Goal: Task Accomplishment & Management: Use online tool/utility

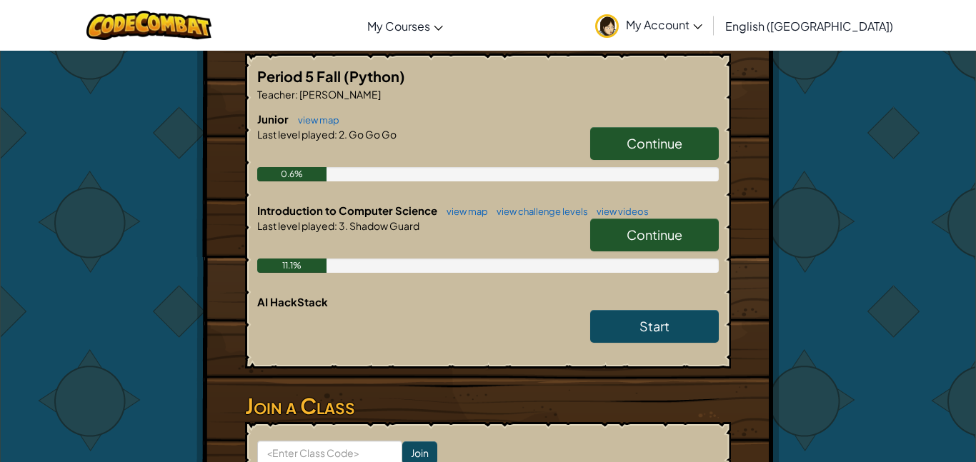
scroll to position [274, 0]
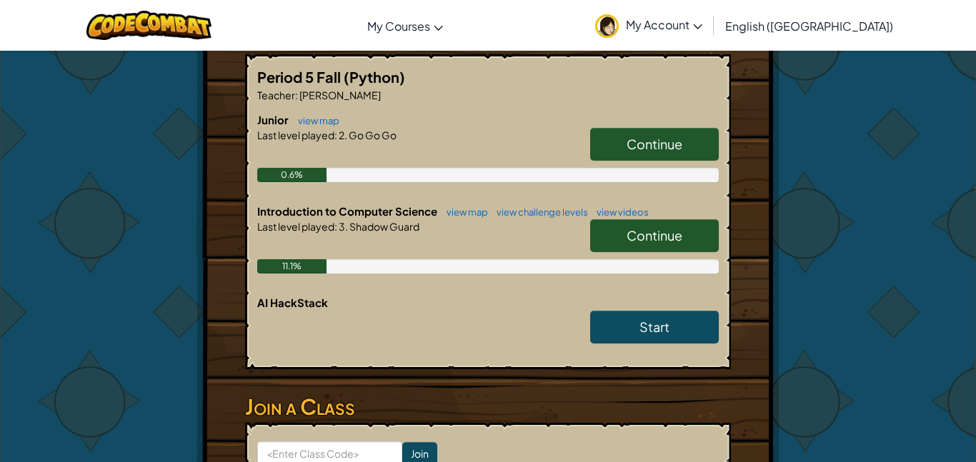
click at [653, 240] on span "Continue" at bounding box center [654, 235] width 56 height 16
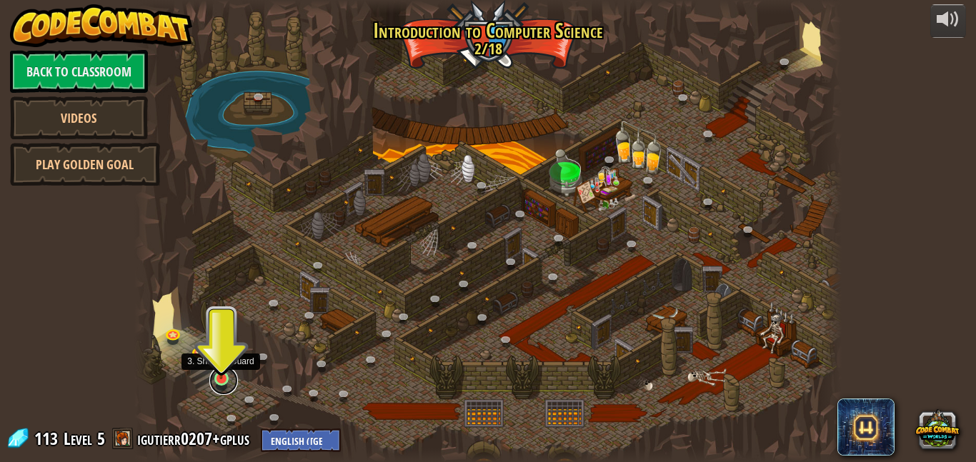
click at [231, 375] on link at bounding box center [223, 380] width 29 height 29
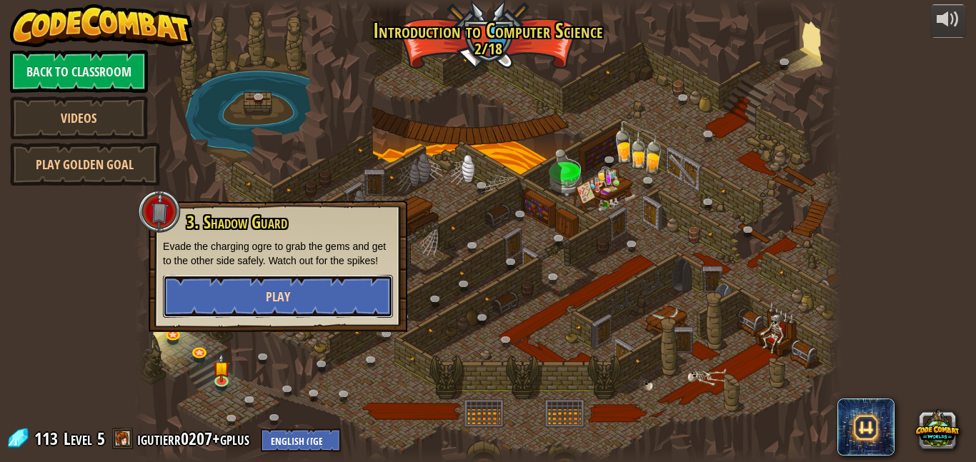
click at [221, 282] on button "Play" at bounding box center [278, 296] width 230 height 43
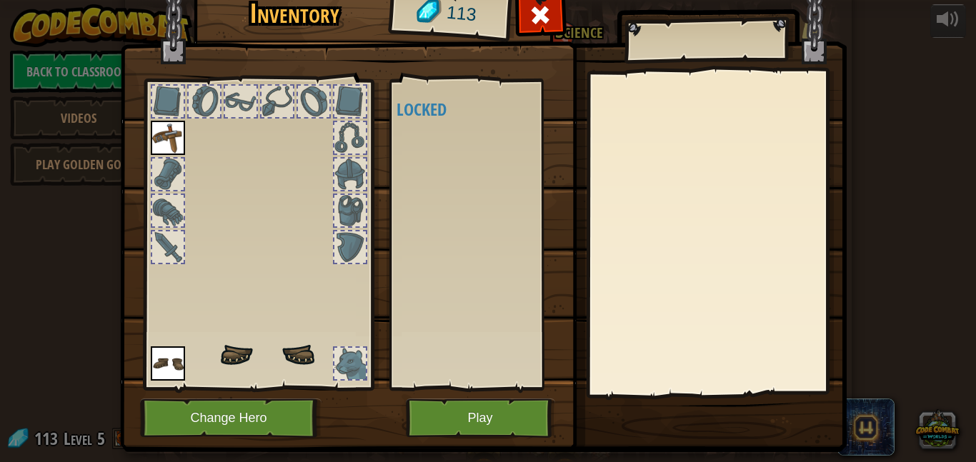
click at [310, 382] on div at bounding box center [258, 230] width 236 height 321
click at [293, 362] on img at bounding box center [273, 265] width 175 height 208
click at [297, 363] on img at bounding box center [273, 265] width 175 height 208
click at [339, 376] on div at bounding box center [349, 363] width 31 height 31
click at [336, 361] on div at bounding box center [349, 363] width 31 height 31
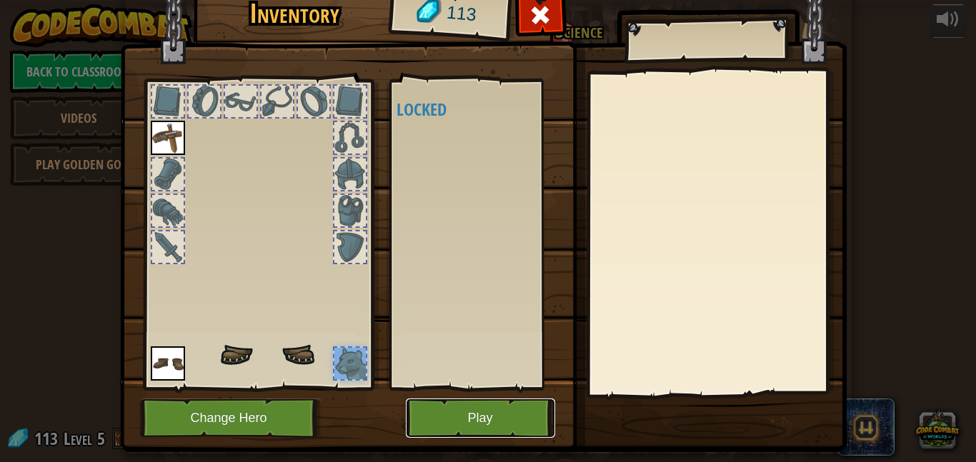
click at [508, 431] on button "Play" at bounding box center [480, 418] width 149 height 39
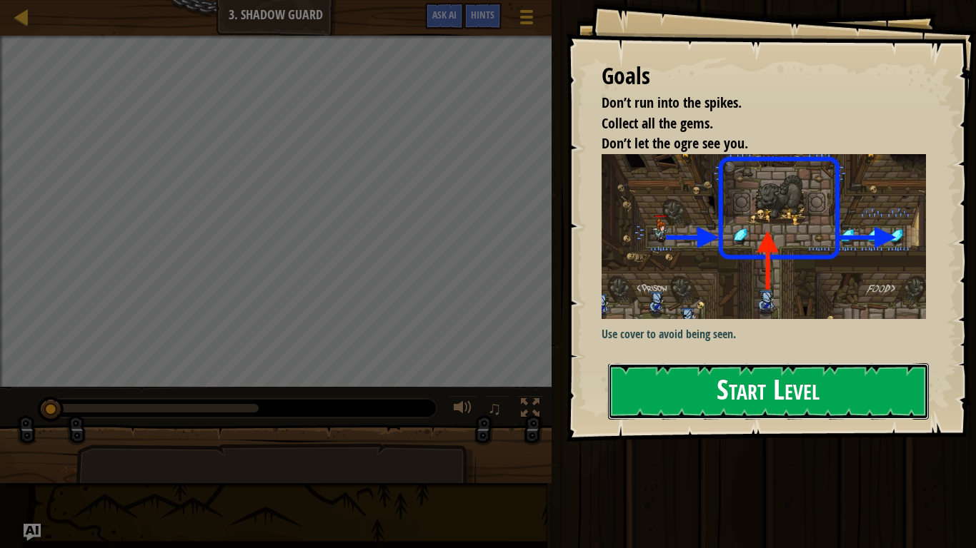
click at [902, 419] on button "Start Level" at bounding box center [768, 392] width 321 height 56
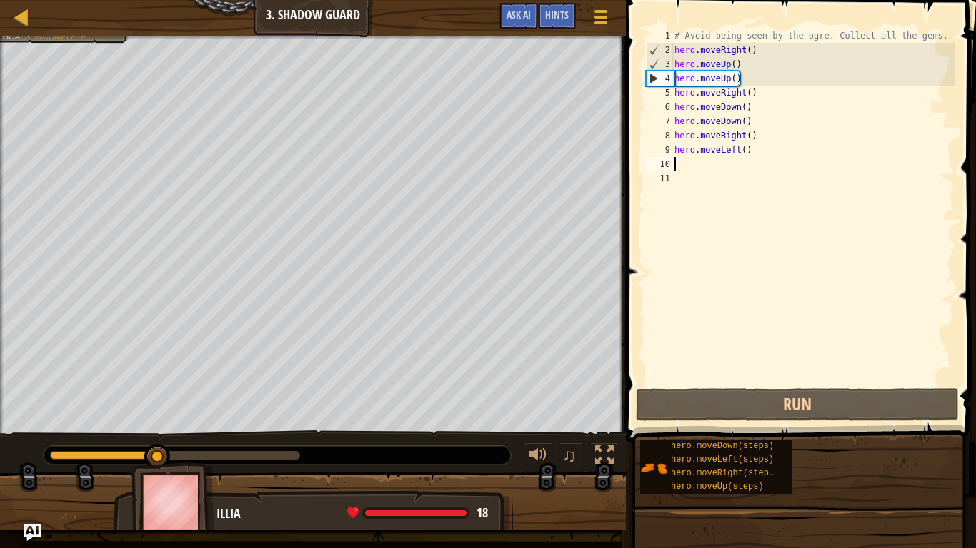
click at [701, 159] on div "# Avoid being seen by the ogre. Collect all the gems. hero . moveRight ( ) hero…" at bounding box center [812, 222] width 283 height 386
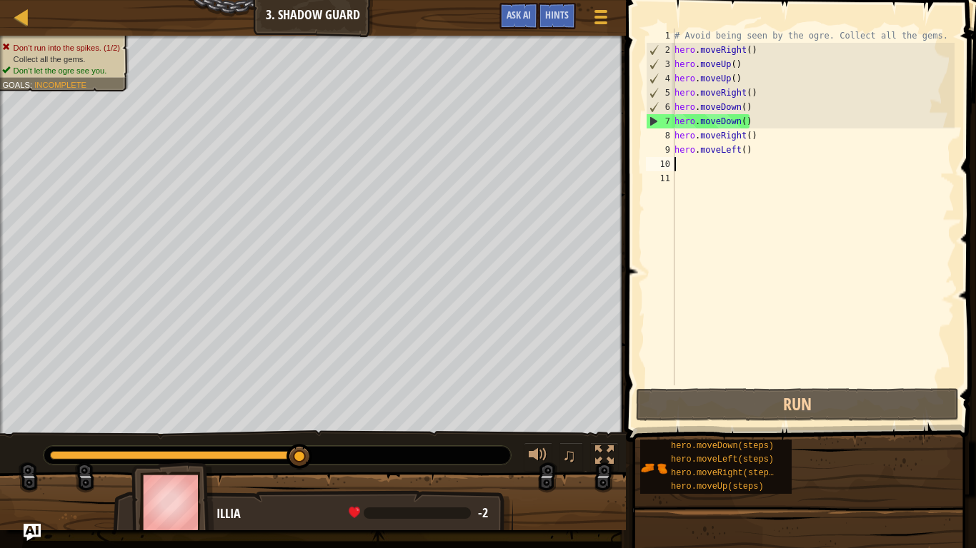
click at [755, 132] on div "# Avoid being seen by the ogre. Collect all the gems. hero . moveRight ( ) hero…" at bounding box center [812, 222] width 283 height 386
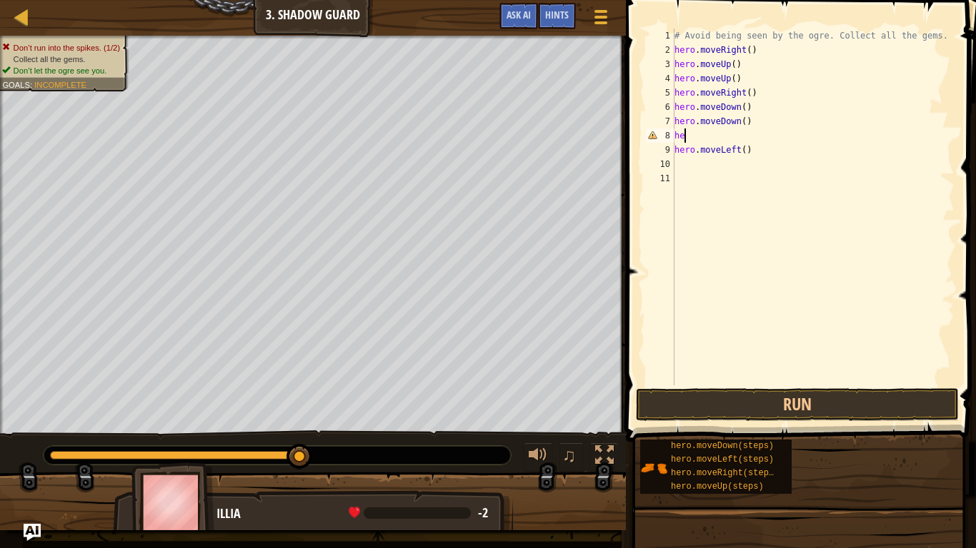
type textarea "h"
type textarea "hero.move"
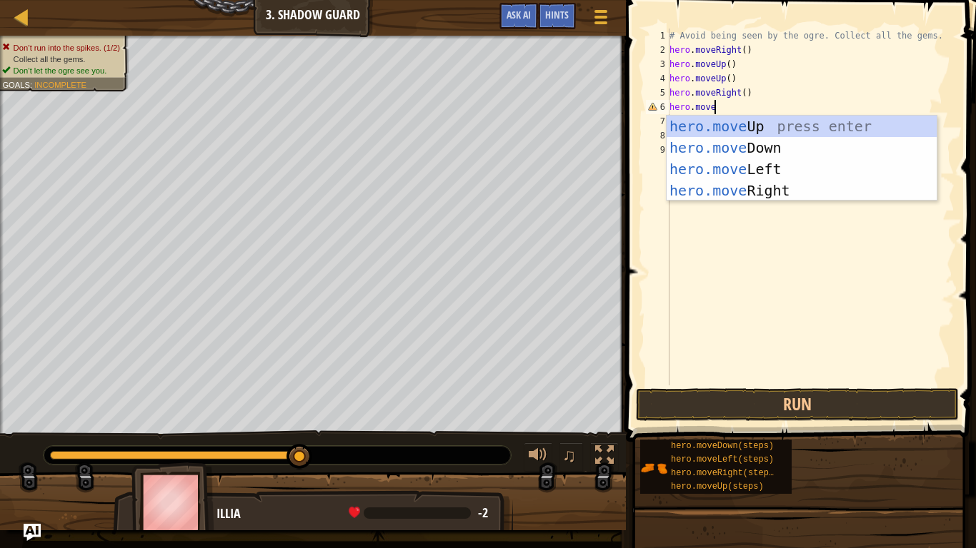
scroll to position [6, 6]
click at [800, 165] on div "hero.move Up press enter hero.move Down press enter hero.move Left press enter …" at bounding box center [801, 180] width 270 height 129
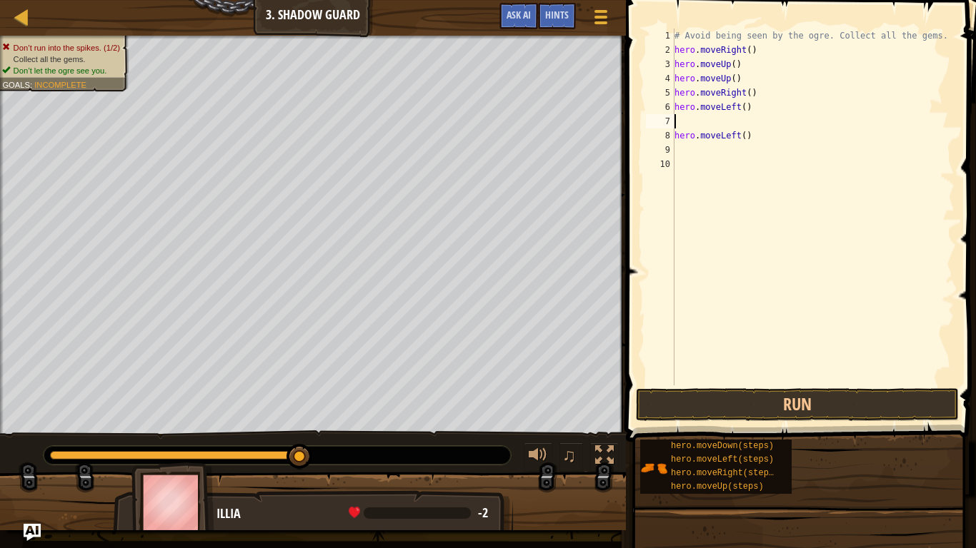
type textarea "m"
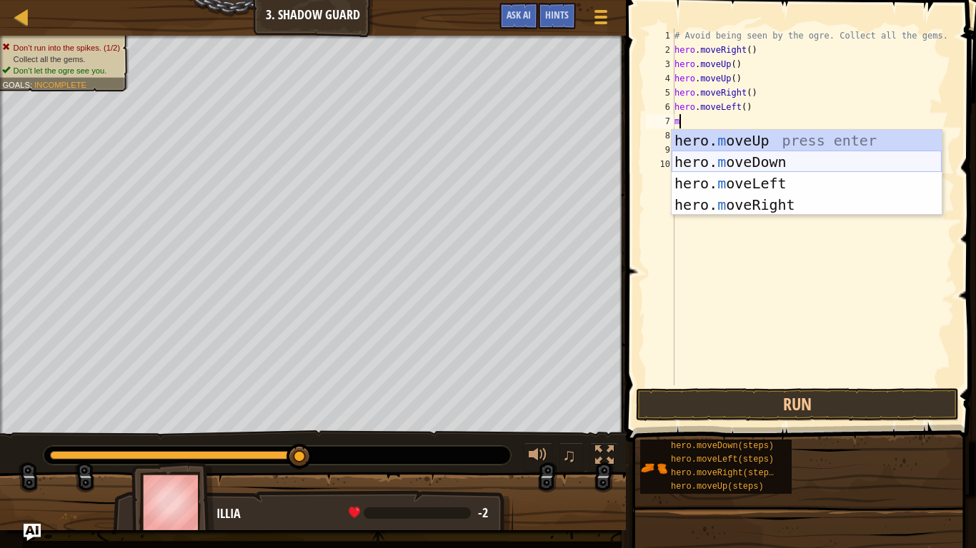
click at [746, 154] on div "hero. m oveUp press enter hero. m oveDown press enter hero. m oveLeft press ent…" at bounding box center [806, 194] width 270 height 129
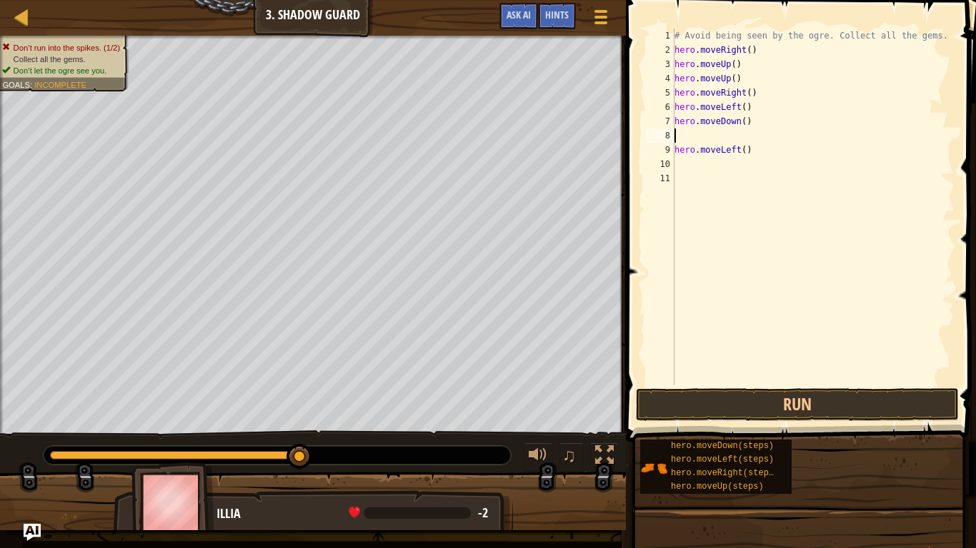
click at [756, 165] on div "# Avoid being seen by the ogre. Collect all the gems. hero . moveRight ( ) hero…" at bounding box center [812, 222] width 283 height 386
click at [747, 144] on div "# Avoid being seen by the ogre. Collect all the gems. hero . moveRight ( ) hero…" at bounding box center [812, 222] width 283 height 386
type textarea "h"
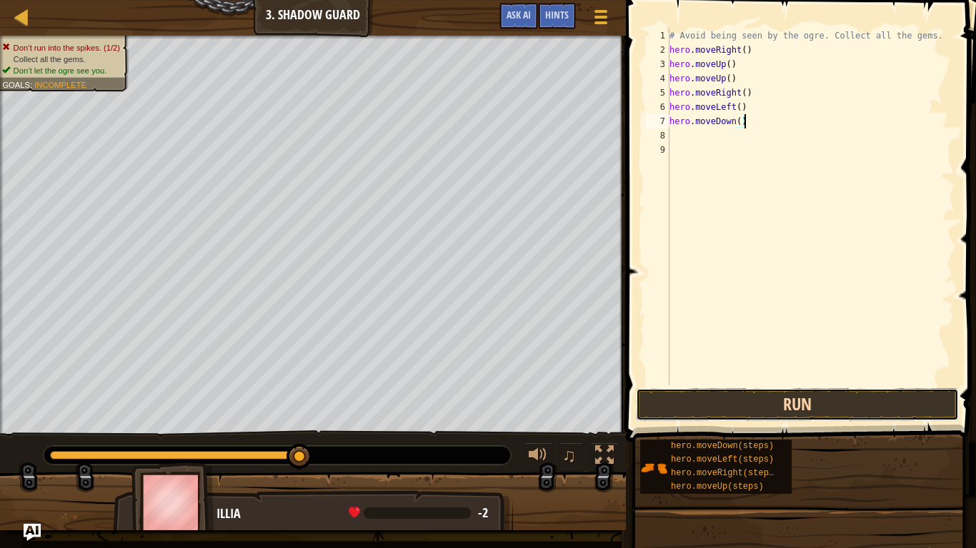
click at [893, 409] on button "Run" at bounding box center [797, 405] width 323 height 33
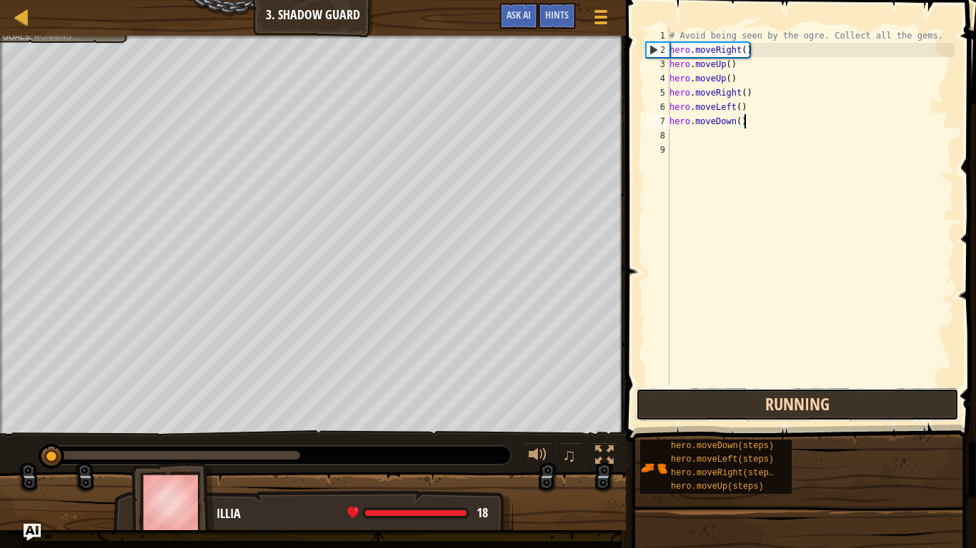
click at [886, 389] on button "Running" at bounding box center [797, 405] width 323 height 33
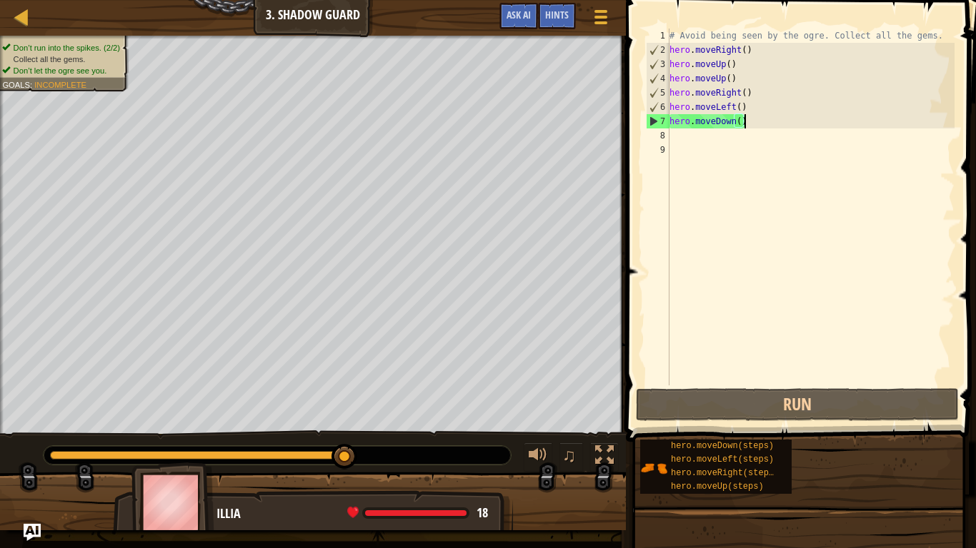
type textarea "hero.moveDown("
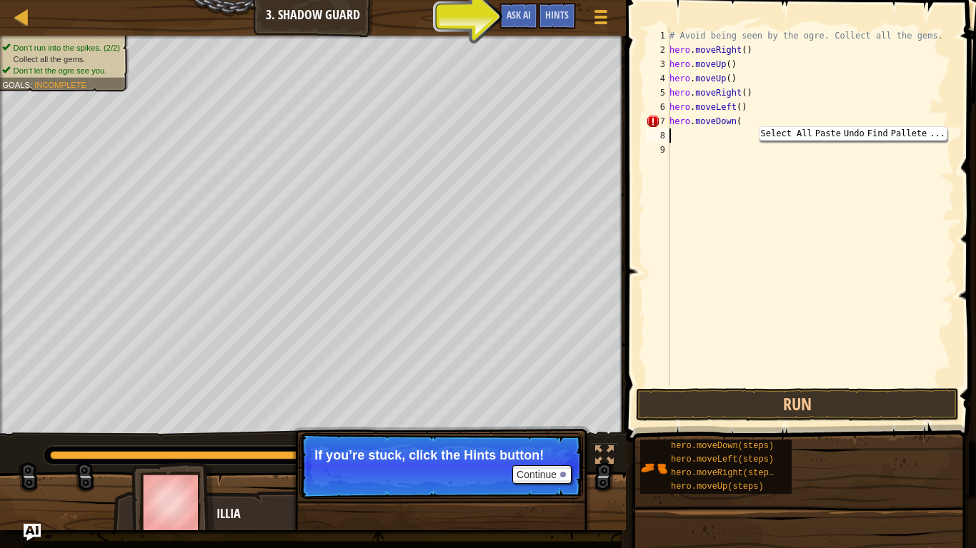
click at [768, 54] on div "# Avoid being seen by the ogre. Collect all the gems. hero . moveRight ( ) hero…" at bounding box center [810, 222] width 288 height 386
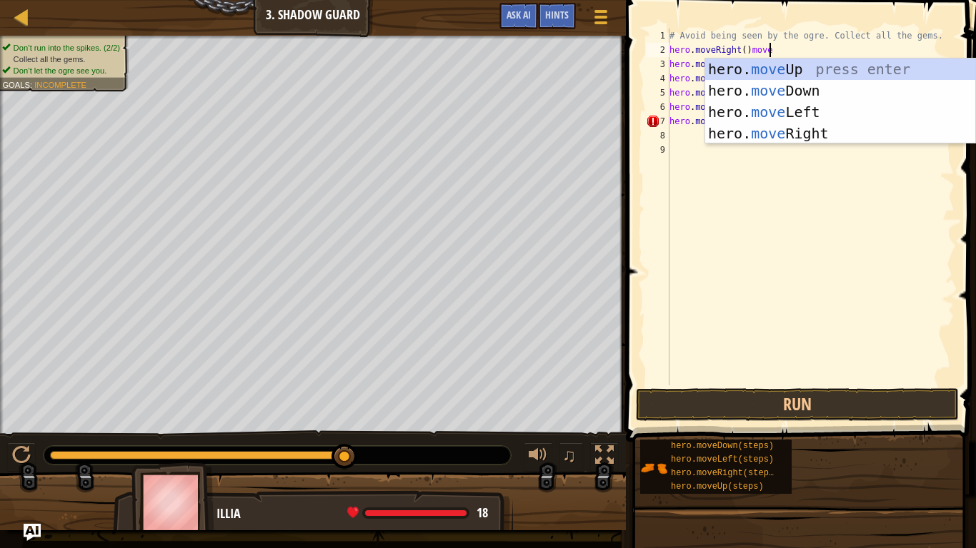
scroll to position [6, 14]
click at [831, 71] on div "hero. move Up press enter hero. move Down press enter hero. move Left press ent…" at bounding box center [840, 123] width 270 height 129
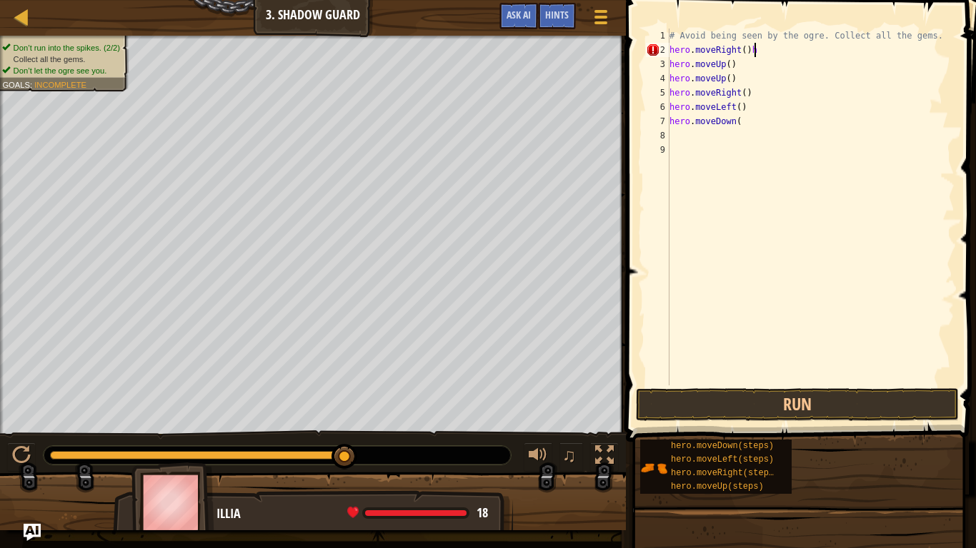
type textarea "hero.moveRight()"
click at [702, 143] on div "# Avoid being seen by the ogre. Collect all the gems. hero . moveRight ( ) hero…" at bounding box center [810, 222] width 288 height 386
click at [683, 134] on div "# Avoid being seen by the ogre. Collect all the gems. hero . moveRight ( ) hero…" at bounding box center [810, 222] width 288 height 386
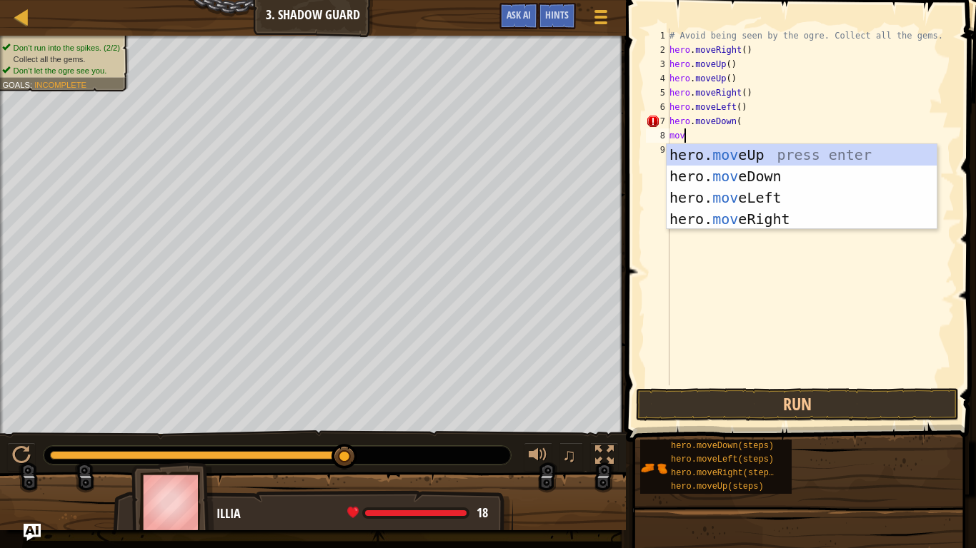
type textarea "move"
click at [789, 157] on div "hero. move Up press enter hero. move Down press enter hero. move Left press ent…" at bounding box center [801, 208] width 270 height 129
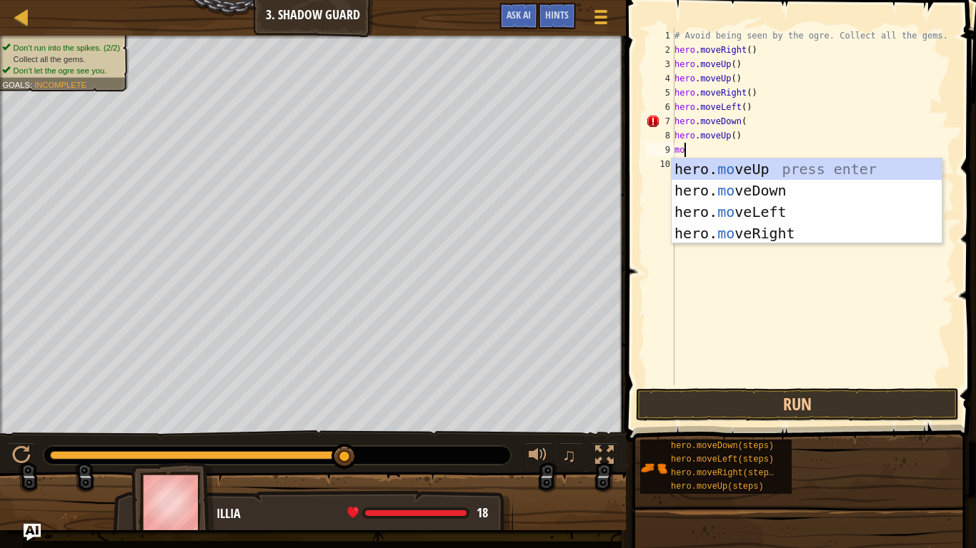
type textarea "mov"
click at [791, 239] on div "hero. mov eUp press enter hero. mov eDown press enter hero. mov eLeft press ent…" at bounding box center [806, 223] width 270 height 129
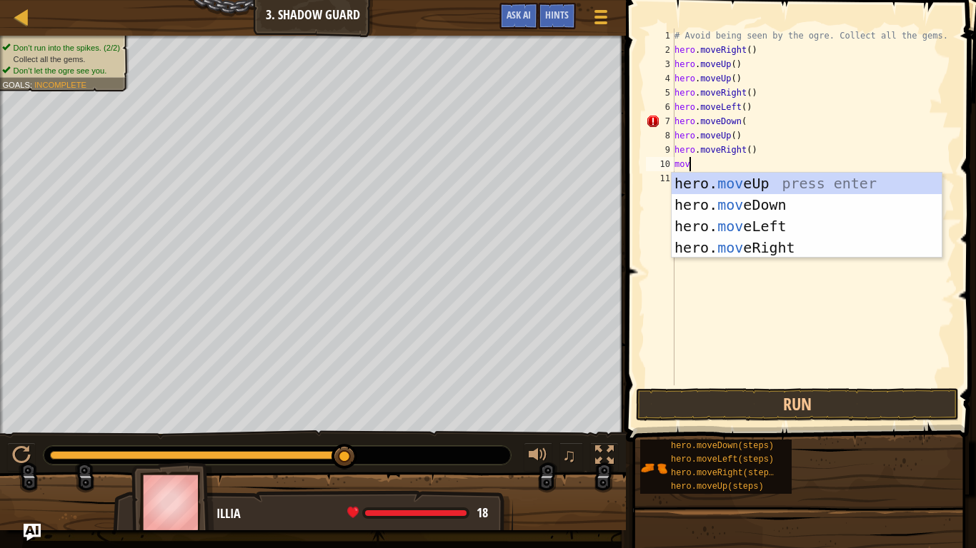
type textarea "move"
click at [830, 204] on div "hero. move Up press enter hero. move Down press enter hero. move Left press ent…" at bounding box center [806, 237] width 270 height 129
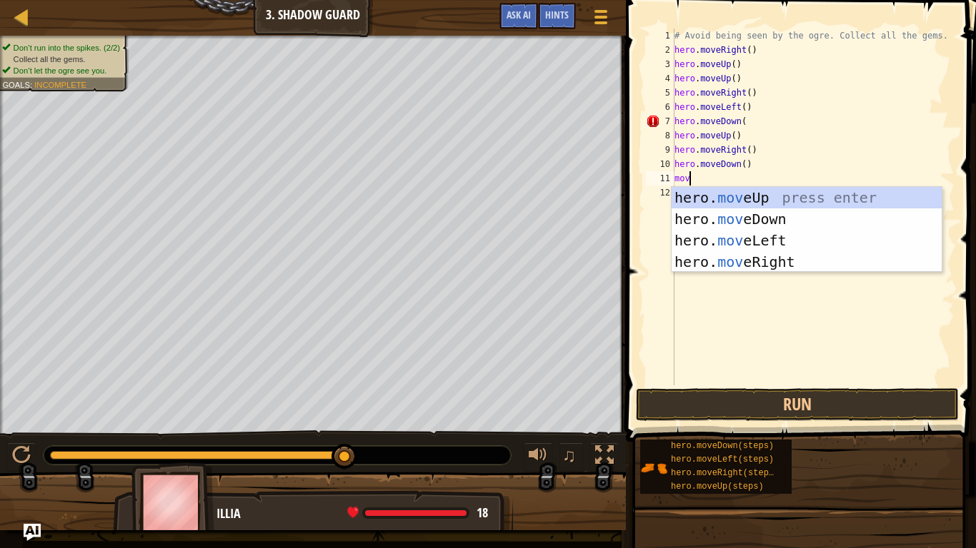
type textarea "move"
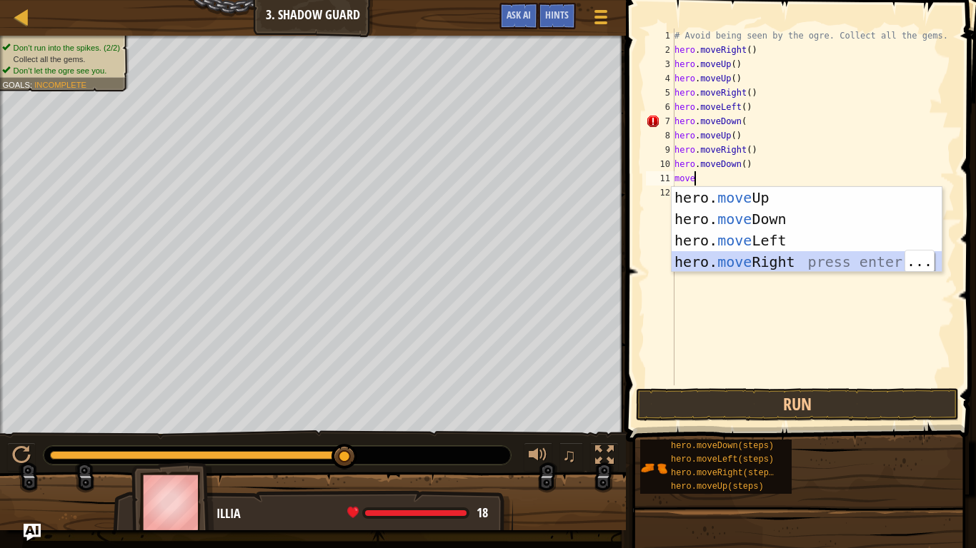
click at [773, 266] on div "hero. move Up press enter hero. move Down press enter hero. move Left press ent…" at bounding box center [806, 251] width 270 height 129
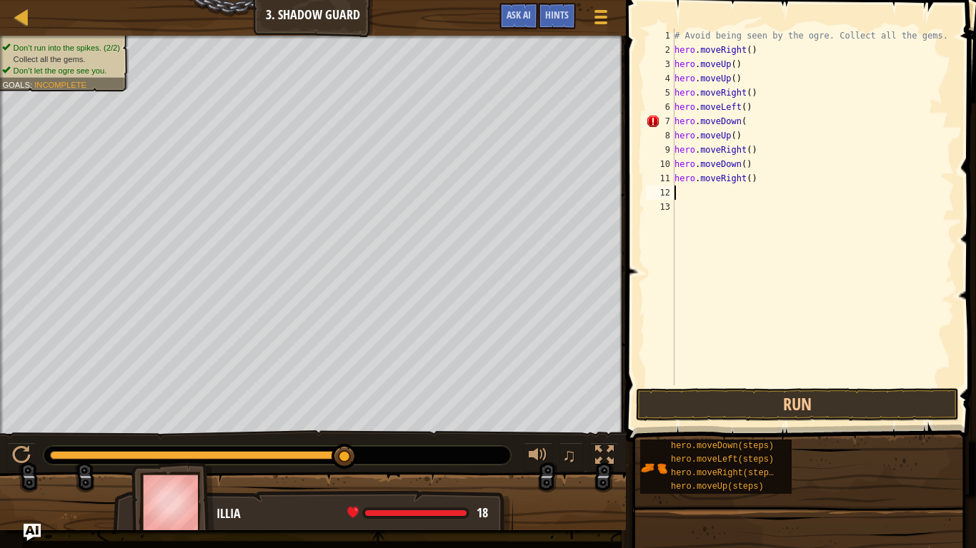
scroll to position [6, 0]
click at [784, 413] on button "Run" at bounding box center [797, 405] width 323 height 33
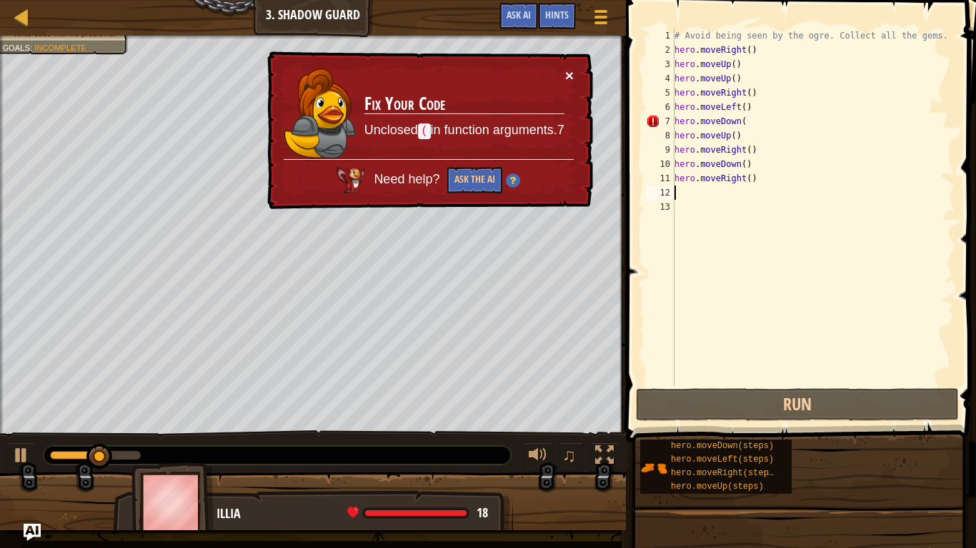
click at [569, 74] on button "×" at bounding box center [569, 75] width 9 height 15
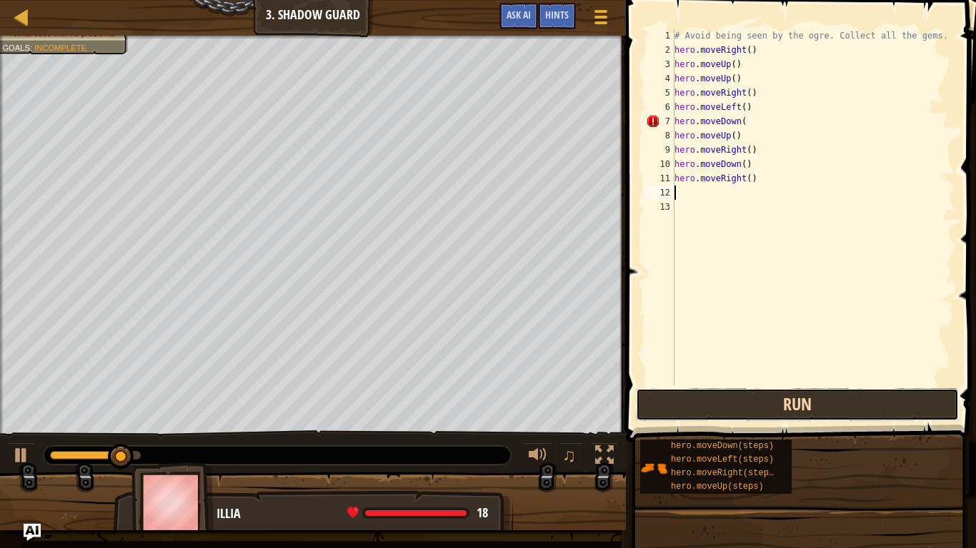
click at [832, 407] on button "Run" at bounding box center [797, 405] width 323 height 33
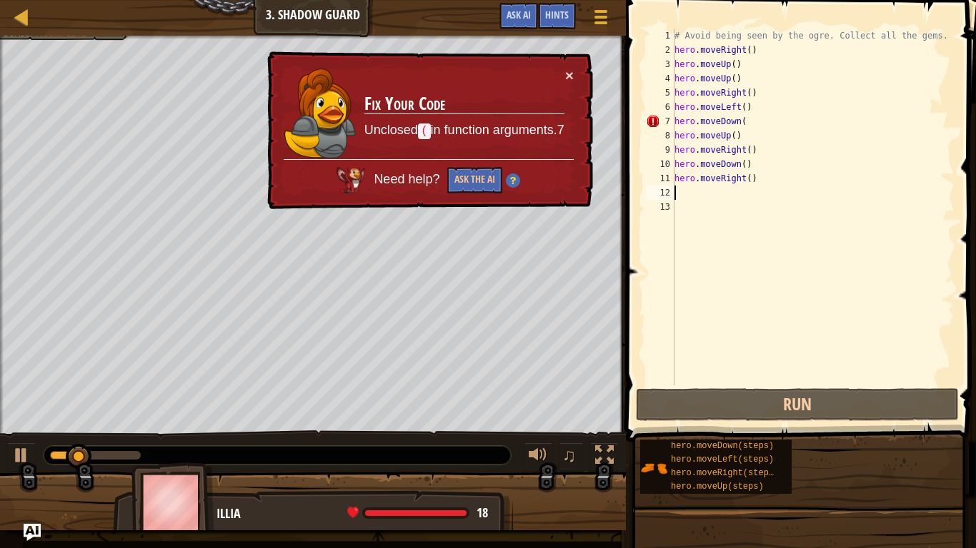
click at [768, 124] on div "# Avoid being seen by the ogre. Collect all the gems. hero . moveRight ( ) hero…" at bounding box center [812, 222] width 283 height 386
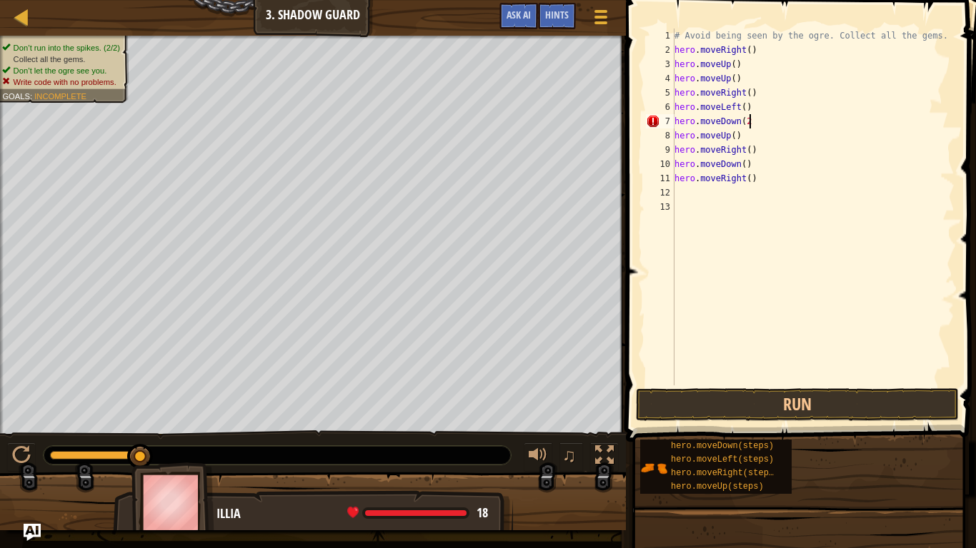
scroll to position [6, 9]
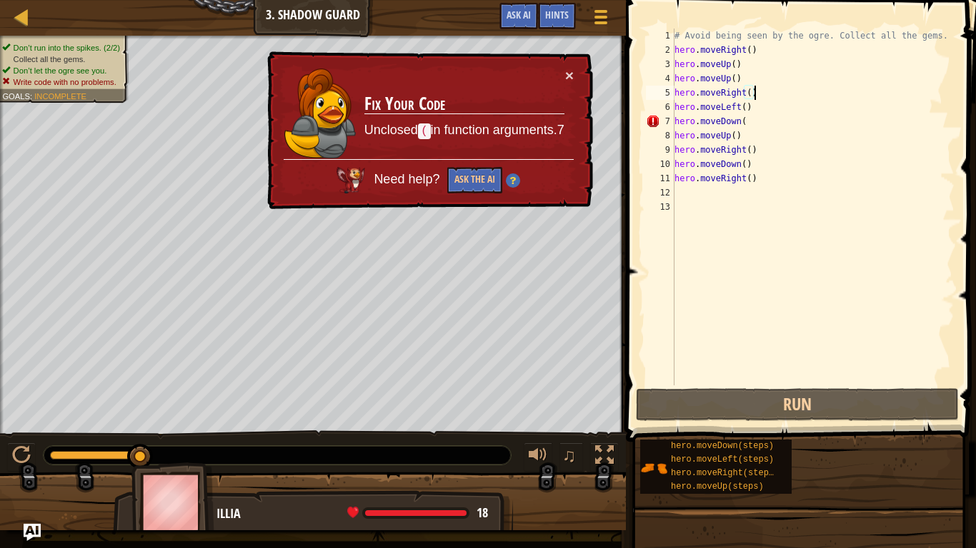
click at [780, 86] on div "# Avoid being seen by the ogre. Collect all the gems. hero . moveRight ( ) hero…" at bounding box center [812, 222] width 283 height 386
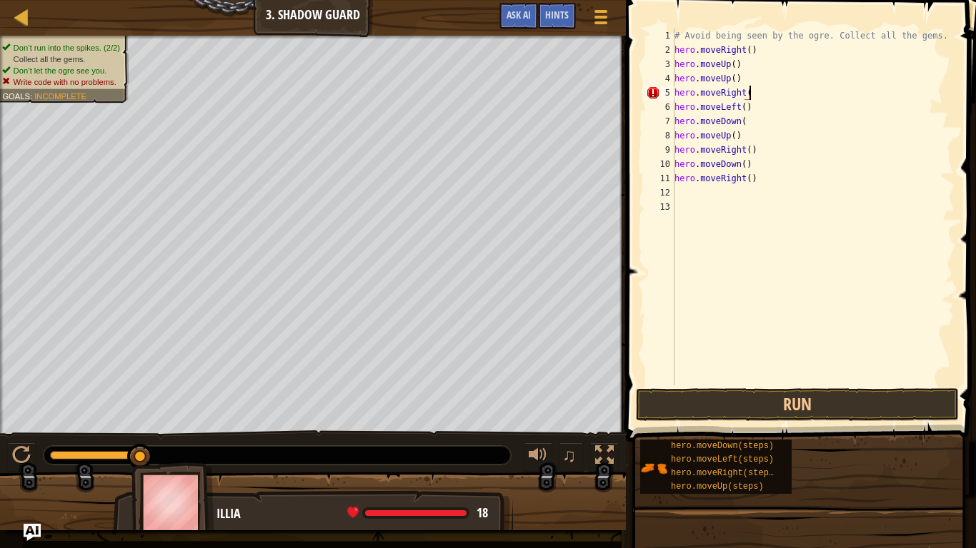
scroll to position [6, 11]
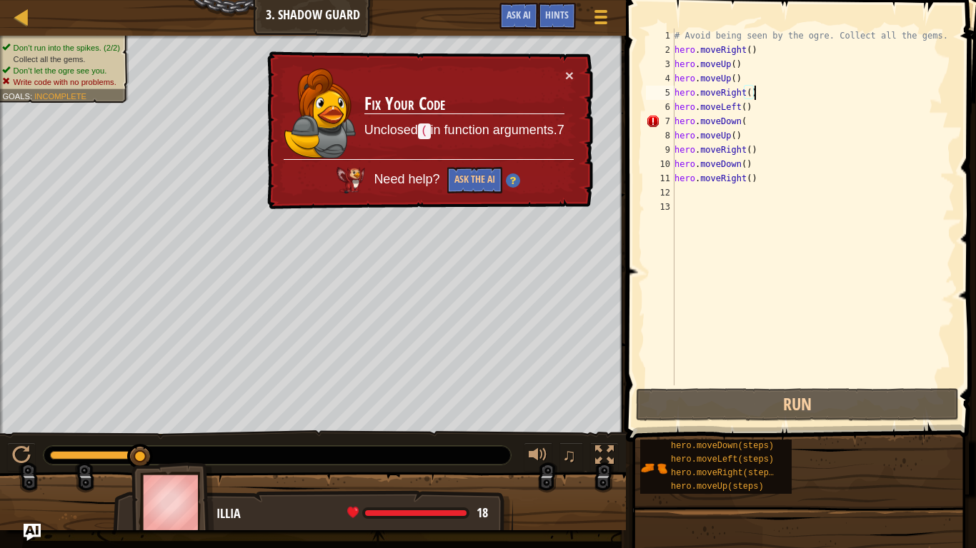
click at [759, 129] on div "# Avoid being seen by the ogre. Collect all the gems. hero . moveRight ( ) hero…" at bounding box center [812, 222] width 283 height 386
click at [743, 129] on div "# Avoid being seen by the ogre. Collect all the gems. hero . moveRight ( ) hero…" at bounding box center [812, 222] width 283 height 386
click at [773, 117] on div "# Avoid being seen by the ogre. Collect all the gems. hero . moveRight ( ) hero…" at bounding box center [812, 222] width 283 height 386
click at [752, 120] on div "# Avoid being seen by the ogre. Collect all the gems. hero . moveRight ( ) hero…" at bounding box center [812, 222] width 283 height 386
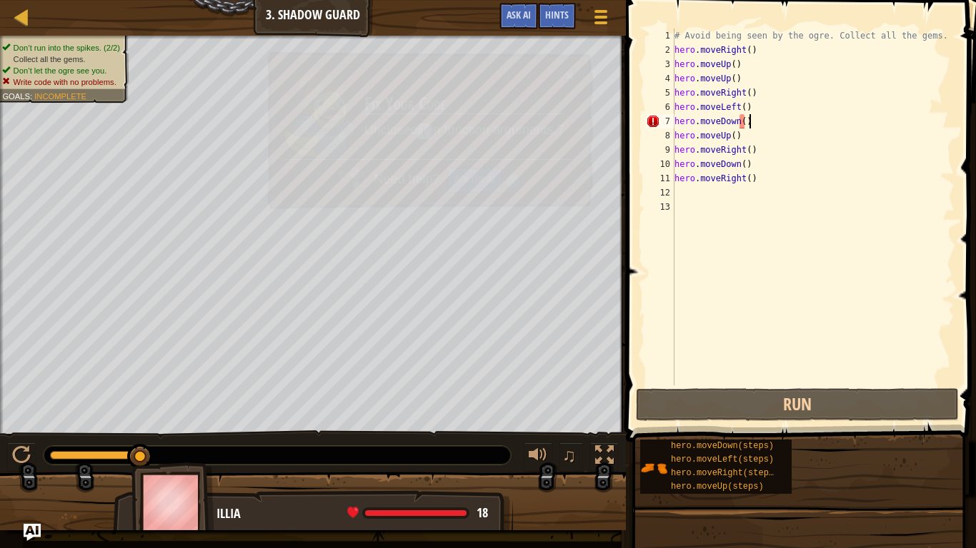
scroll to position [6, 10]
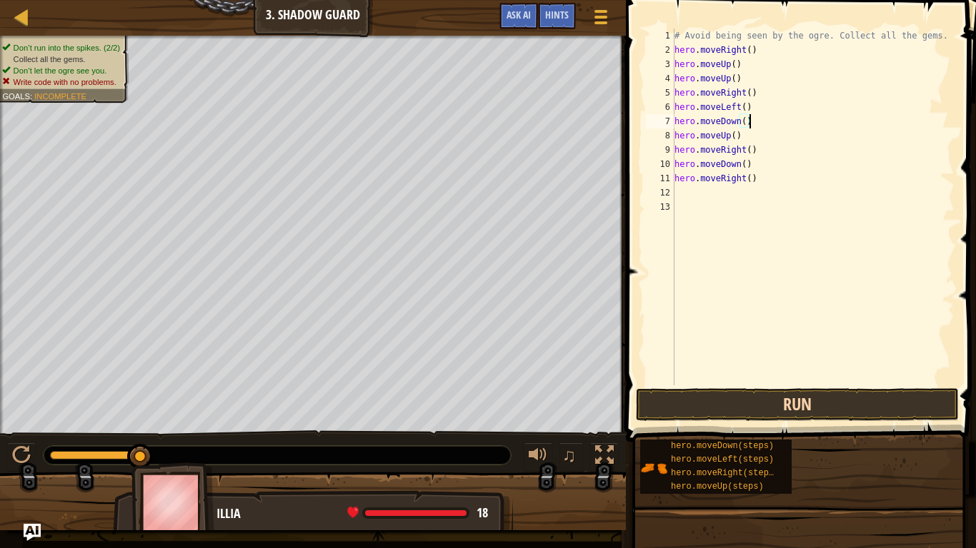
type textarea "hero.moveDown()"
click at [711, 405] on button "Run" at bounding box center [797, 405] width 323 height 33
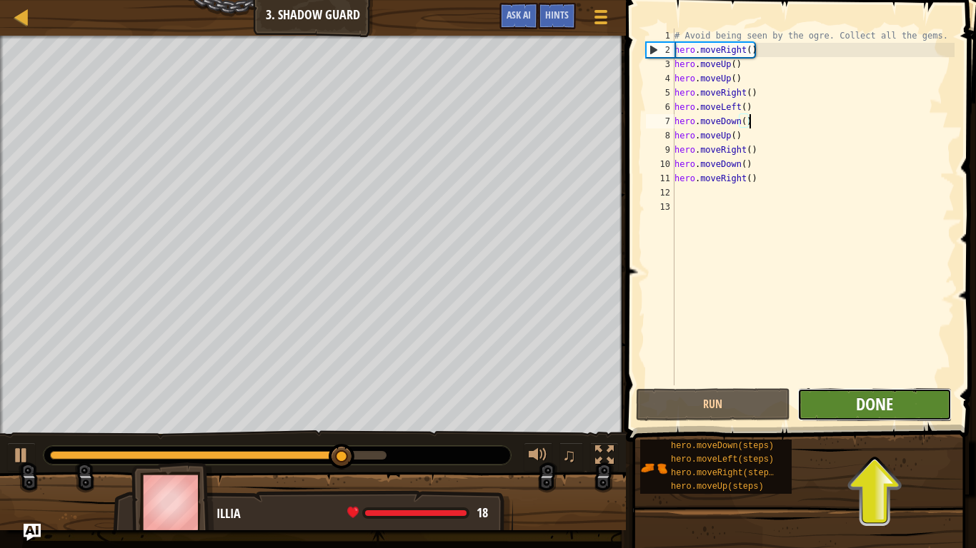
click at [878, 409] on span "Done" at bounding box center [874, 404] width 37 height 23
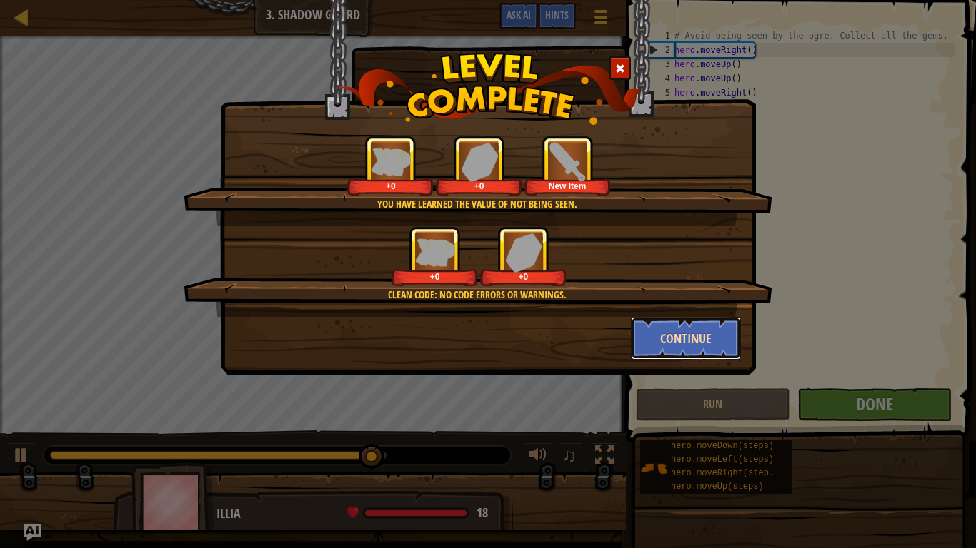
click at [686, 334] on button "Continue" at bounding box center [686, 338] width 111 height 43
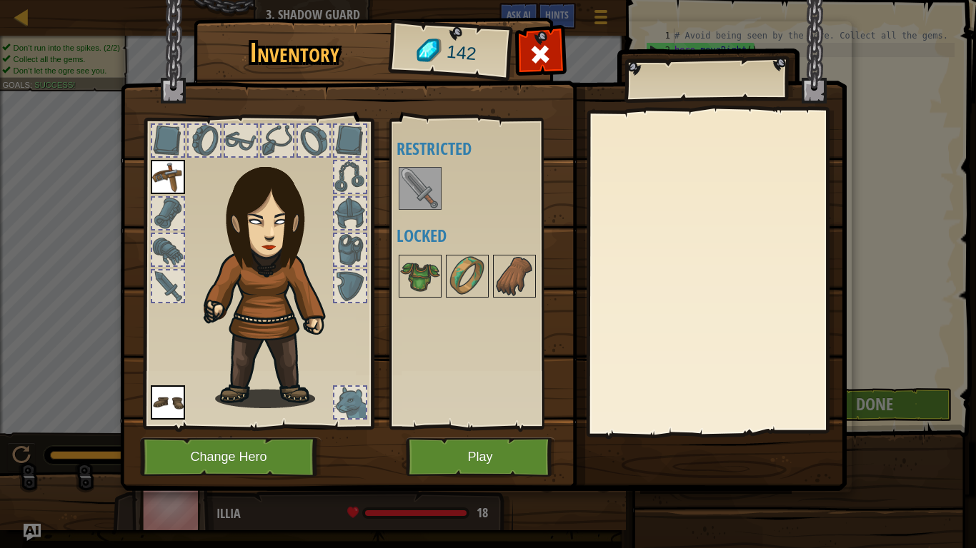
click at [180, 191] on img at bounding box center [168, 177] width 34 height 34
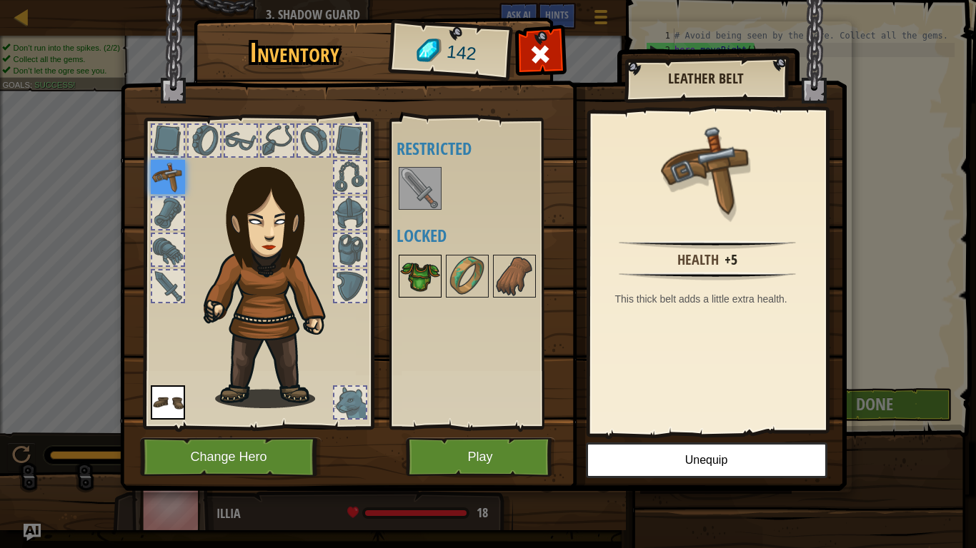
click at [403, 284] on img at bounding box center [420, 276] width 40 height 40
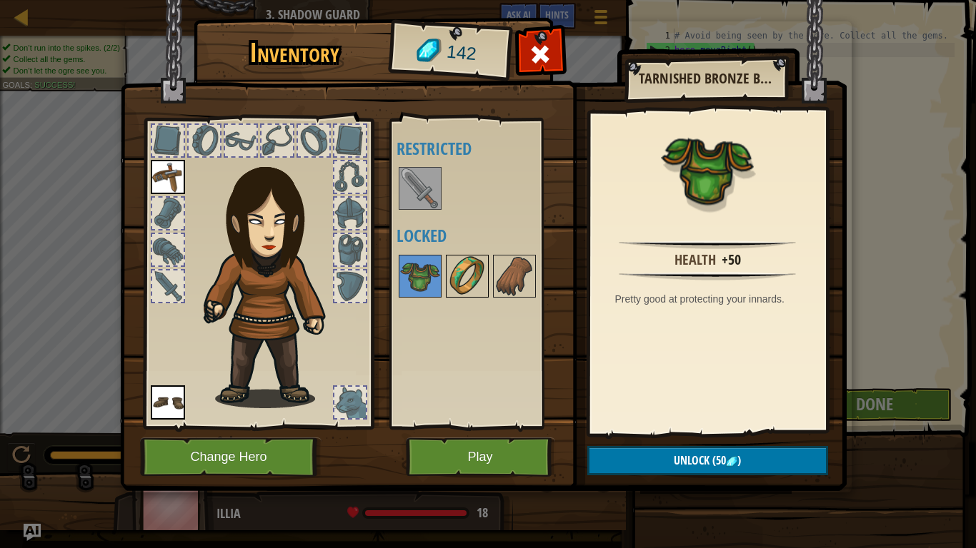
click at [458, 261] on img at bounding box center [467, 276] width 40 height 40
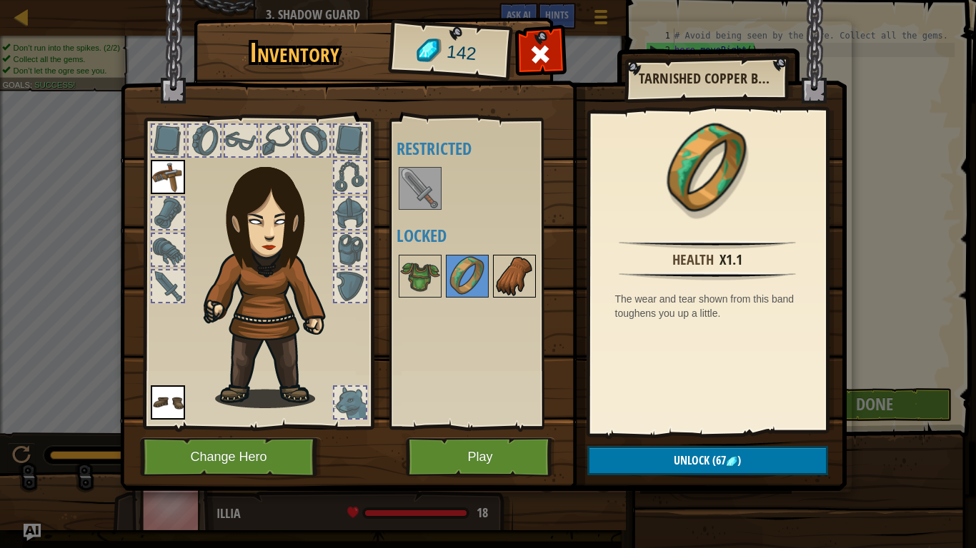
click at [512, 275] on img at bounding box center [514, 276] width 40 height 40
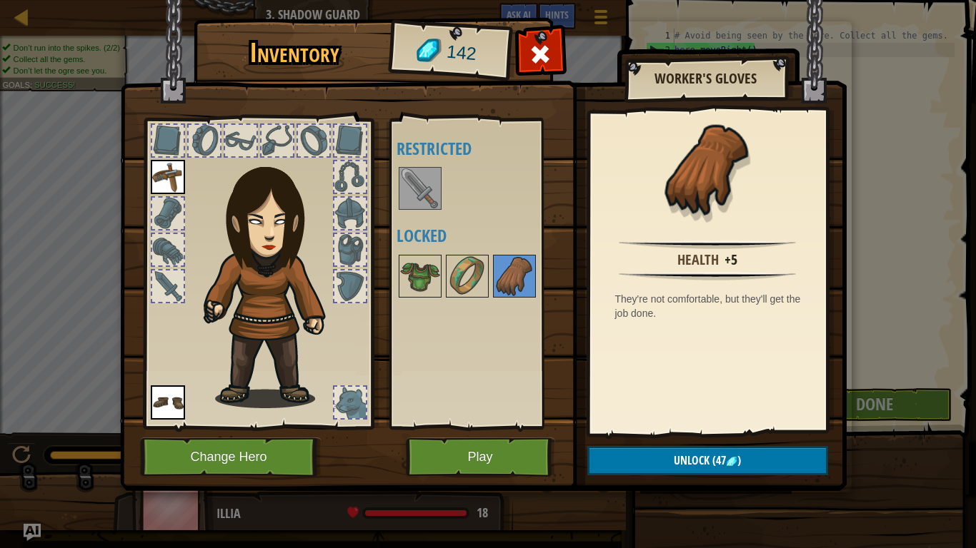
click at [180, 407] on img at bounding box center [168, 403] width 34 height 34
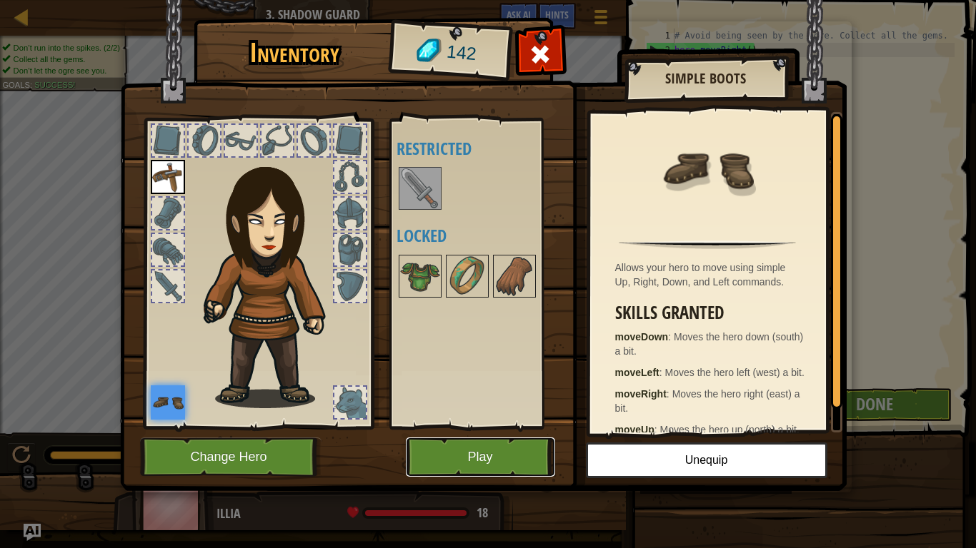
click at [439, 461] on button "Play" at bounding box center [480, 457] width 149 height 39
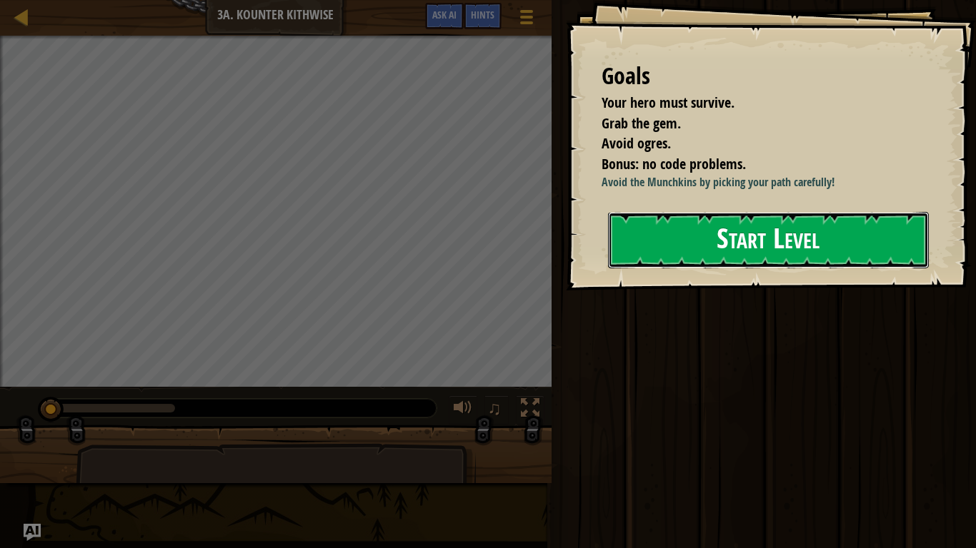
click at [663, 266] on button "Start Level" at bounding box center [768, 240] width 321 height 56
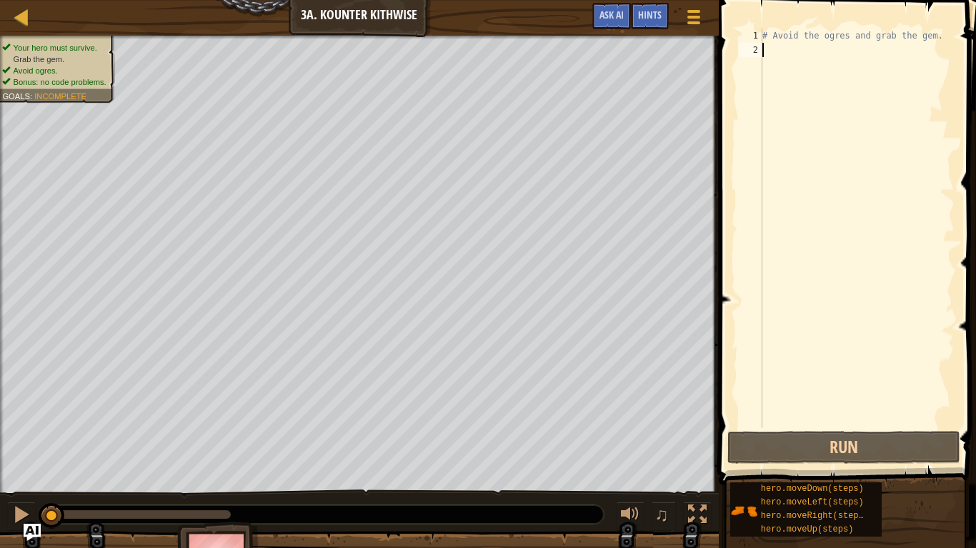
scroll to position [6, 0]
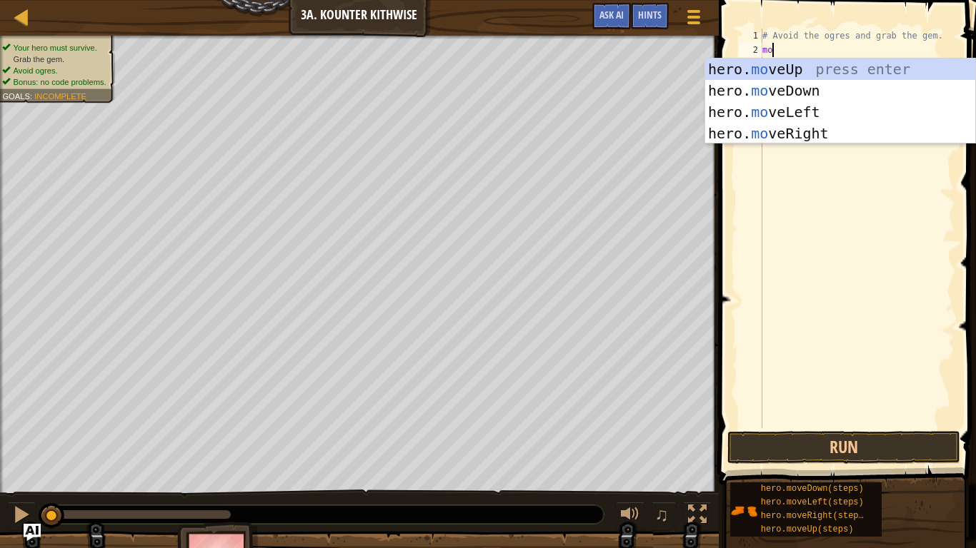
type textarea "mov"
click at [781, 91] on div "hero. mov eUp press enter hero. mov eDown press enter hero. mov eLeft press ent…" at bounding box center [840, 123] width 270 height 129
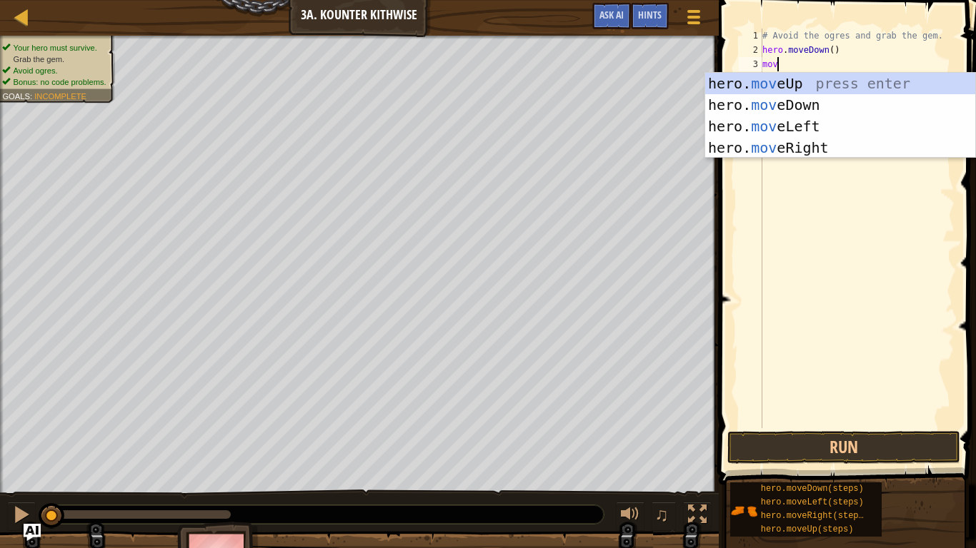
type textarea "move"
click at [822, 103] on div "hero. move Up press enter hero. move Down press enter hero. move Left press ent…" at bounding box center [840, 137] width 270 height 129
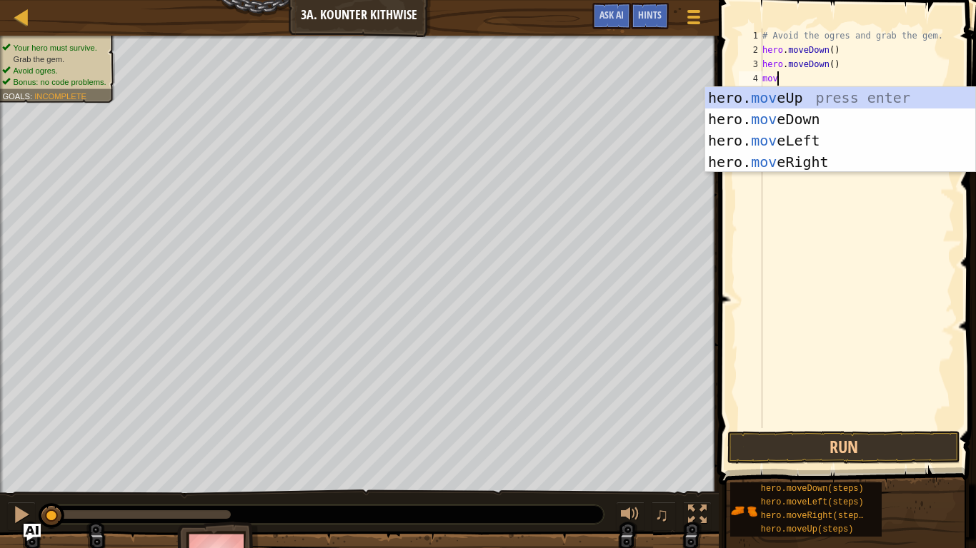
type textarea "move"
click at [793, 95] on div "hero. move Up press enter hero. move Down press enter hero. move Left press ent…" at bounding box center [840, 151] width 270 height 129
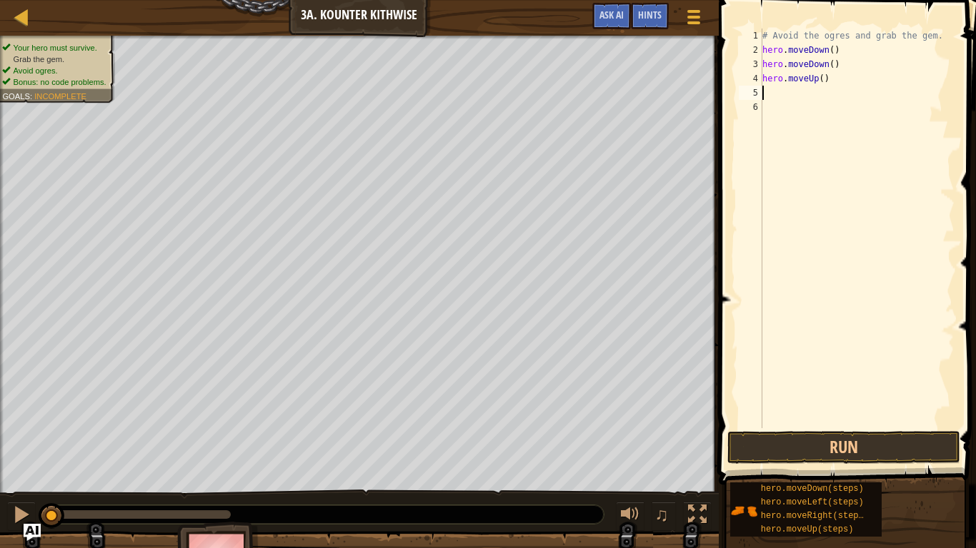
scroll to position [6, 0]
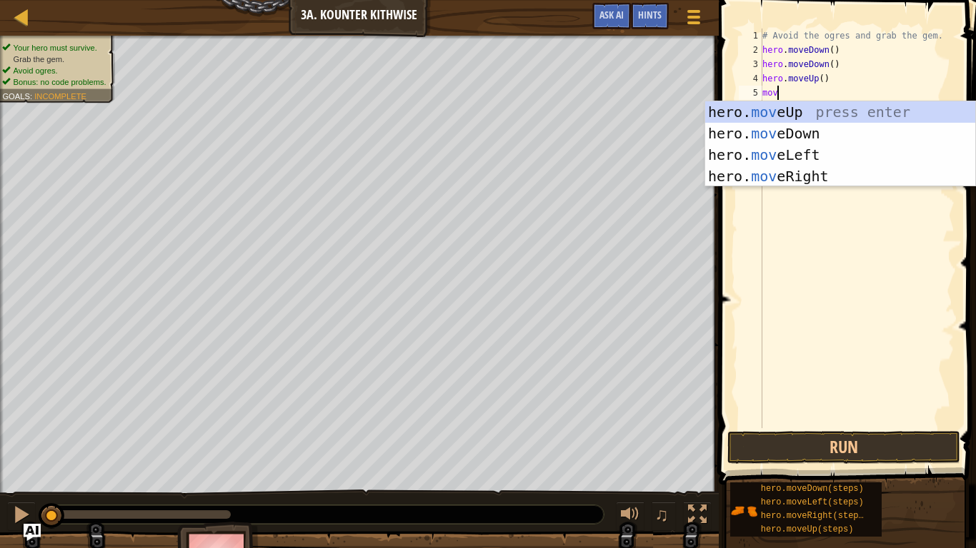
type textarea "move"
click at [815, 186] on div "# Avoid the ogres and grab the gem. hero . moveDown ( ) hero . moveDown ( ) her…" at bounding box center [856, 243] width 195 height 429
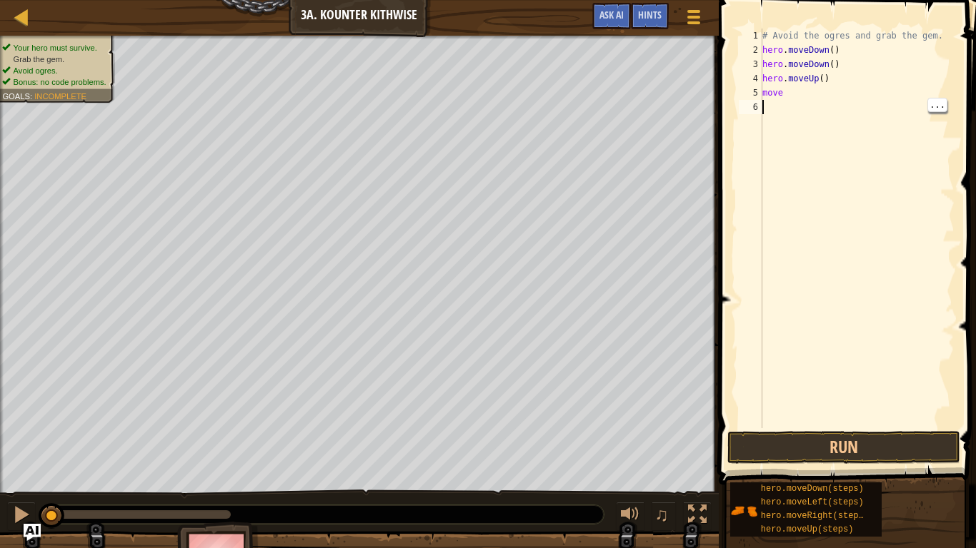
click at [781, 102] on div "# Avoid the ogres and grab the gem. hero . moveDown ( ) hero . moveDown ( ) her…" at bounding box center [856, 243] width 195 height 429
click at [805, 92] on div "# Avoid the ogres and grab the gem. hero . moveDown ( ) hero . moveDown ( ) her…" at bounding box center [856, 243] width 195 height 429
type textarea "mover"
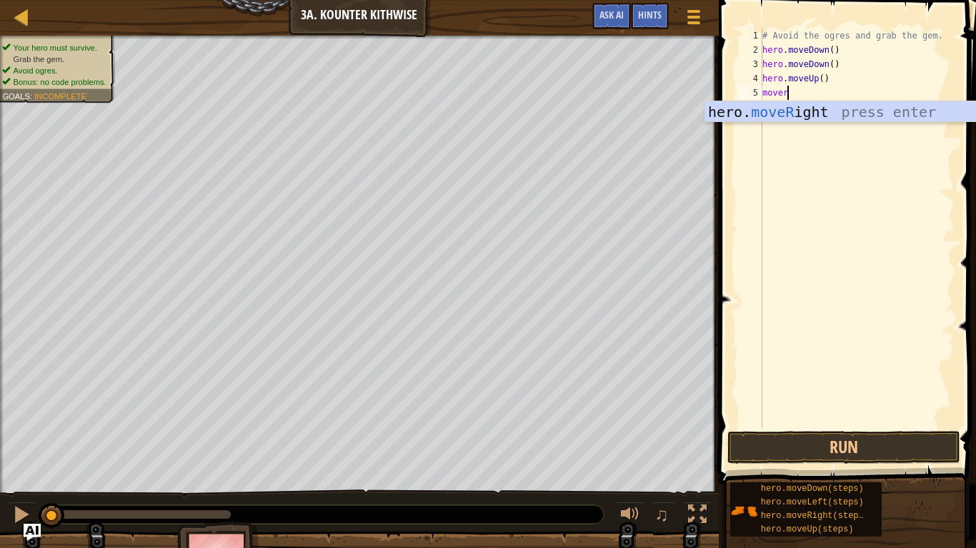
click at [800, 114] on div "hero. moveR ight press enter" at bounding box center [840, 133] width 270 height 64
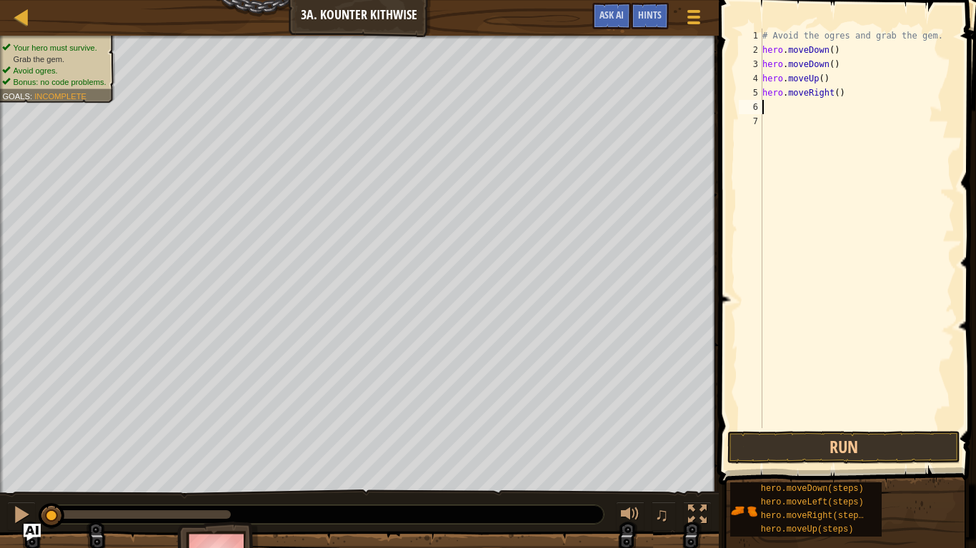
scroll to position [6, 0]
click at [846, 447] on button "Run" at bounding box center [843, 447] width 233 height 33
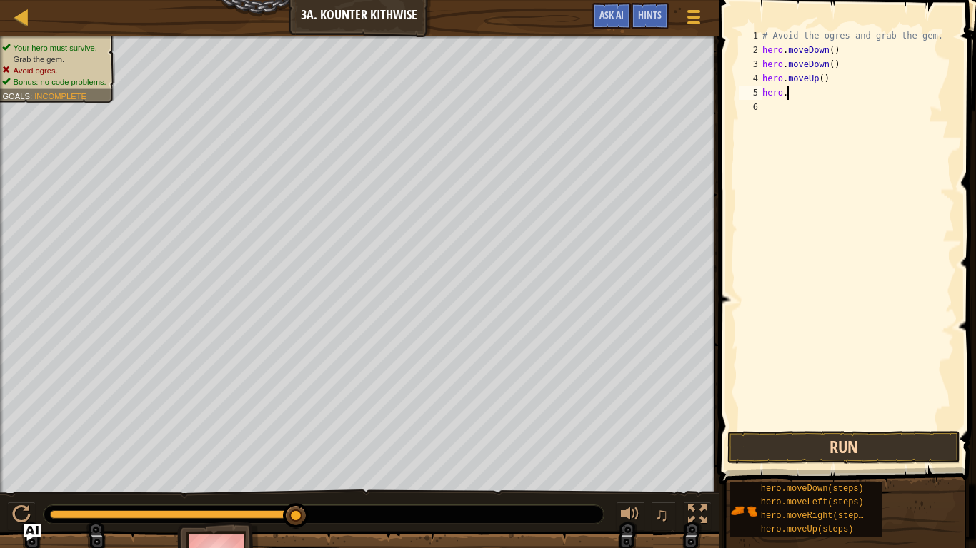
type textarea "h"
type textarea "[DOMAIN_NAME]"
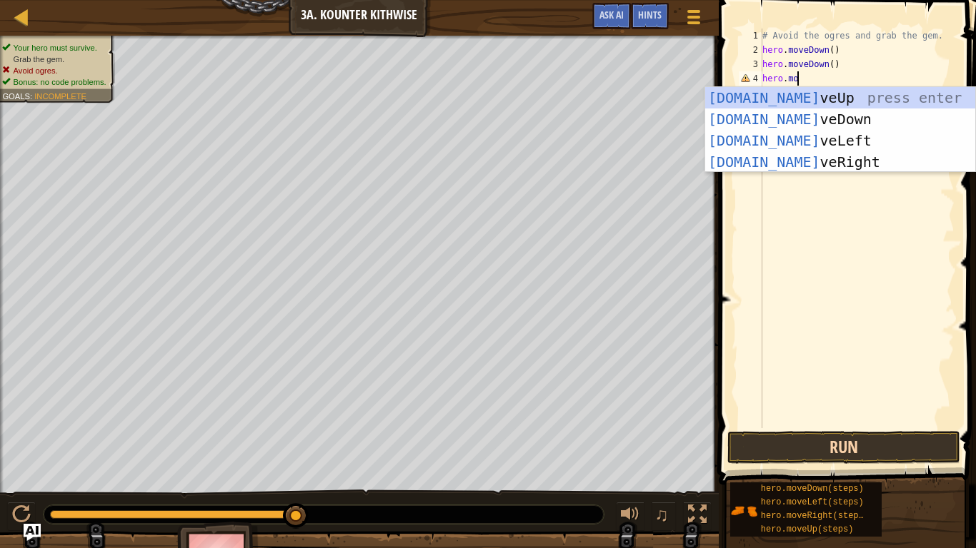
scroll to position [6, 4]
click at [816, 167] on div "[DOMAIN_NAME] veUp press enter [DOMAIN_NAME] veDown press enter [DOMAIN_NAME] v…" at bounding box center [840, 151] width 270 height 129
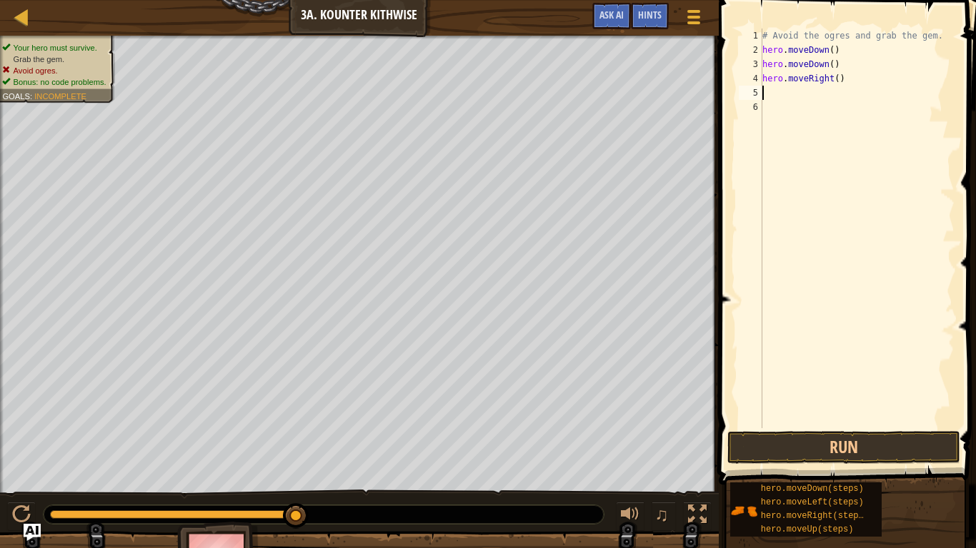
scroll to position [6, 0]
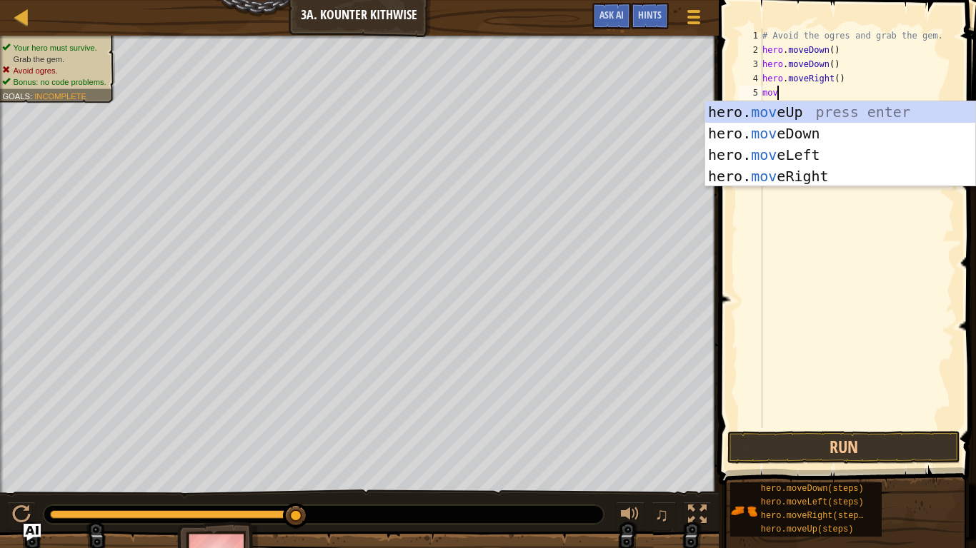
type textarea "move"
click at [814, 155] on div "hero. move Up press enter hero. move Down press enter hero. move Left press ent…" at bounding box center [840, 165] width 270 height 129
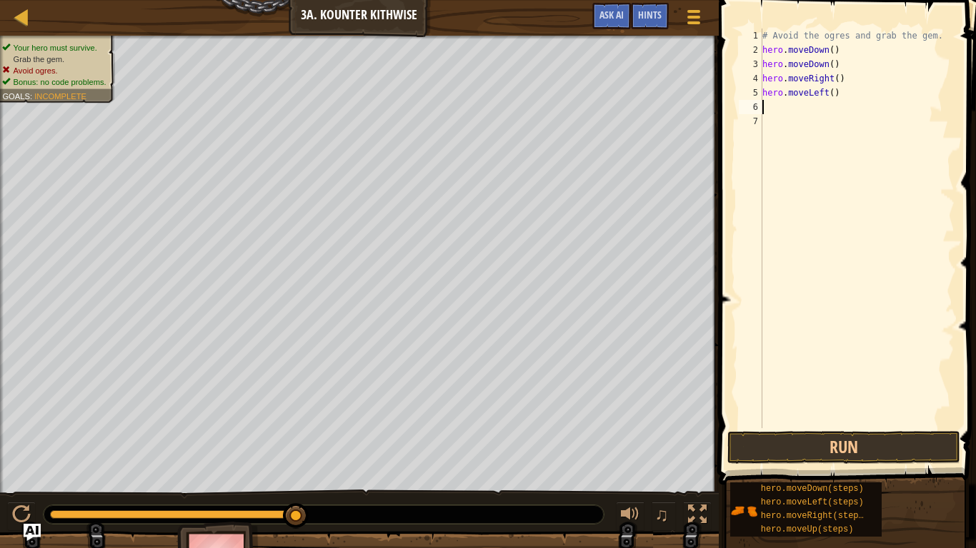
scroll to position [6, 0]
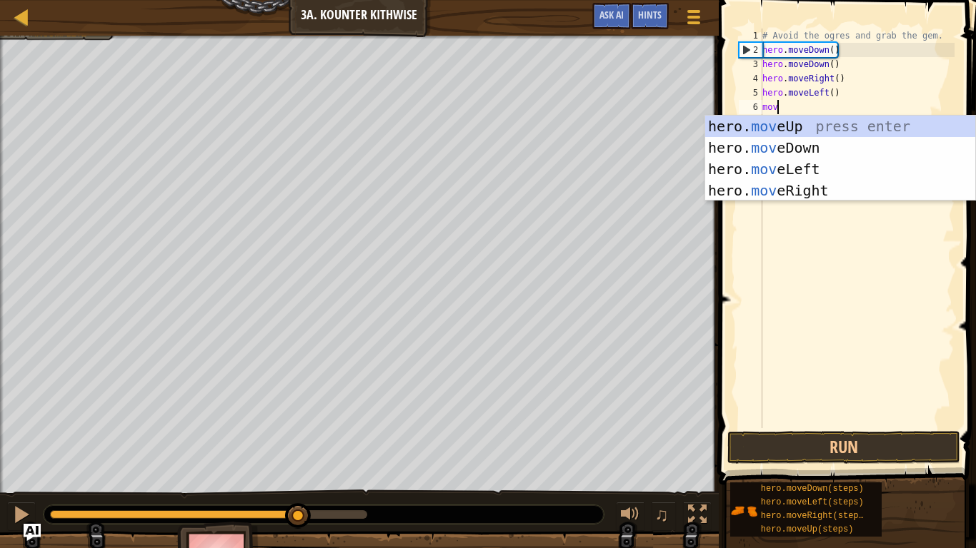
type textarea "move"
click at [785, 126] on div "hero. move Up press enter hero. move Down press enter hero. move Left press ent…" at bounding box center [840, 180] width 270 height 129
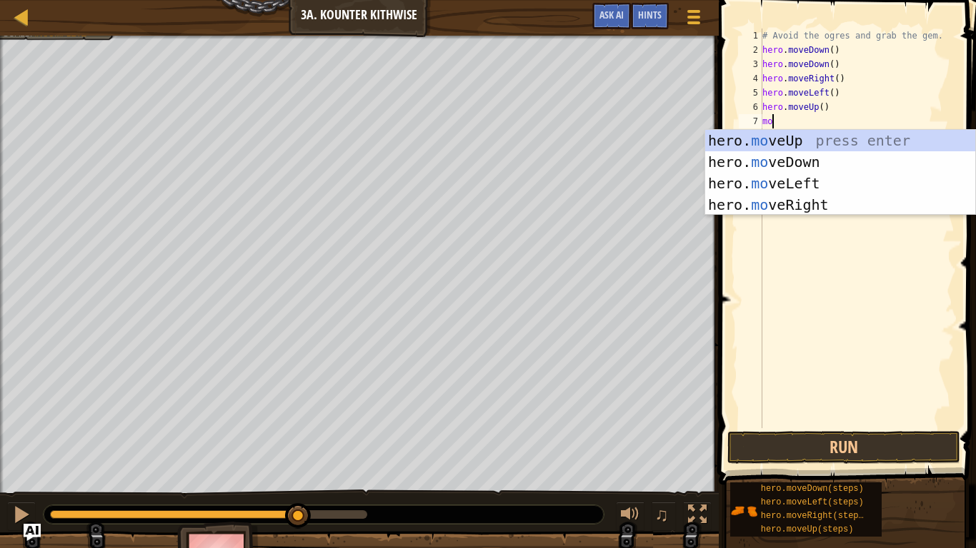
scroll to position [6, 1]
type textarea "m"
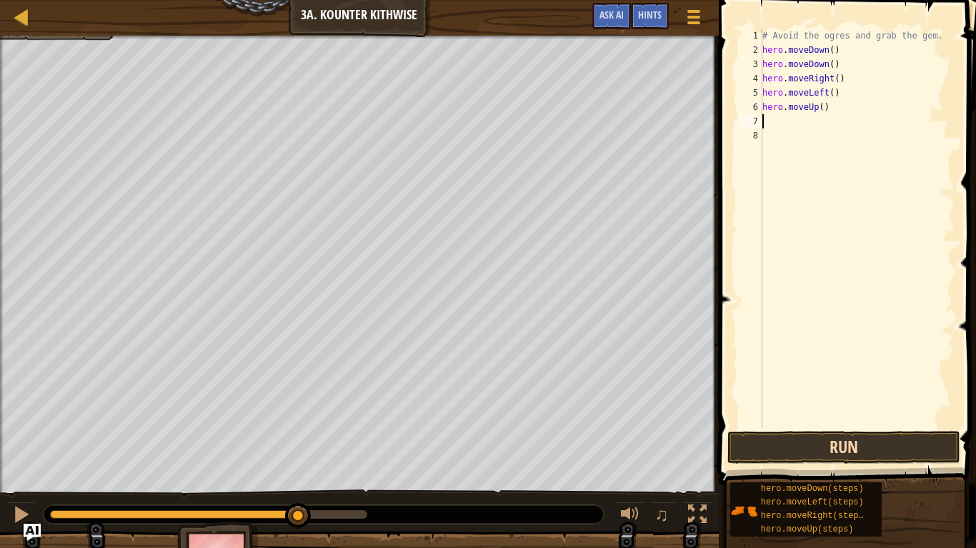
click at [843, 461] on span "hero.moveDown(steps)" at bounding box center [812, 489] width 103 height 10
click at [832, 448] on button "Run" at bounding box center [843, 447] width 233 height 33
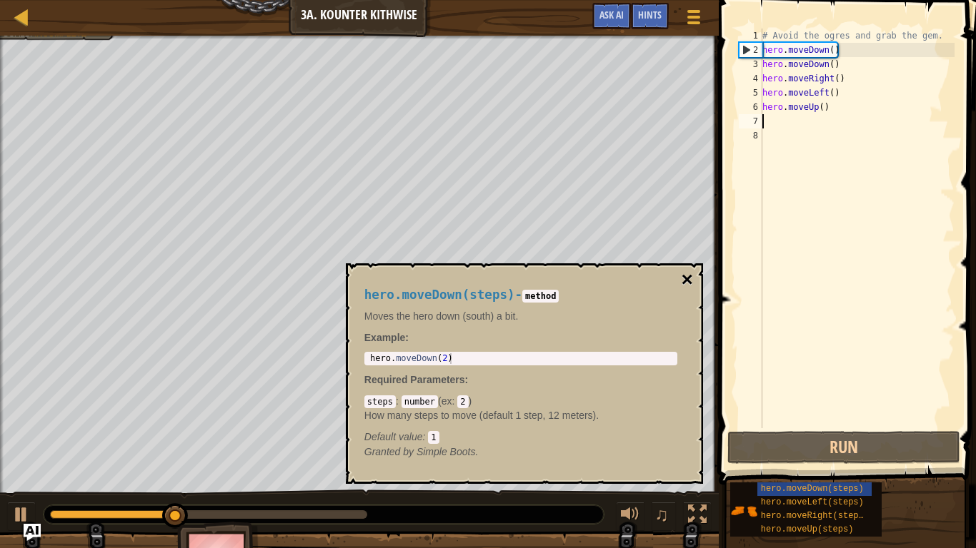
click at [683, 285] on button "×" at bounding box center [686, 280] width 11 height 20
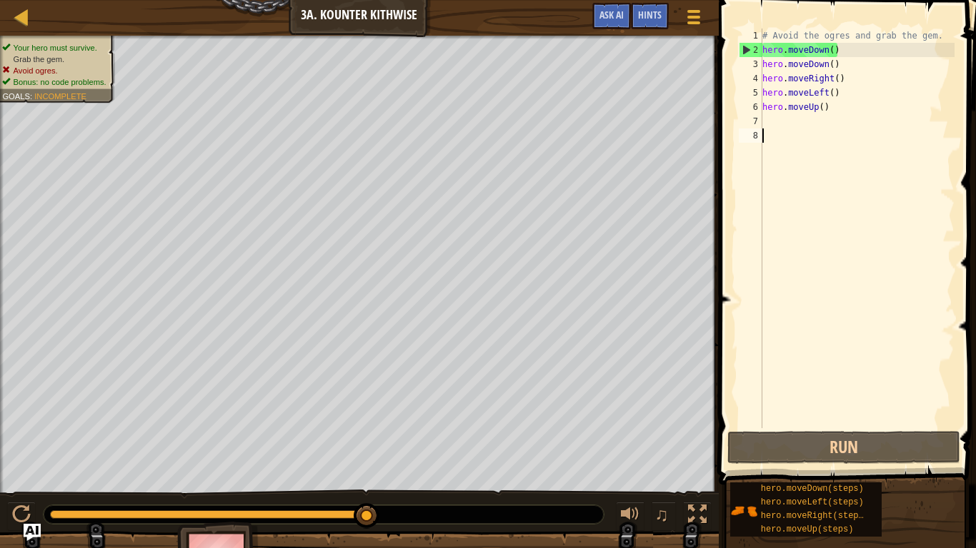
click at [803, 131] on div "# Avoid the ogres and grab the gem. hero . moveDown ( ) hero . moveDown ( ) her…" at bounding box center [856, 243] width 195 height 429
click at [788, 115] on div "# Avoid the ogres and grab the gem. hero . moveDown ( ) hero . moveDown ( ) her…" at bounding box center [856, 243] width 195 height 429
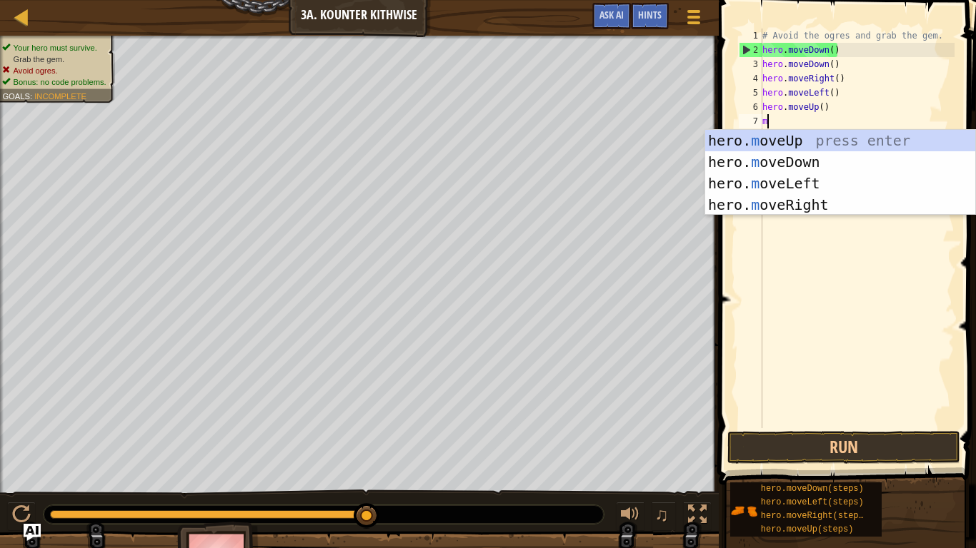
type textarea "mov"
click at [813, 205] on div "hero. mov eUp press enter hero. mov eDown press enter hero. mov eLeft press ent…" at bounding box center [840, 194] width 270 height 129
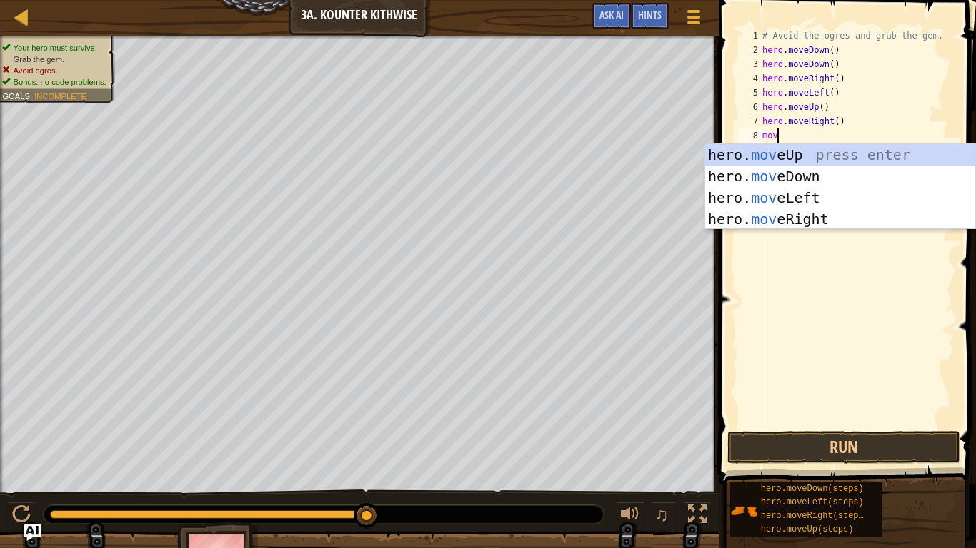
type textarea "move"
click at [809, 216] on div "hero. move Up press enter hero. move Down press enter hero. move Left press ent…" at bounding box center [840, 208] width 270 height 129
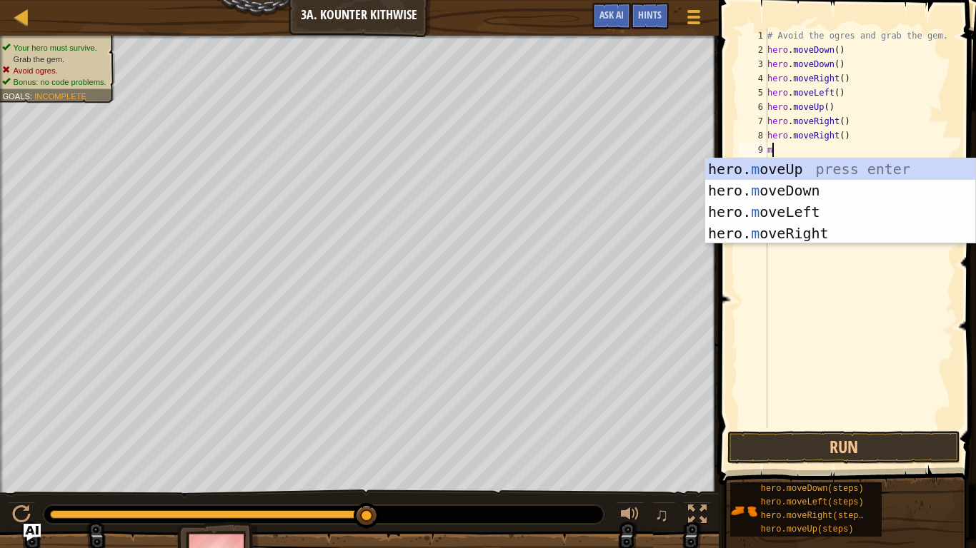
type textarea "mov"
click at [818, 239] on div "hero. mov eUp press enter hero. mov eDown press enter hero. mov eLeft press ent…" at bounding box center [840, 223] width 270 height 129
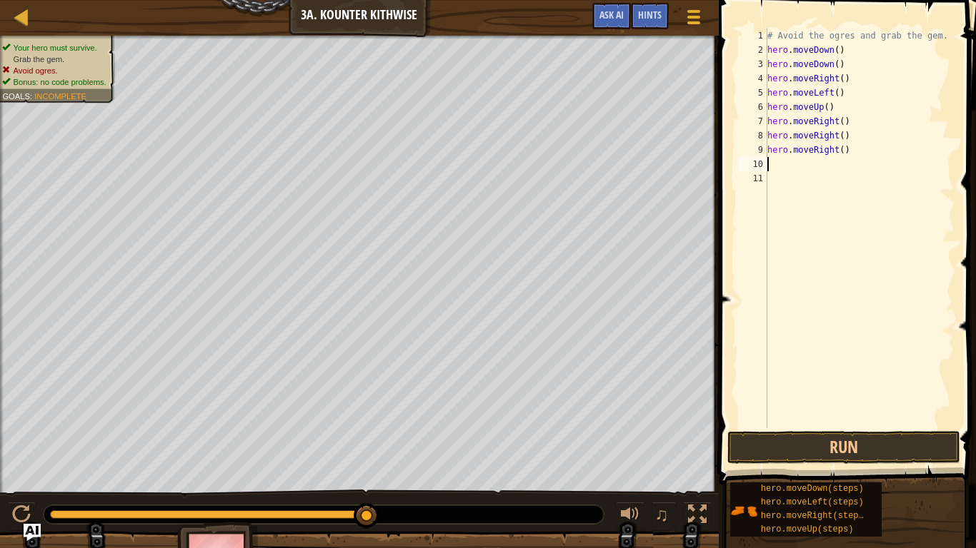
scroll to position [6, 0]
click at [848, 453] on button "Run" at bounding box center [843, 447] width 233 height 33
type textarea "h"
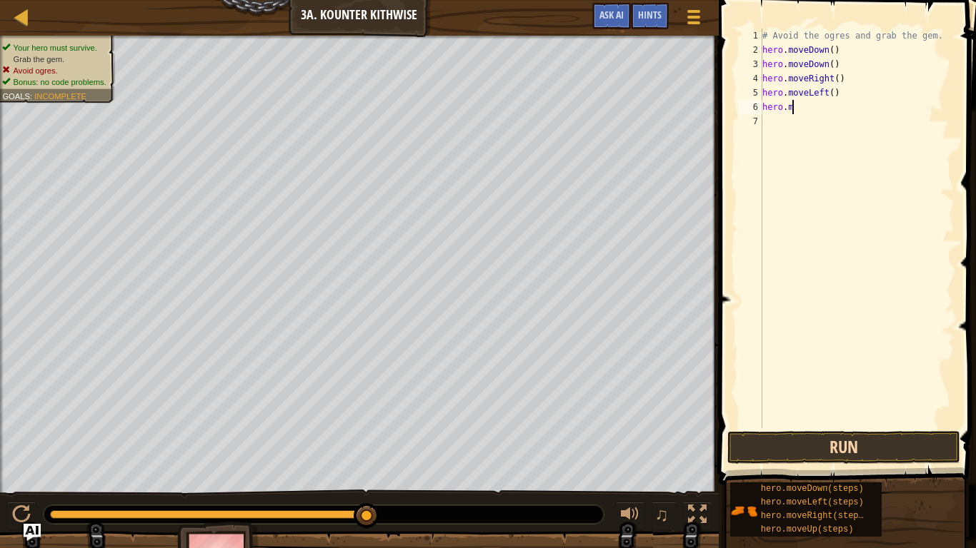
type textarea "h"
type textarea "hero.moveri"
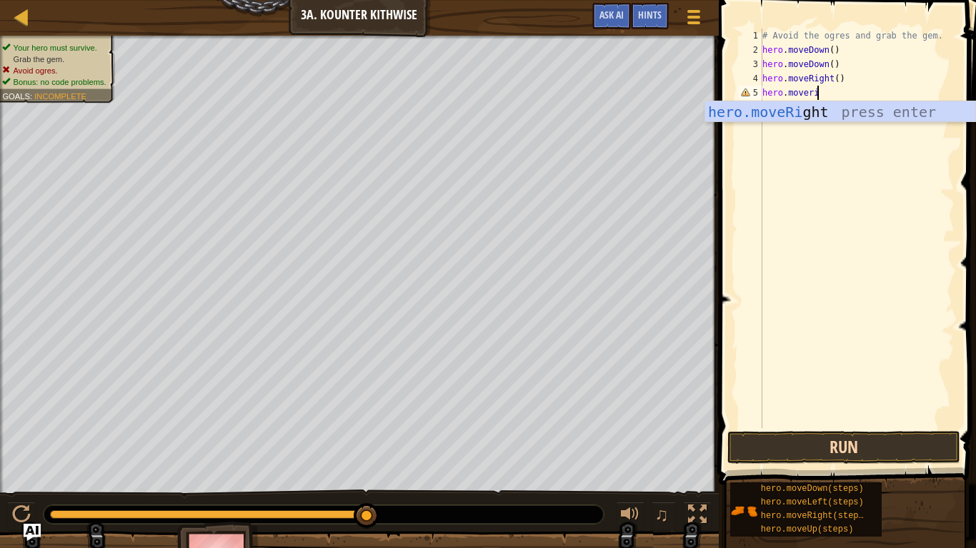
scroll to position [6, 7]
click at [805, 111] on div "hero.moveRi ght press enter" at bounding box center [840, 133] width 270 height 64
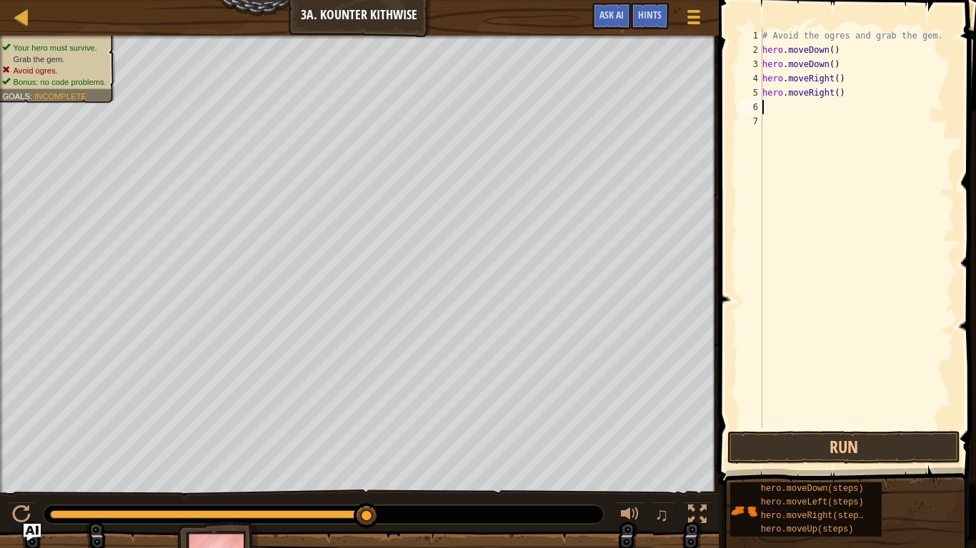
scroll to position [6, 0]
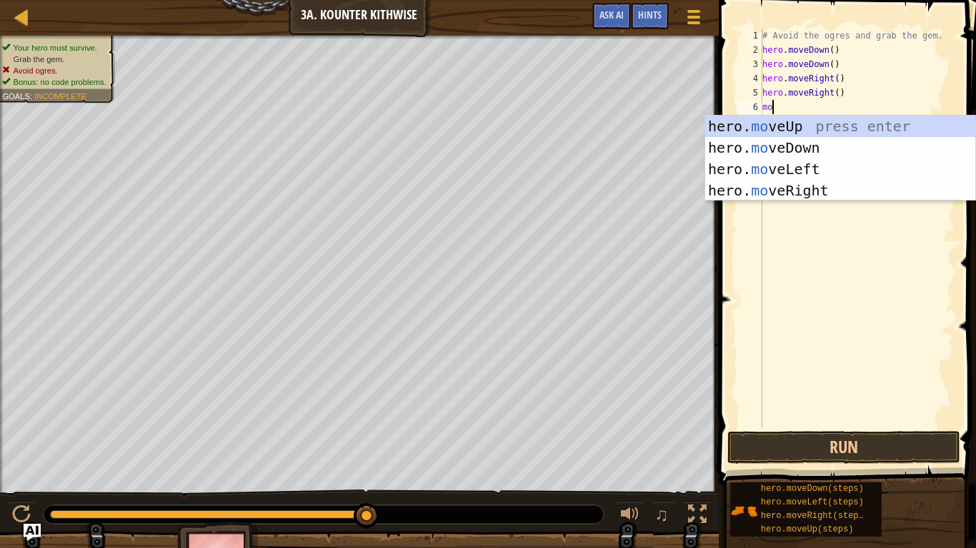
type textarea "mov"
click at [784, 119] on div "hero. mov eUp press enter hero. mov eDown press enter hero. mov eLeft press ent…" at bounding box center [840, 180] width 270 height 129
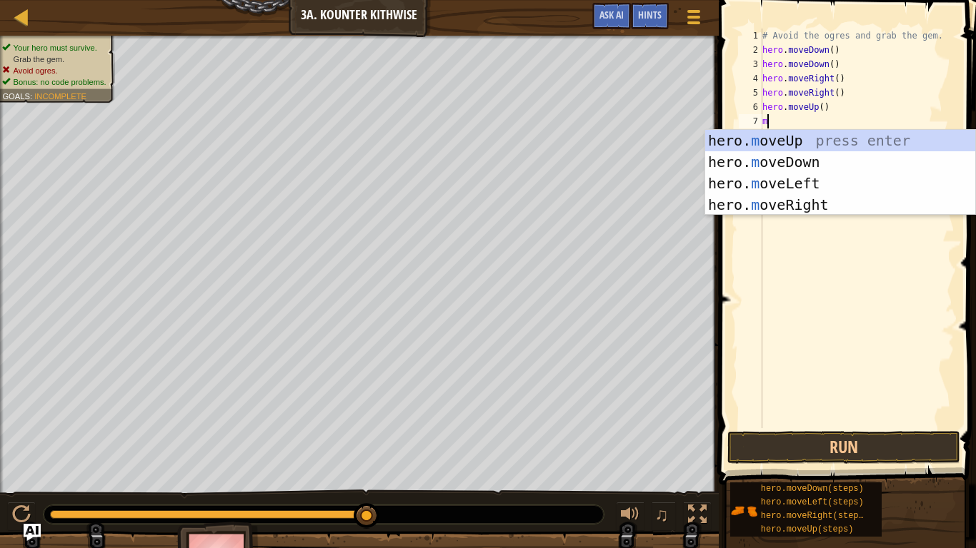
type textarea "mov"
click at [803, 205] on div "hero. mov eUp press enter hero. mov eDown press enter hero. mov eLeft press ent…" at bounding box center [840, 194] width 270 height 129
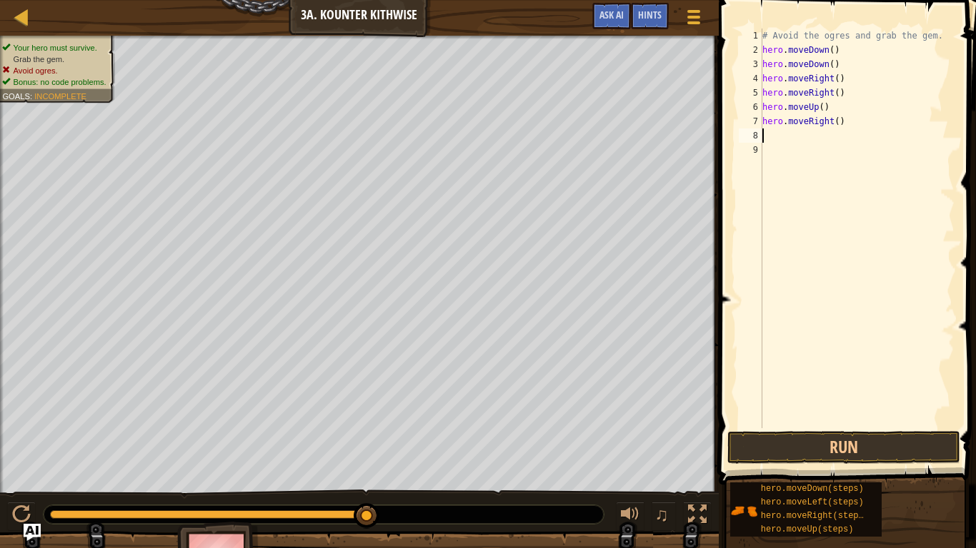
scroll to position [6, 0]
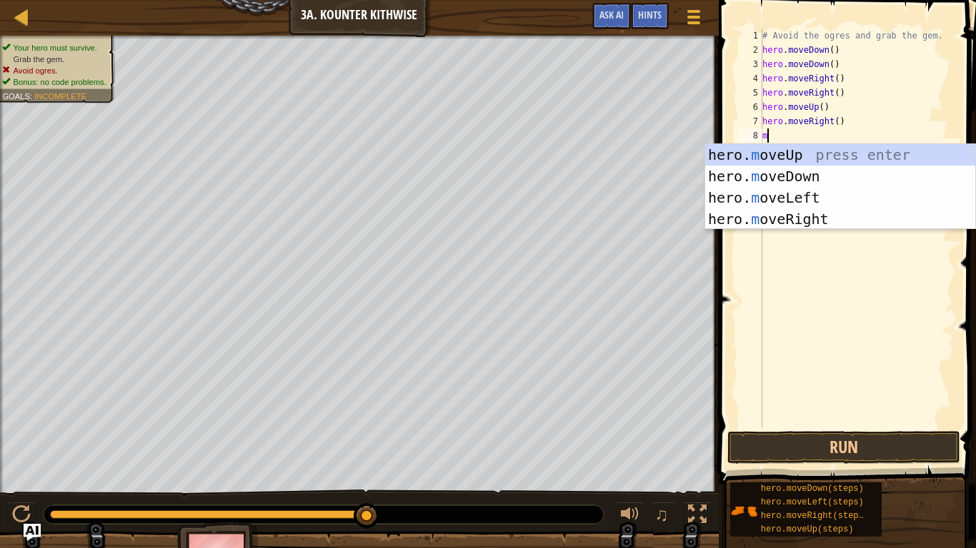
type textarea "mov"
click at [823, 225] on div "hero. mov eUp press enter hero. mov eDown press enter hero. mov eLeft press ent…" at bounding box center [840, 208] width 270 height 129
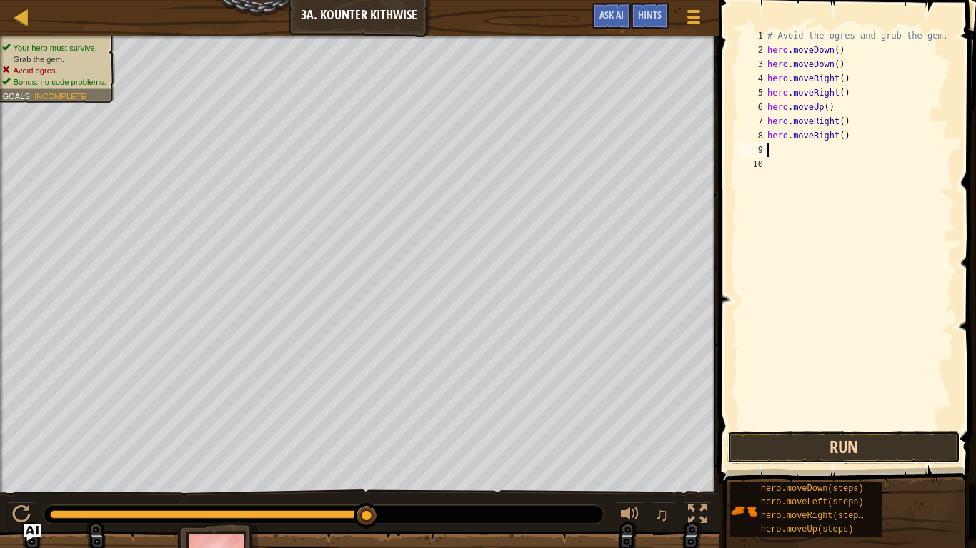
click at [885, 461] on button "Run" at bounding box center [843, 447] width 233 height 33
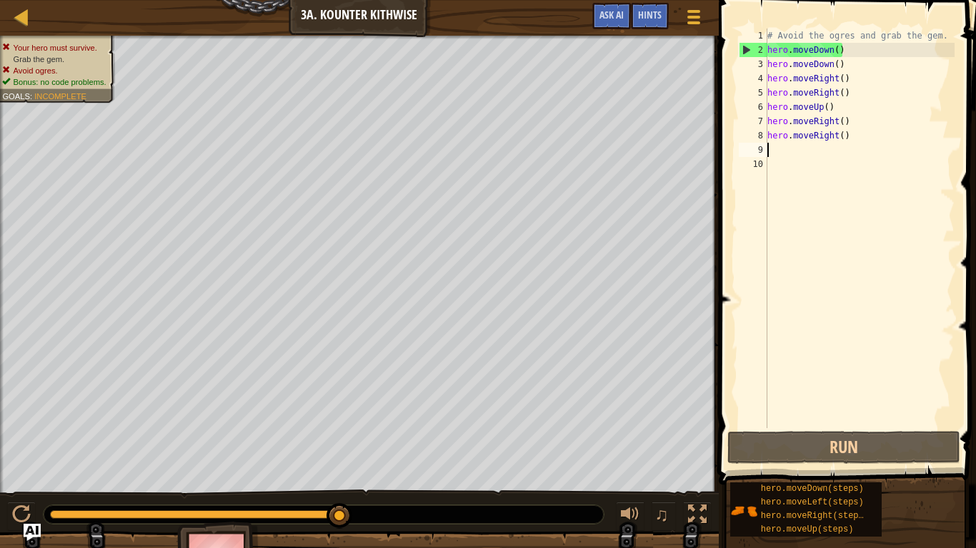
click at [848, 56] on div "# Avoid the ogres and grab the gem. hero . moveDown ( ) hero . moveDown ( ) her…" at bounding box center [859, 243] width 190 height 429
click at [852, 81] on div "# Avoid the ogres and grab the gem. hero . moveDown ( ) hero . moveDown ( ) her…" at bounding box center [859, 243] width 190 height 429
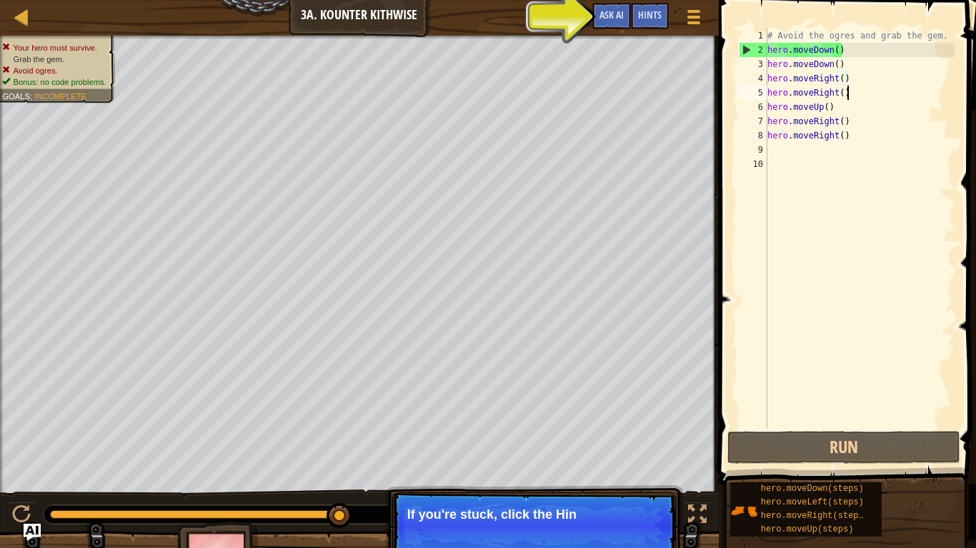
click at [846, 97] on div "# Avoid the ogres and grab the gem. hero . moveDown ( ) hero . moveDown ( ) her…" at bounding box center [859, 243] width 190 height 429
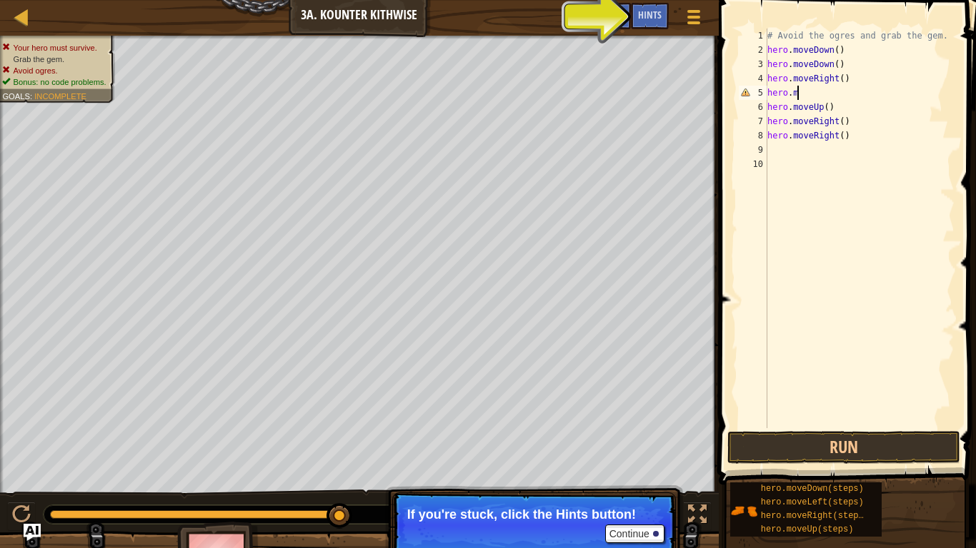
type textarea "[DOMAIN_NAME]"
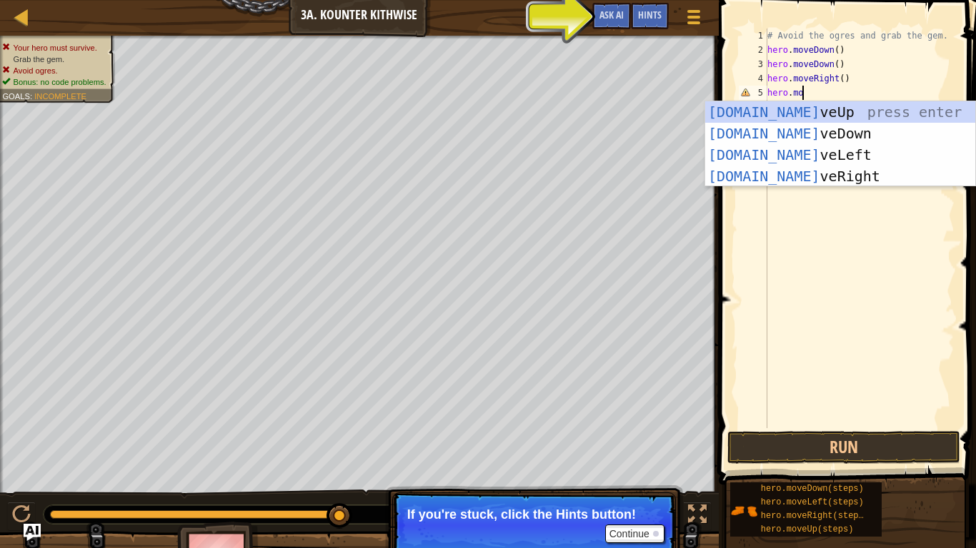
scroll to position [6, 4]
click at [782, 109] on div "[DOMAIN_NAME] veUp press enter [DOMAIN_NAME] veDown press enter [DOMAIN_NAME] v…" at bounding box center [840, 165] width 270 height 129
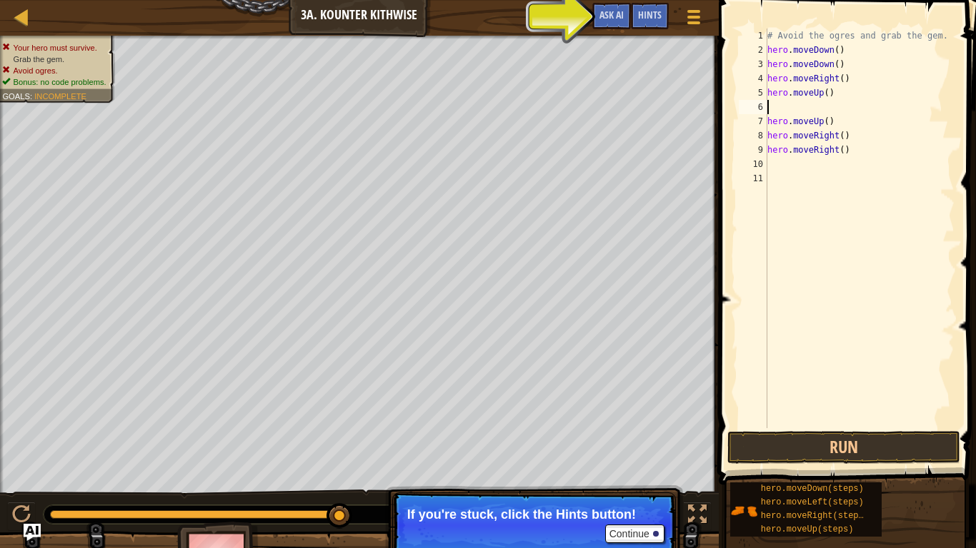
scroll to position [6, 0]
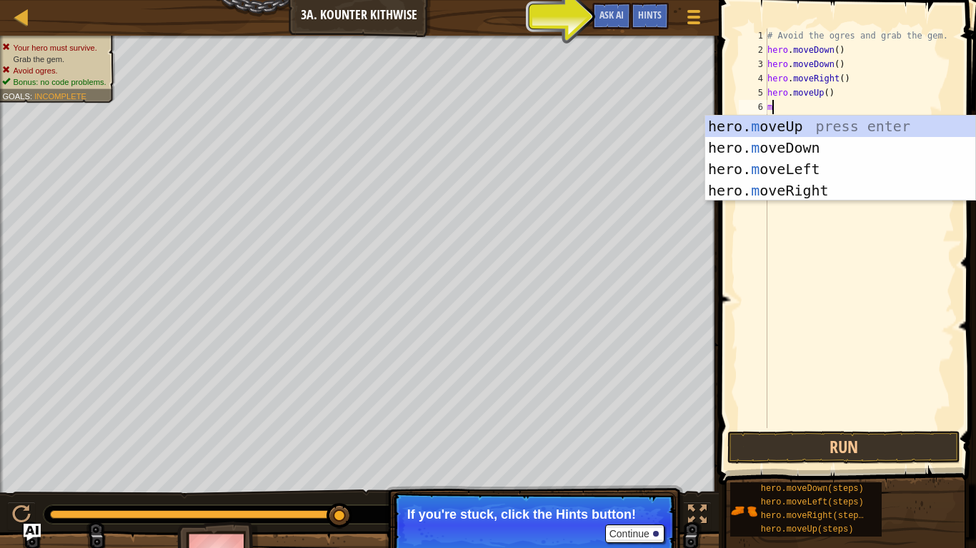
type textarea "mo"
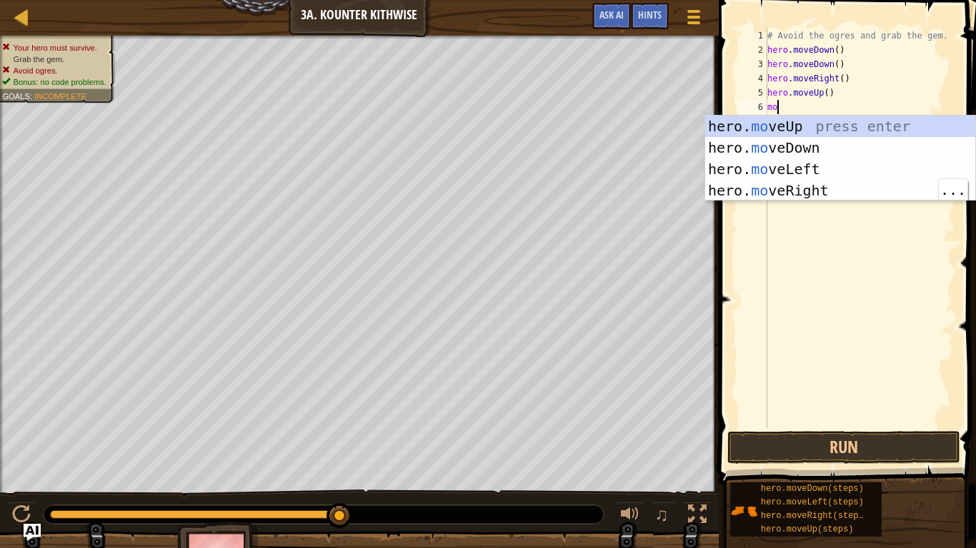
click at [806, 191] on div "hero. mo veUp press enter hero. mo veDown press enter hero. mo veLeft press ent…" at bounding box center [840, 180] width 270 height 129
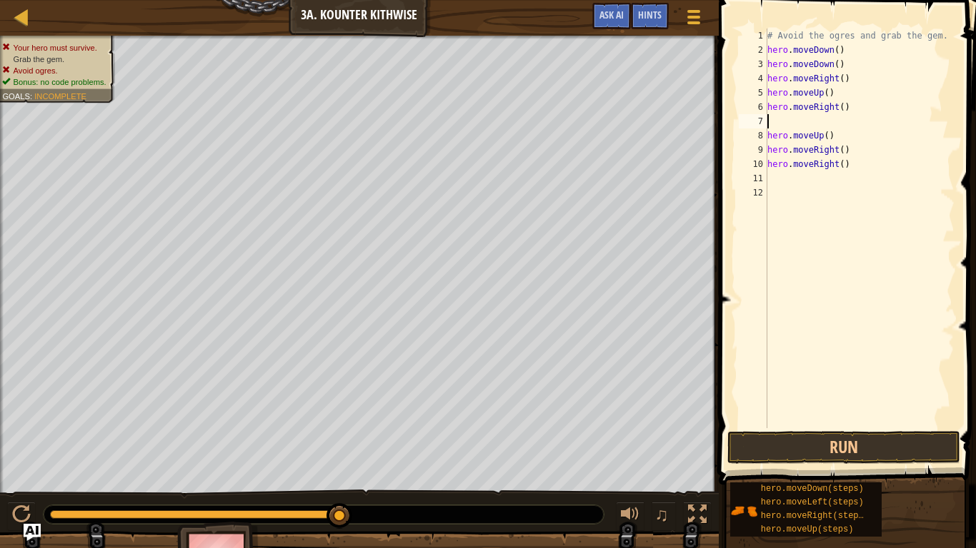
type textarea "m"
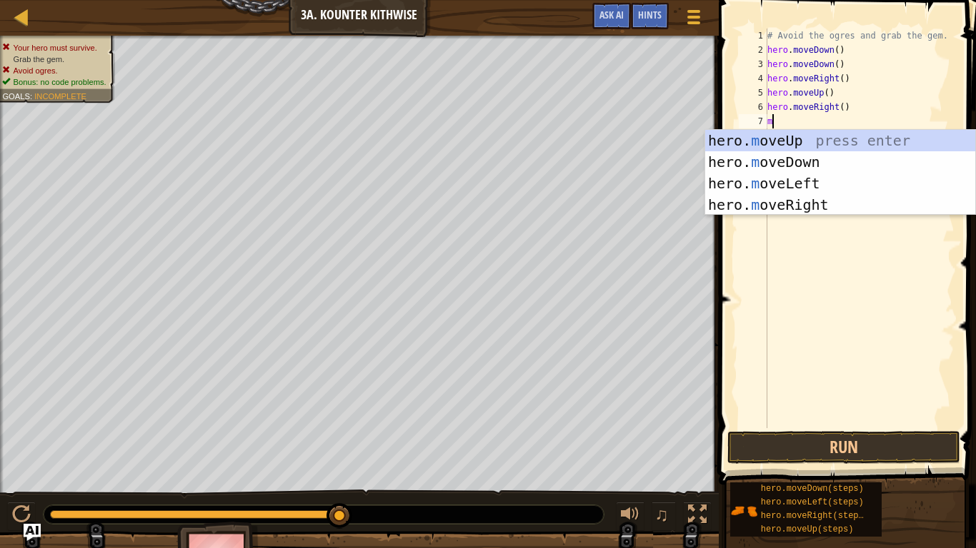
click at [818, 213] on div "hero. m oveUp press enter hero. m oveDown press enter hero. m oveLeft press ent…" at bounding box center [840, 194] width 270 height 129
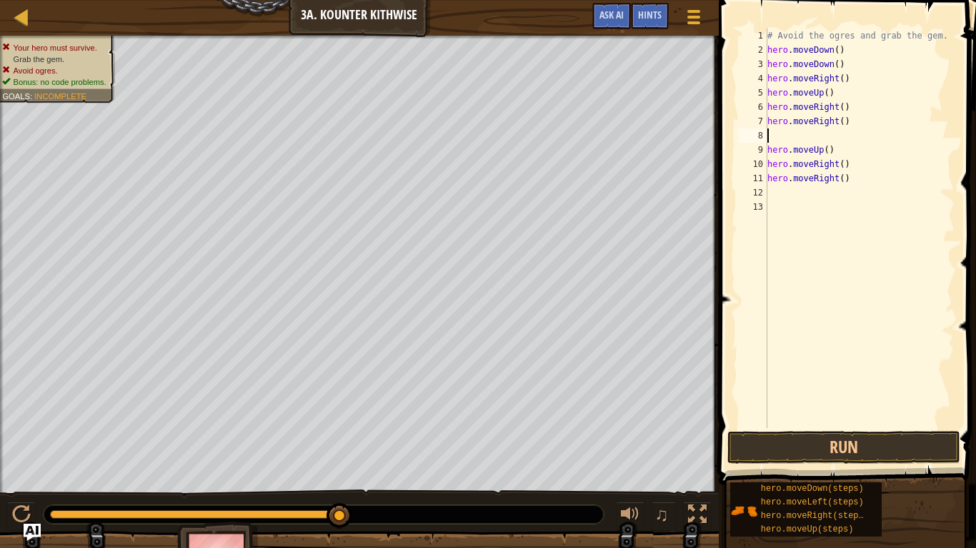
click at [866, 175] on div "# Avoid the ogres and grab the gem. hero . moveDown ( ) hero . moveDown ( ) her…" at bounding box center [859, 243] width 190 height 429
type textarea "h"
type textarea "hero.moveRight()"
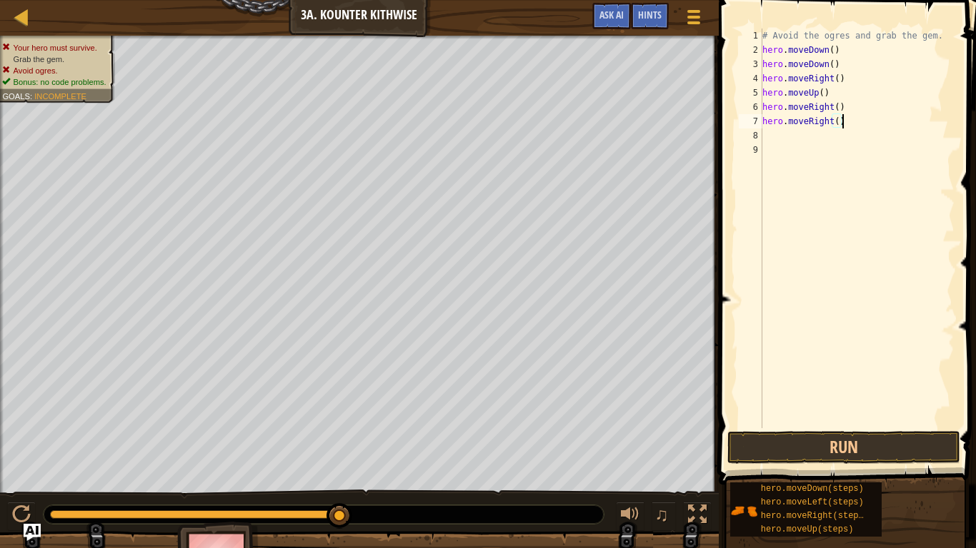
click at [880, 443] on button "Run" at bounding box center [843, 447] width 233 height 33
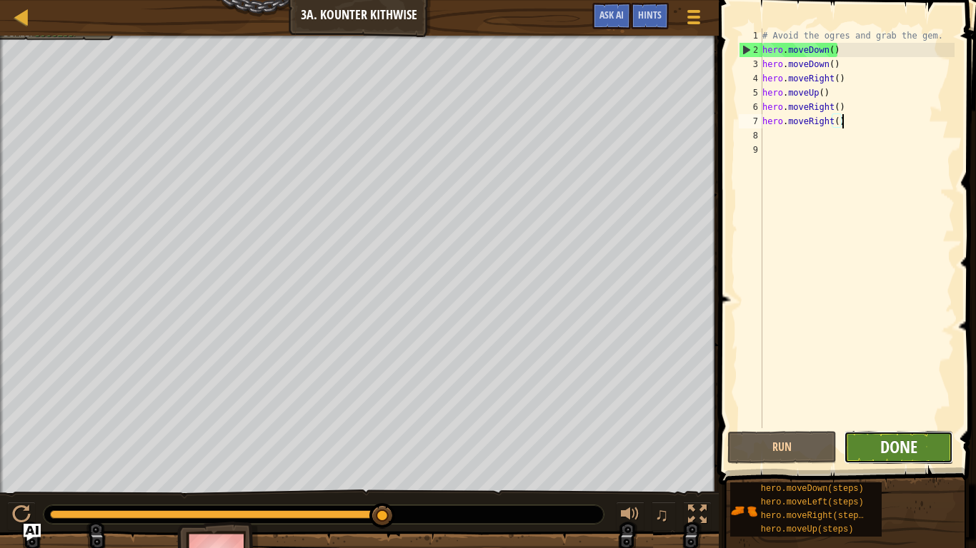
click at [894, 442] on span "Done" at bounding box center [898, 447] width 37 height 23
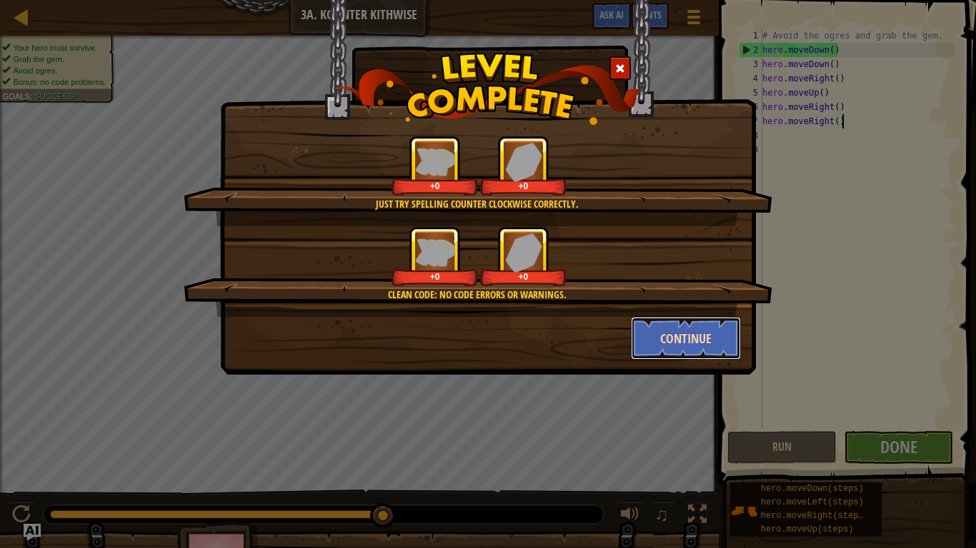
click at [706, 347] on button "Continue" at bounding box center [686, 338] width 111 height 43
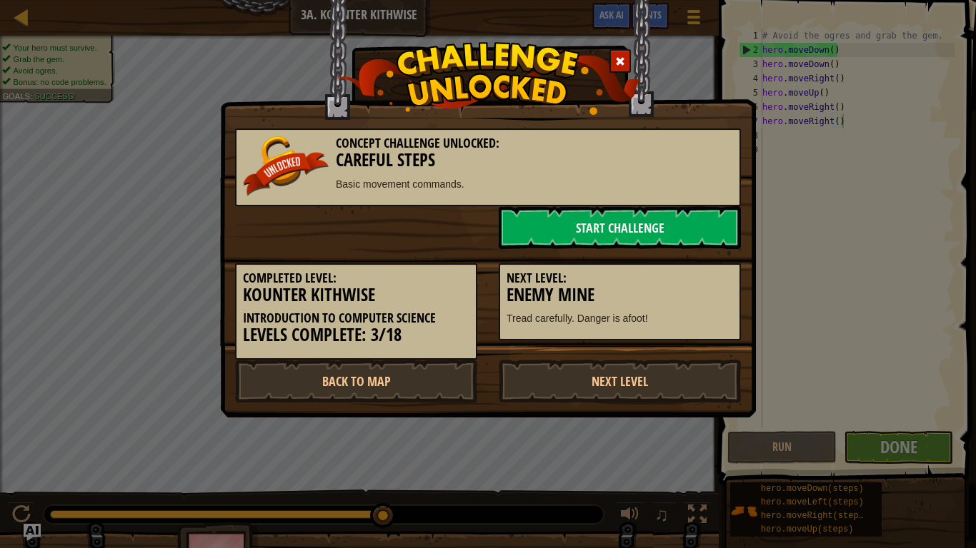
click at [688, 322] on p "Tread carefully. Danger is afoot!" at bounding box center [619, 318] width 226 height 14
click at [616, 226] on link "Start Challenge" at bounding box center [619, 227] width 242 height 43
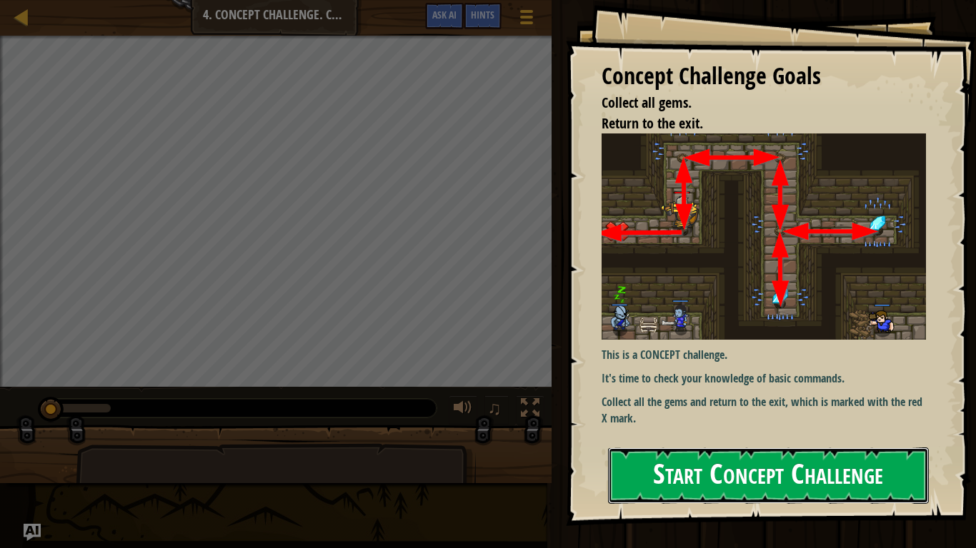
click at [715, 461] on button "Start Concept Challenge" at bounding box center [768, 476] width 321 height 56
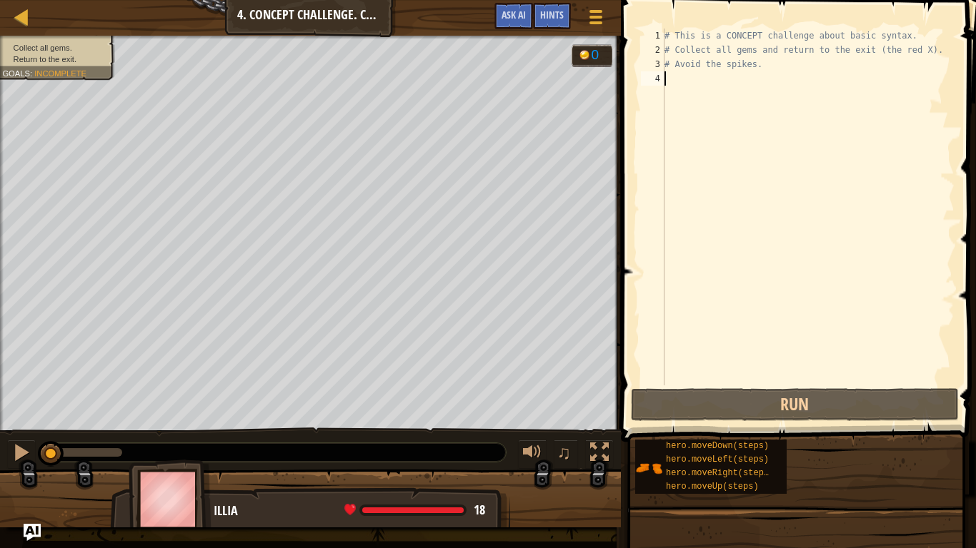
scroll to position [6, 0]
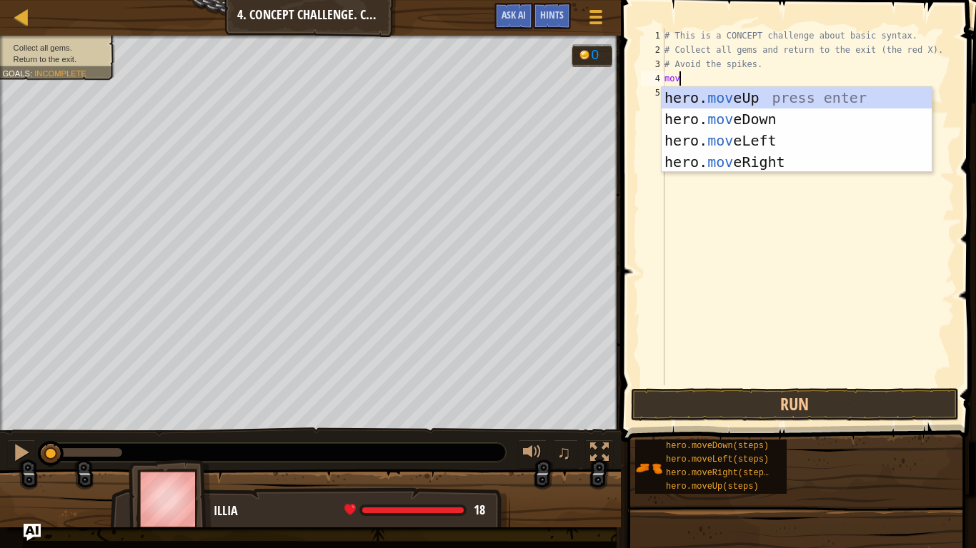
type textarea "move"
click at [746, 97] on div "hero. move Up press enter hero. move Down press enter hero. move Left press ent…" at bounding box center [796, 151] width 270 height 129
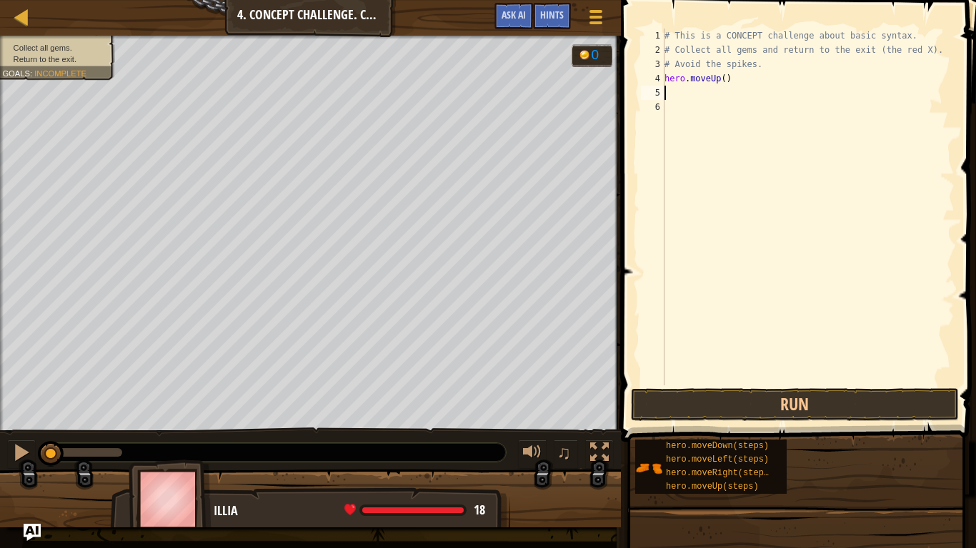
scroll to position [6, 0]
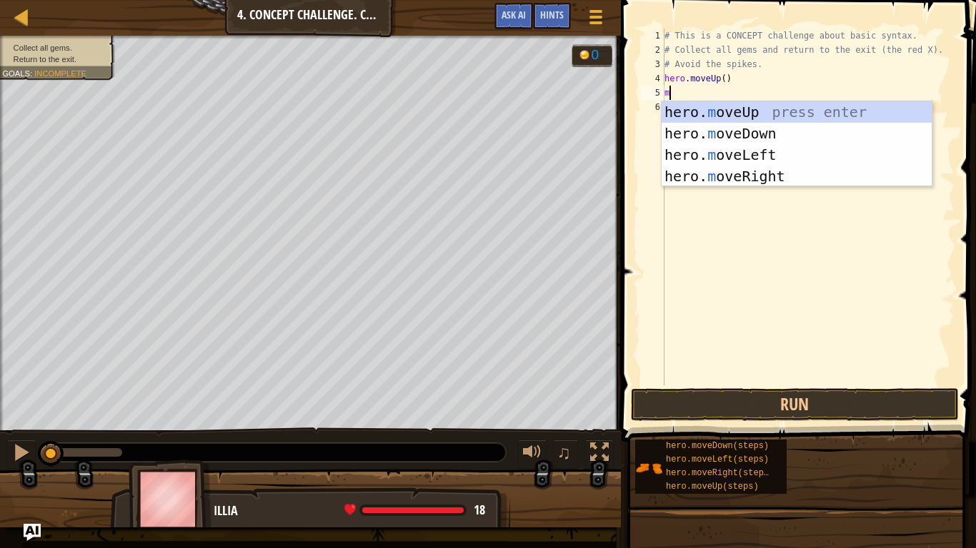
type textarea "mo"
click at [753, 181] on div "hero. mo veUp press enter hero. mo veDown press enter hero. mo veLeft press ent…" at bounding box center [796, 165] width 270 height 129
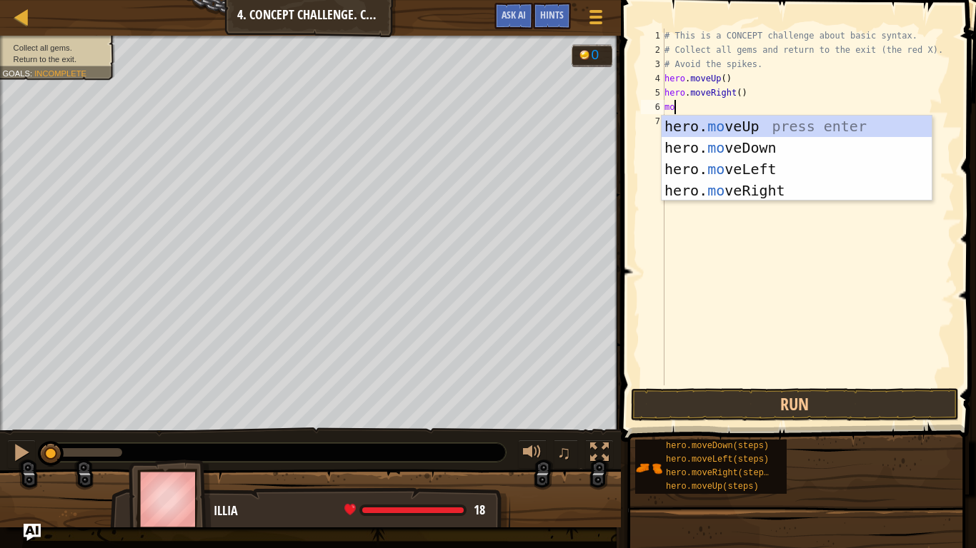
type textarea "mov"
click at [763, 149] on div "hero. mov eUp press enter hero. mov eDown press enter hero. mov eLeft press ent…" at bounding box center [796, 180] width 270 height 129
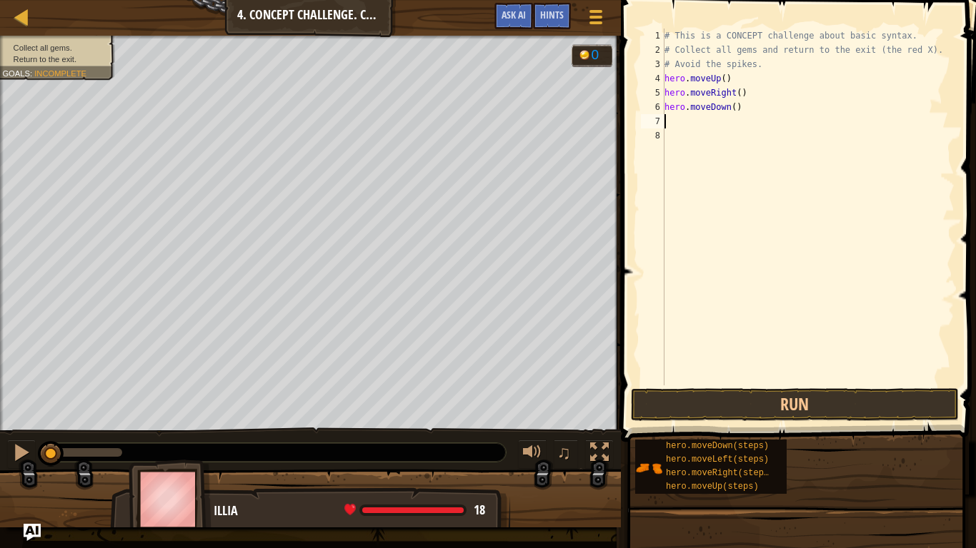
scroll to position [6, 0]
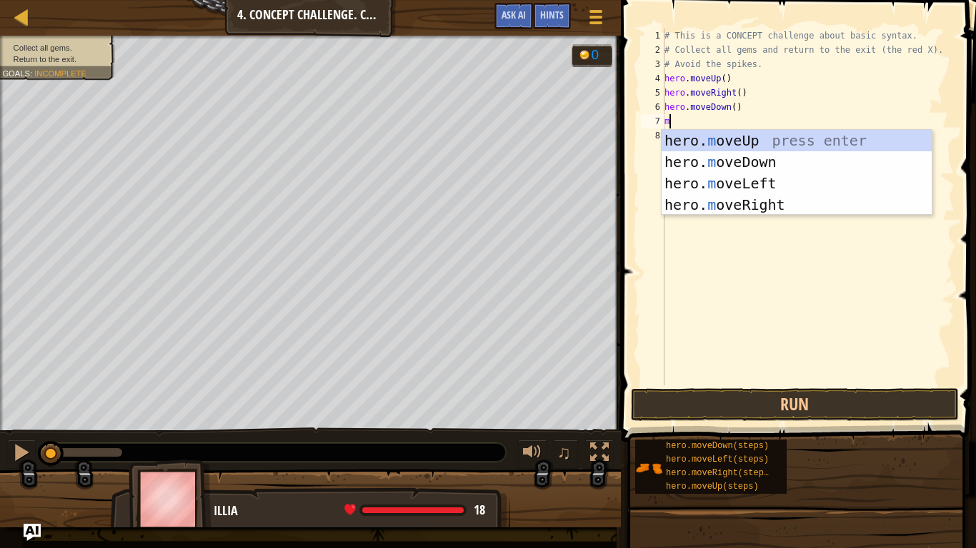
type textarea "mov"
click at [778, 158] on div "hero. mov eUp press enter hero. mov eDown press enter hero. mov eLeft press ent…" at bounding box center [796, 194] width 270 height 129
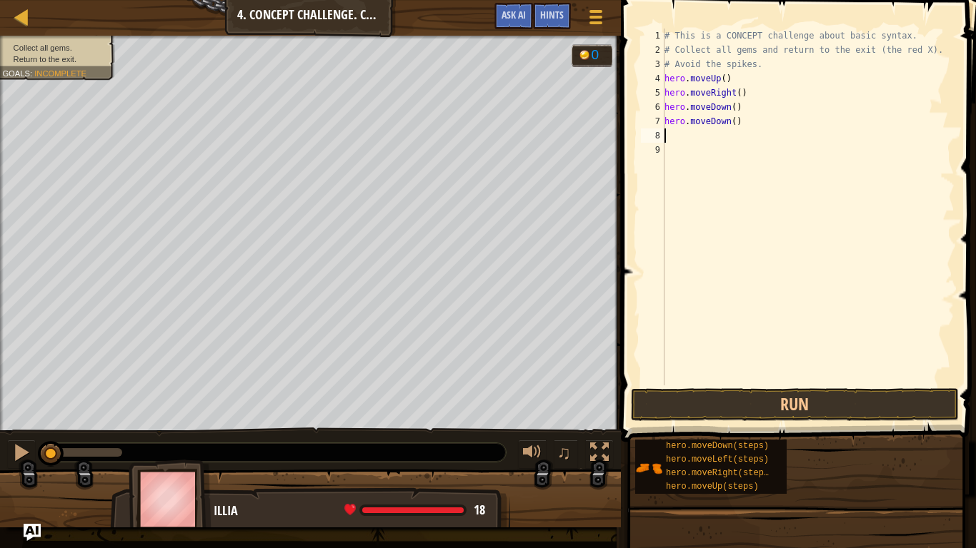
scroll to position [6, 0]
type textarea "u"
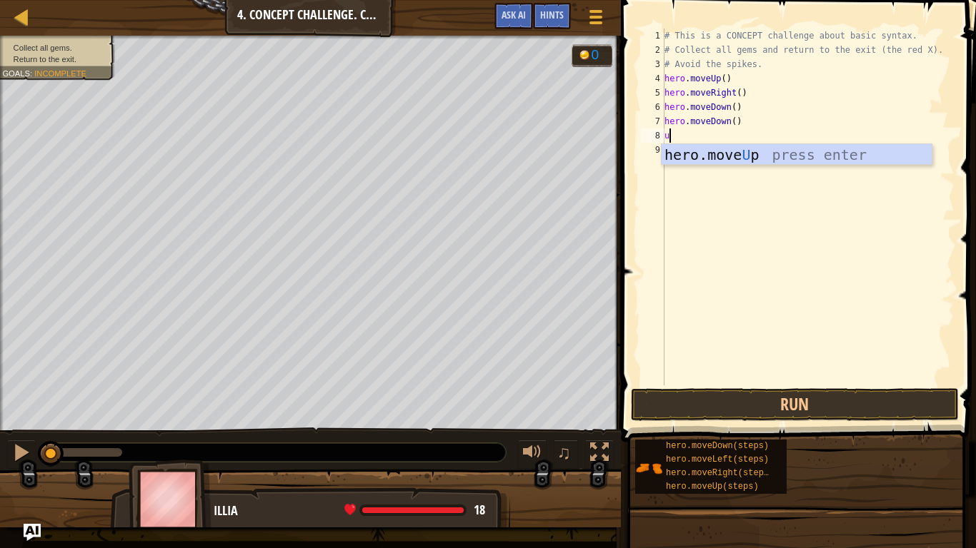
click at [732, 160] on div "hero.move U p press enter" at bounding box center [796, 176] width 270 height 64
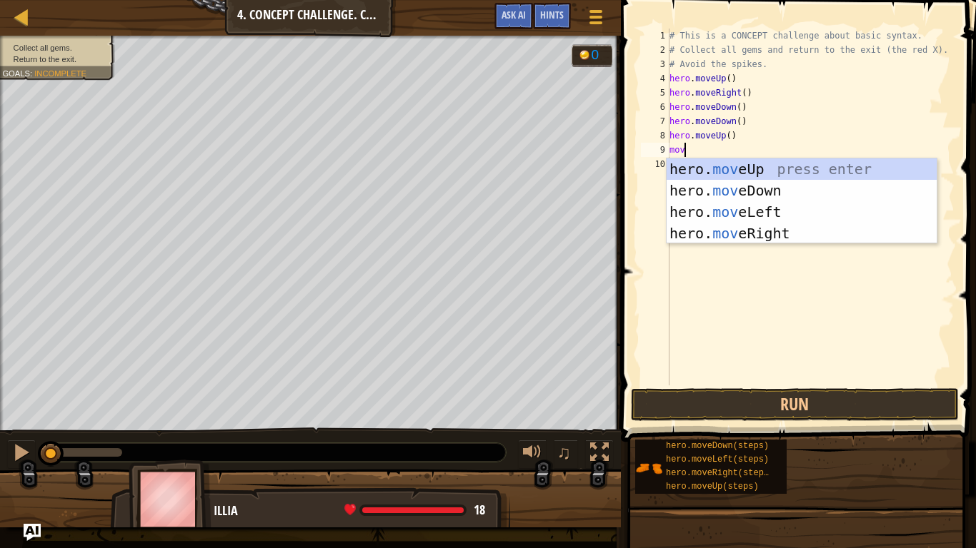
scroll to position [6, 2]
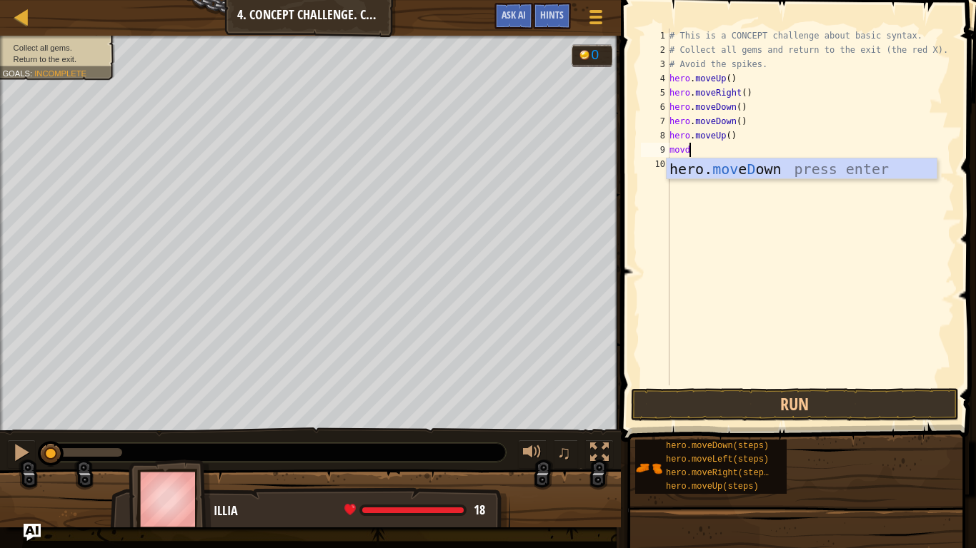
type textarea "mov"
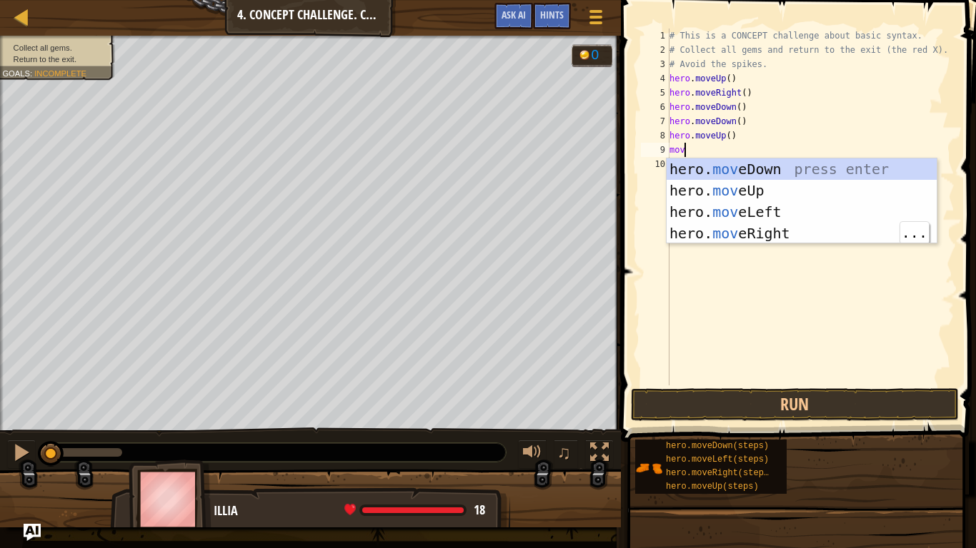
click at [787, 236] on div "hero. mov eDown press enter hero. mov eUp press enter hero. mov eLeft press ent…" at bounding box center [801, 223] width 270 height 129
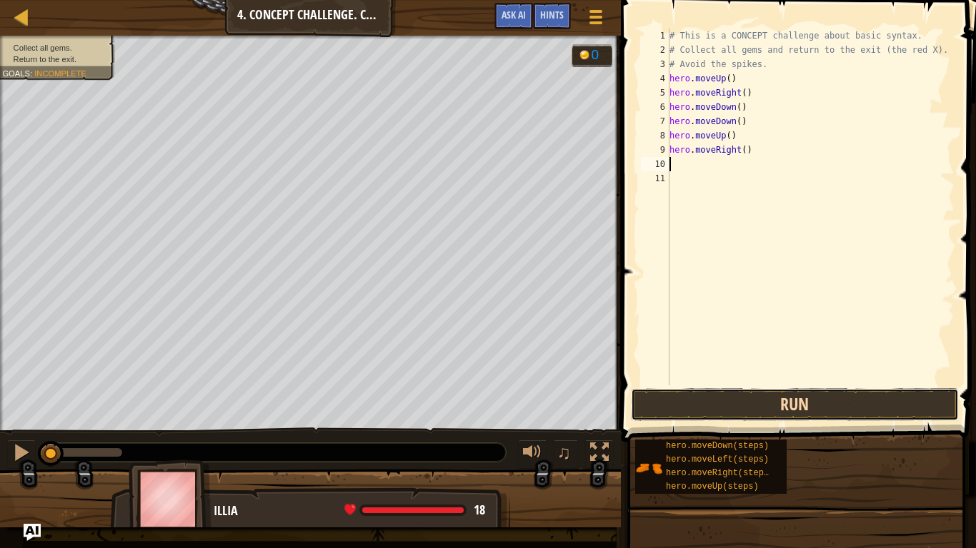
click at [818, 404] on button "Run" at bounding box center [795, 405] width 328 height 33
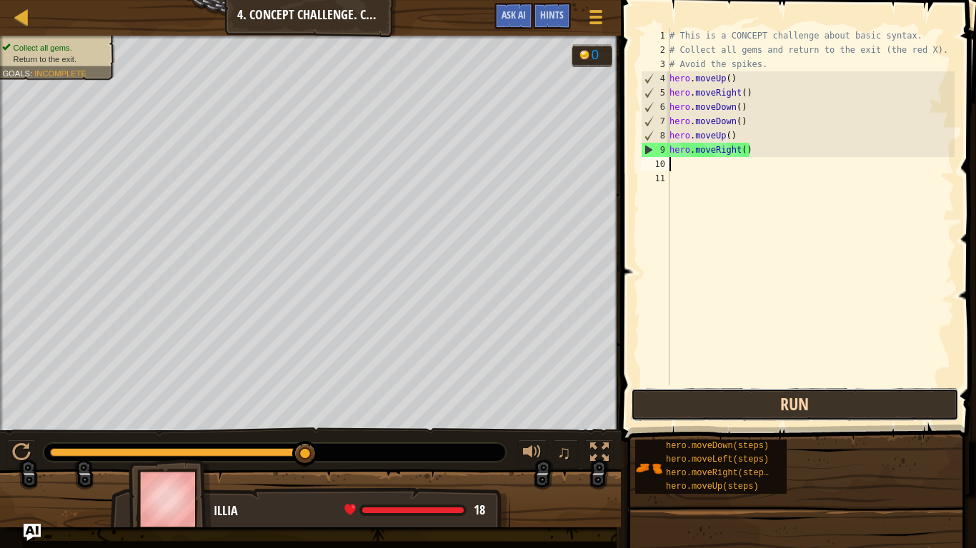
click at [783, 412] on button "Run" at bounding box center [795, 405] width 328 height 33
type textarea "m"
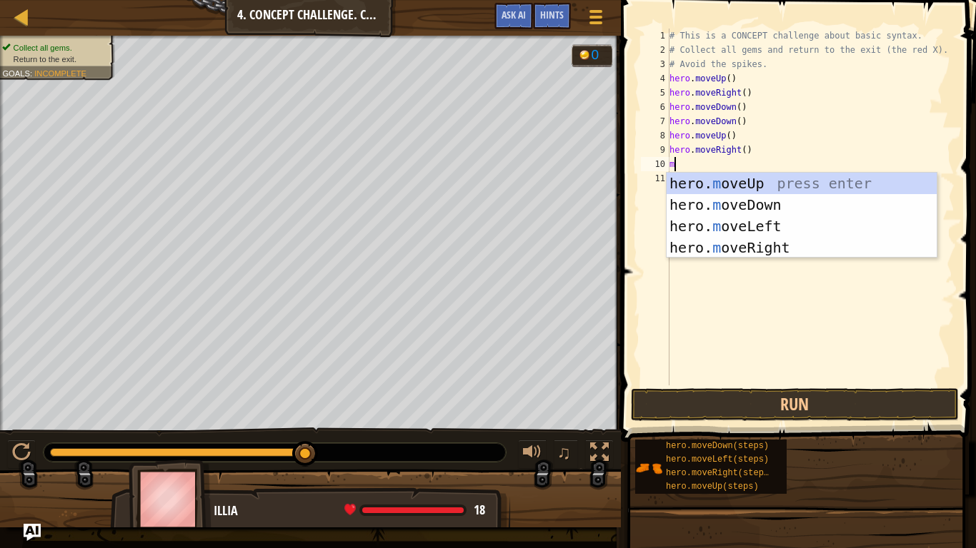
click at [779, 224] on div "hero. m oveUp press enter hero. m oveDown press enter hero. m oveLeft press ent…" at bounding box center [801, 237] width 270 height 129
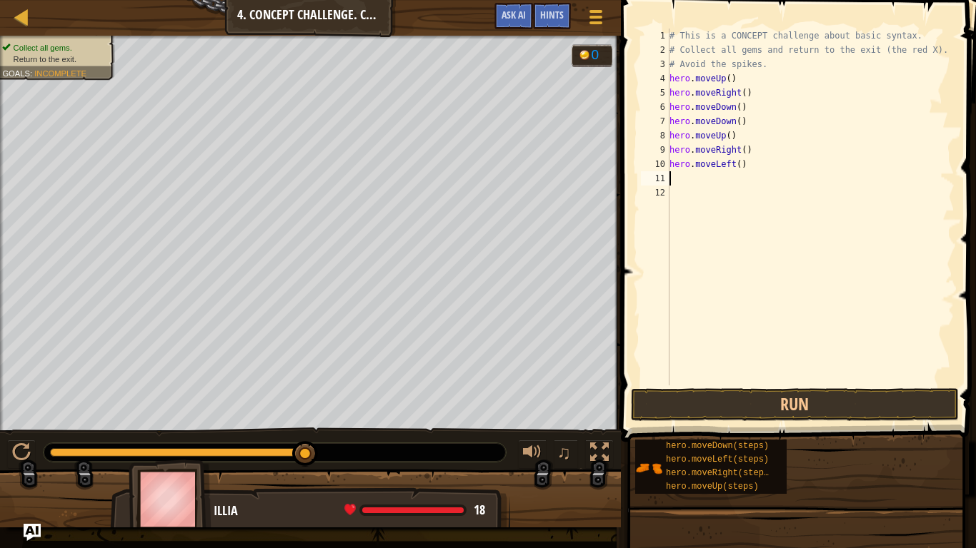
type textarea "m"
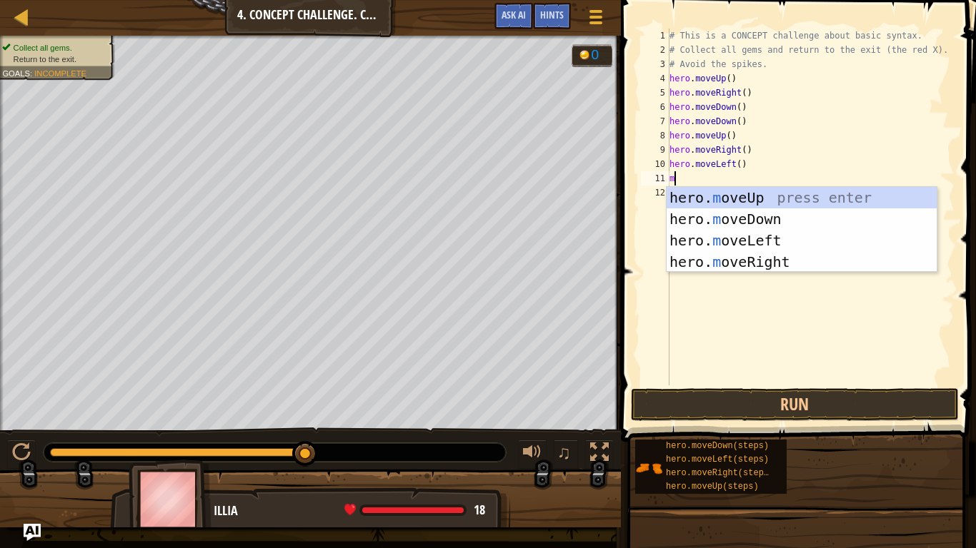
click at [714, 194] on div "hero. m oveUp press enter hero. m oveDown press enter hero. m oveLeft press ent…" at bounding box center [801, 251] width 270 height 129
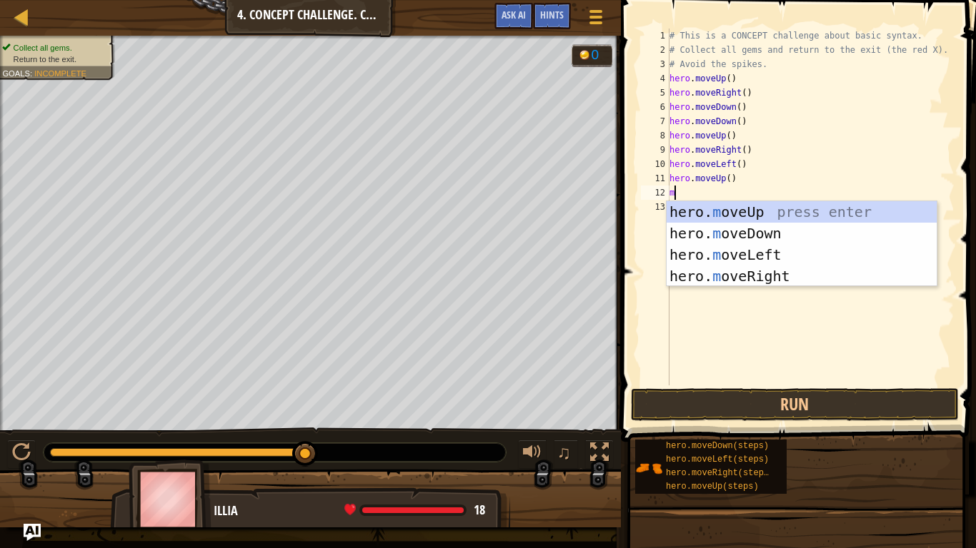
type textarea "mo"
click at [779, 253] on div "hero. mo veUp press enter hero. mo veDown press enter hero. mo veLeft press ent…" at bounding box center [801, 265] width 270 height 129
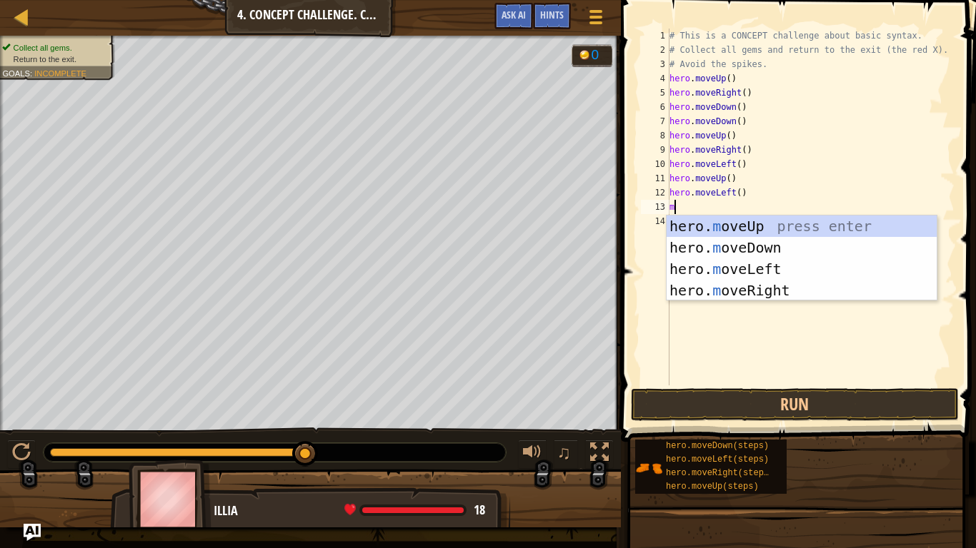
type textarea "mo"
click at [775, 249] on div "hero. mo veUp press enter hero. mo veDown press enter hero. mo veLeft press ent…" at bounding box center [801, 280] width 270 height 129
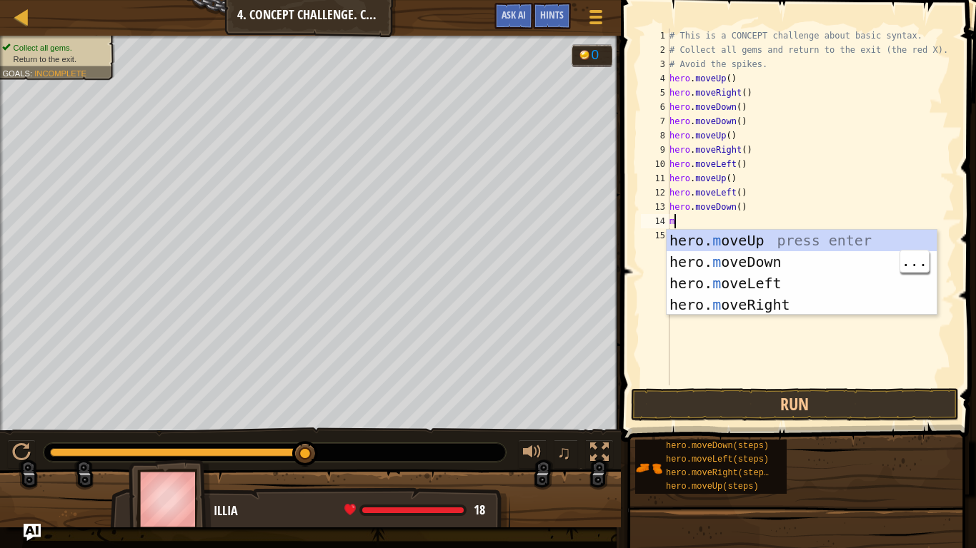
type textarea "mo"
click at [776, 284] on div "hero. mo veUp press enter hero. mo veDown press enter hero. mo veLeft press ent…" at bounding box center [801, 294] width 270 height 129
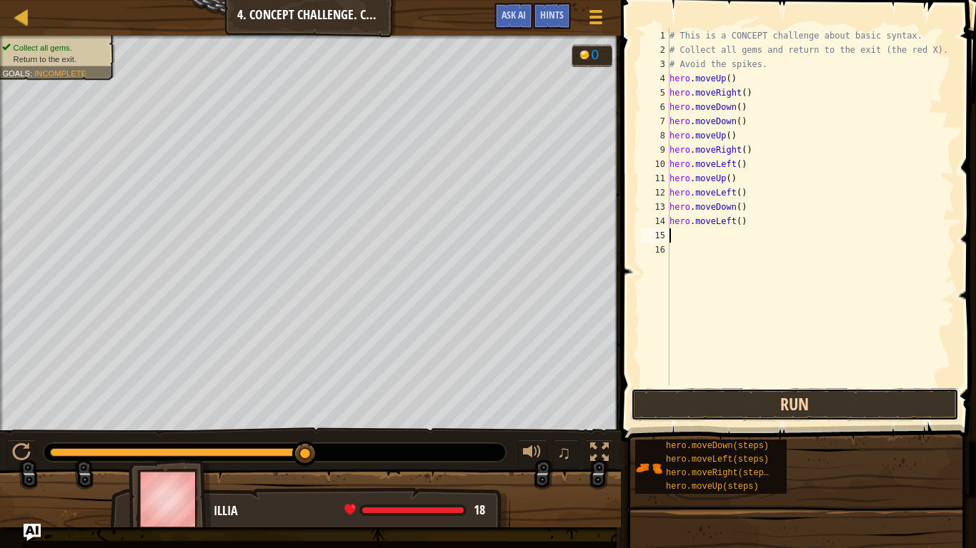
click at [791, 392] on button "Run" at bounding box center [795, 405] width 328 height 33
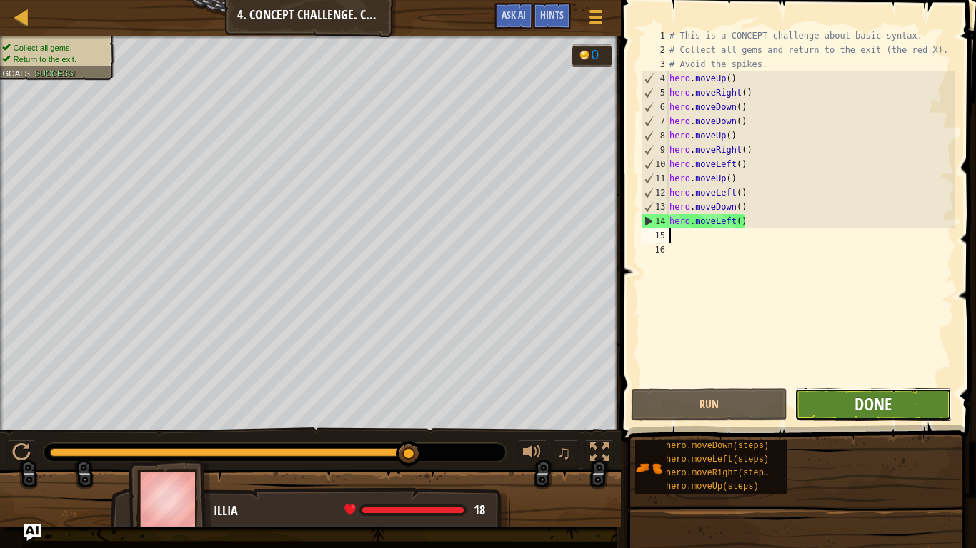
click at [880, 407] on span "Done" at bounding box center [872, 404] width 37 height 23
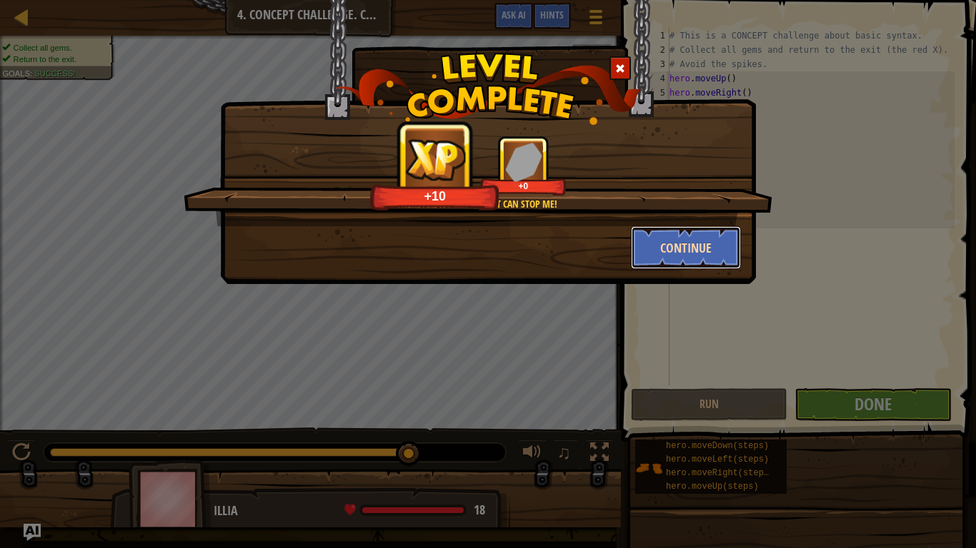
click at [642, 244] on button "Continue" at bounding box center [686, 247] width 111 height 43
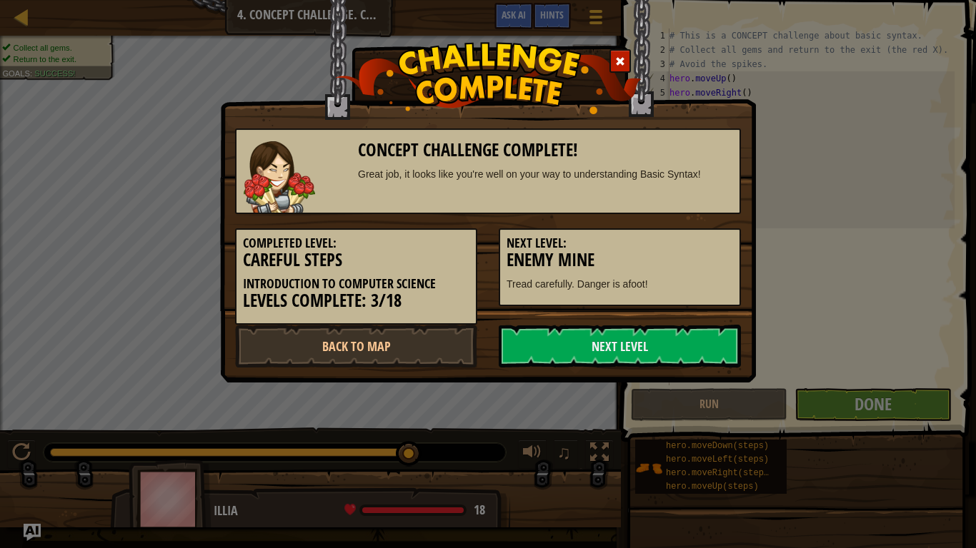
click at [676, 238] on h5 "Next Level:" at bounding box center [619, 243] width 226 height 14
click at [692, 360] on link "Next Level" at bounding box center [619, 346] width 242 height 43
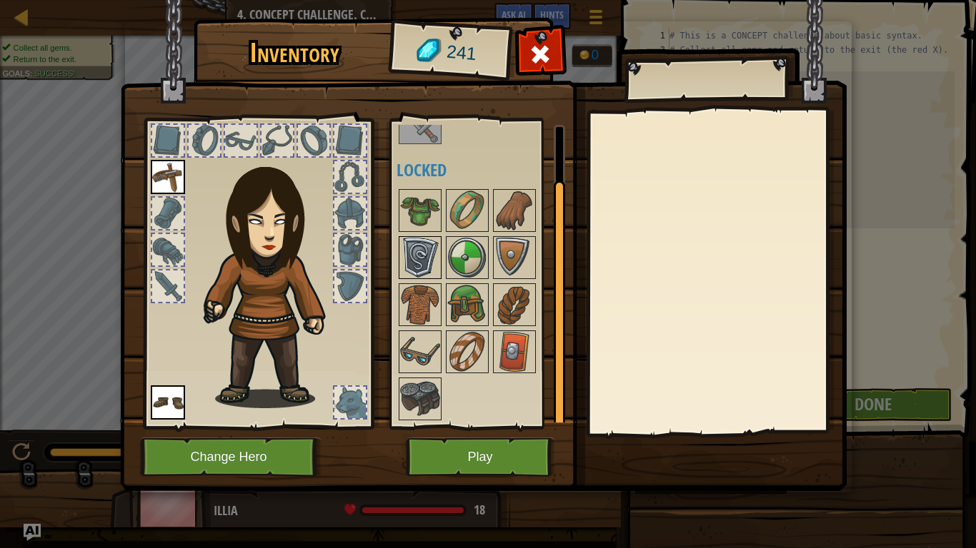
scroll to position [59, 0]
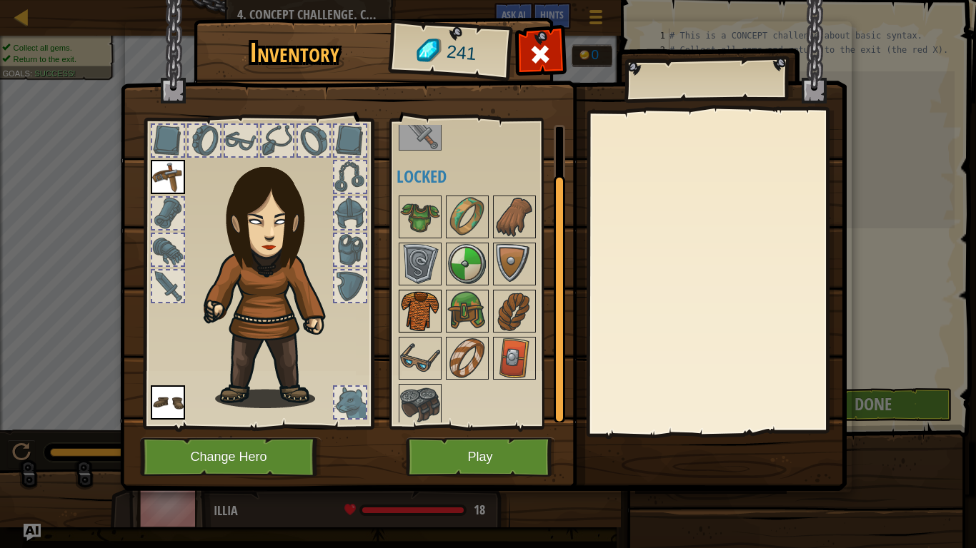
click at [434, 318] on img at bounding box center [420, 311] width 40 height 40
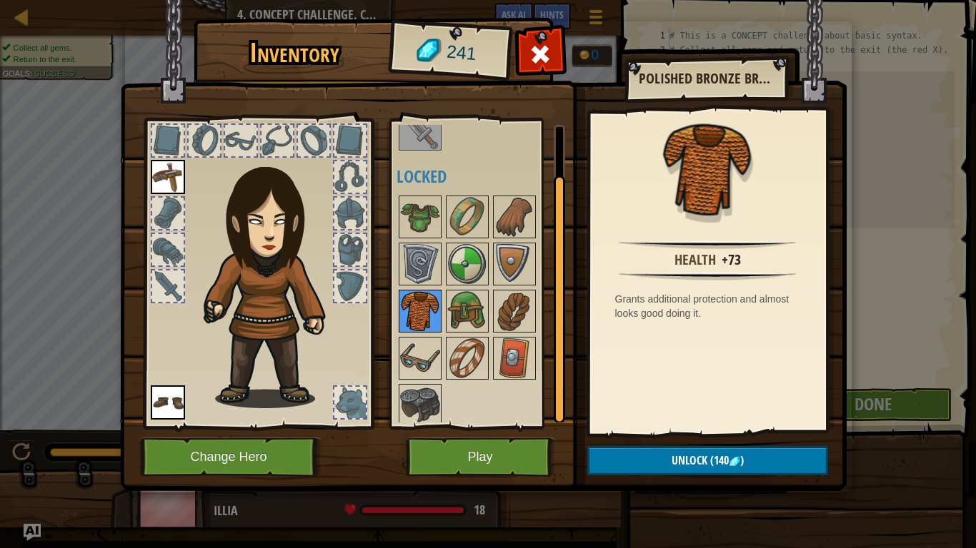
click at [436, 318] on img at bounding box center [420, 311] width 40 height 40
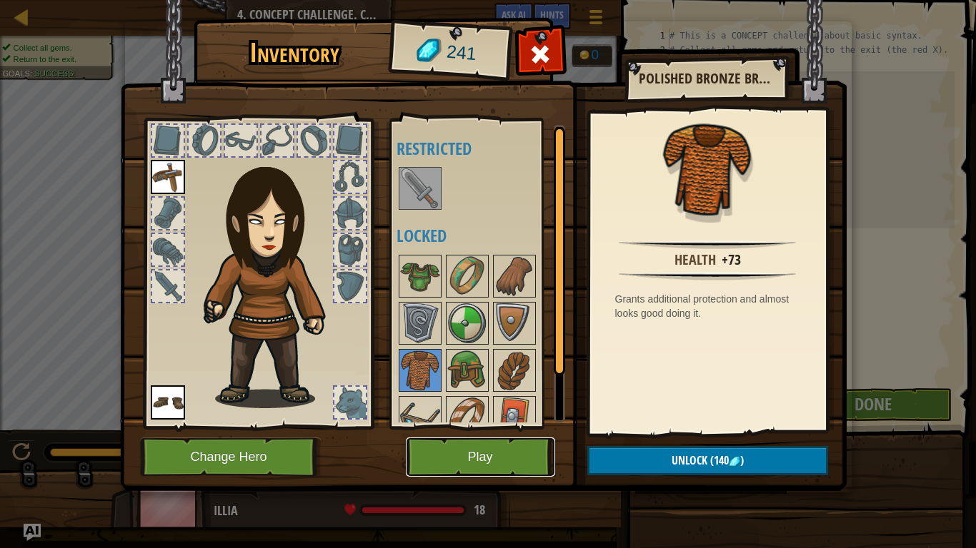
click at [491, 454] on button "Play" at bounding box center [480, 457] width 149 height 39
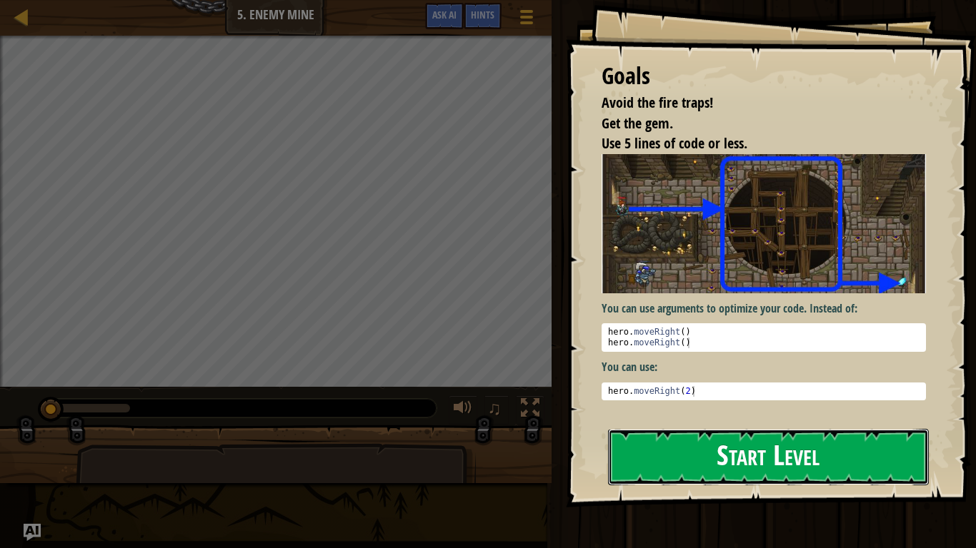
click at [803, 451] on button "Start Level" at bounding box center [768, 457] width 321 height 56
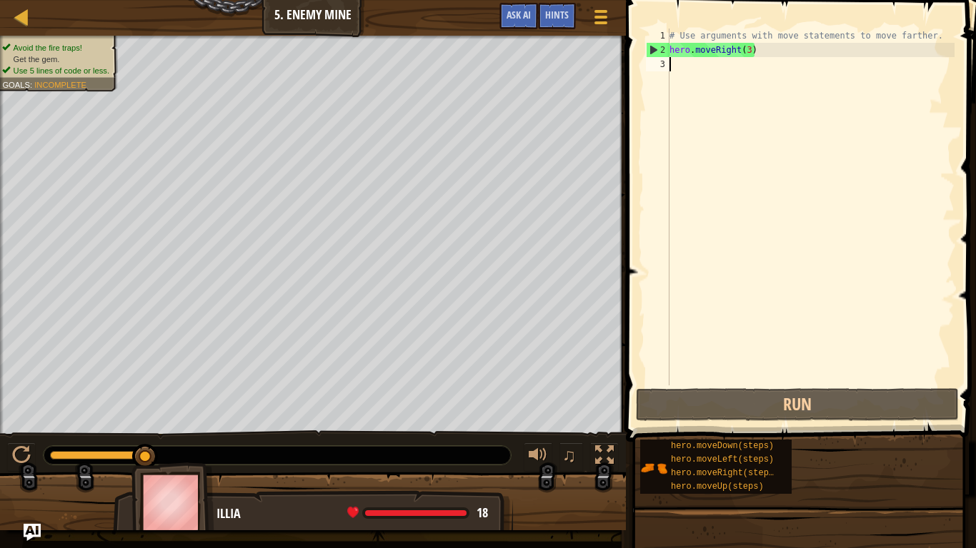
type textarea "m"
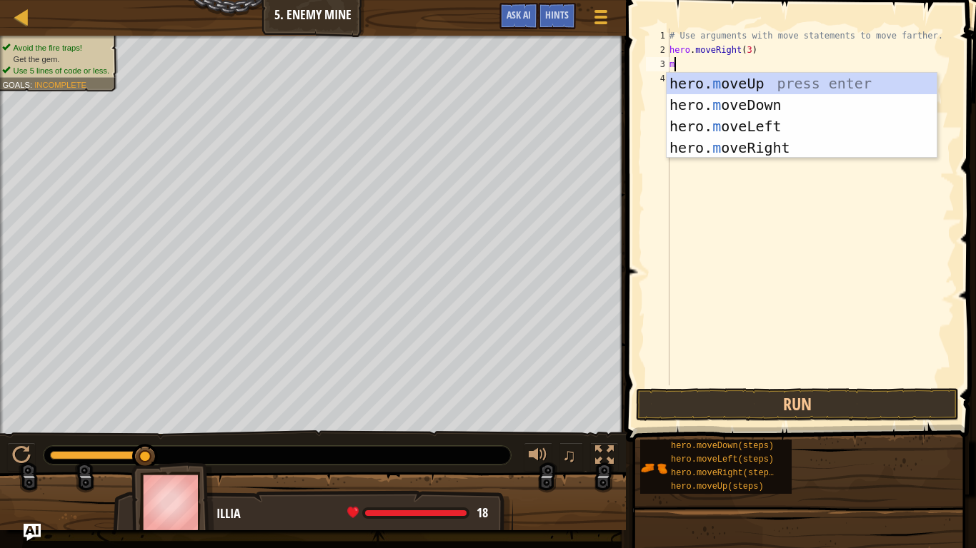
click at [793, 156] on div "hero. m oveUp press enter hero. m oveDown press enter hero. m oveLeft press ent…" at bounding box center [801, 137] width 270 height 129
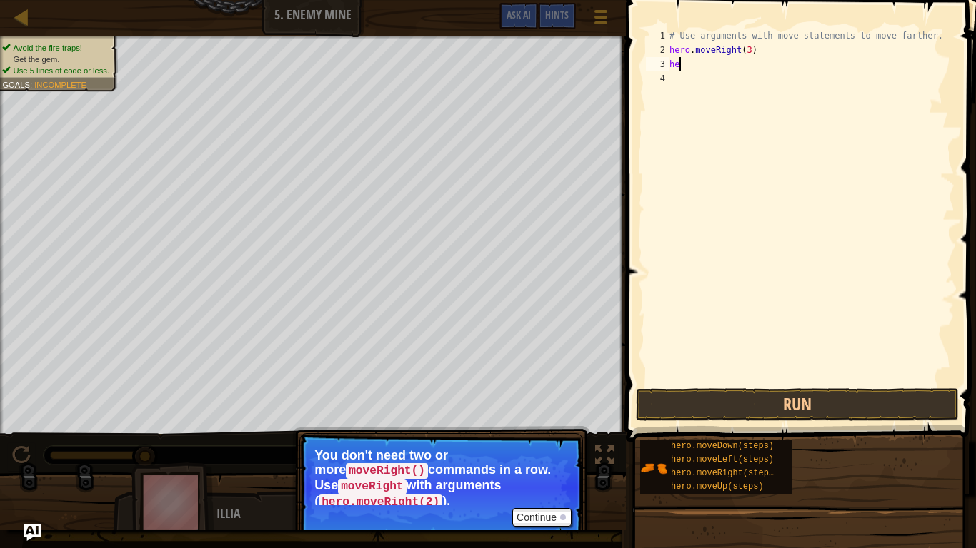
type textarea "h"
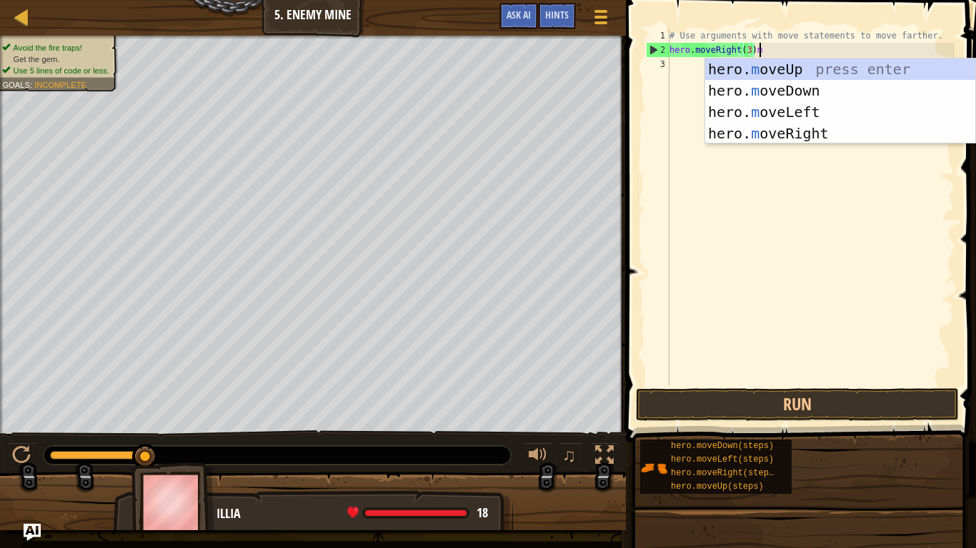
scroll to position [6, 12]
click at [820, 84] on div "hero. m oveUp press enter hero. m oveDown press enter hero. m oveLeft press ent…" at bounding box center [840, 123] width 270 height 129
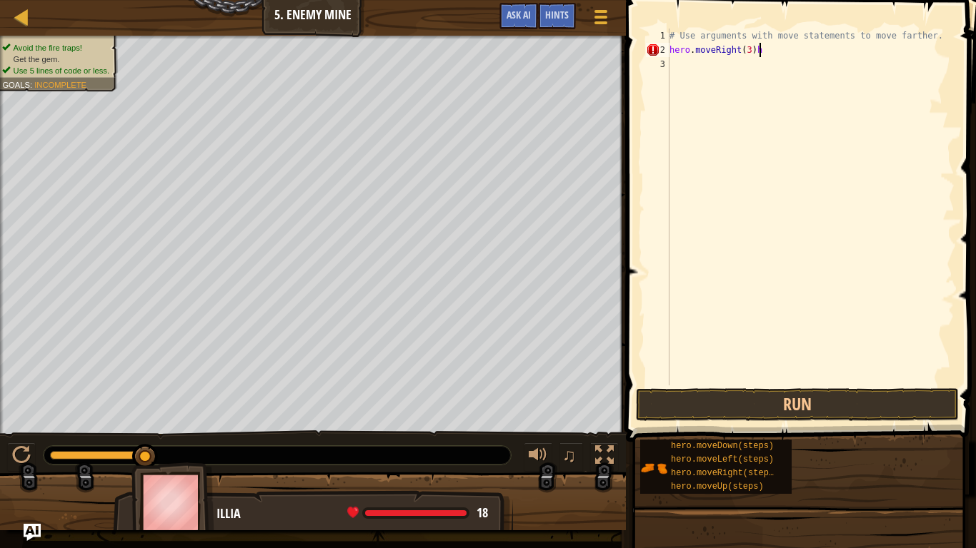
type textarea "hero.moveRight(3)"
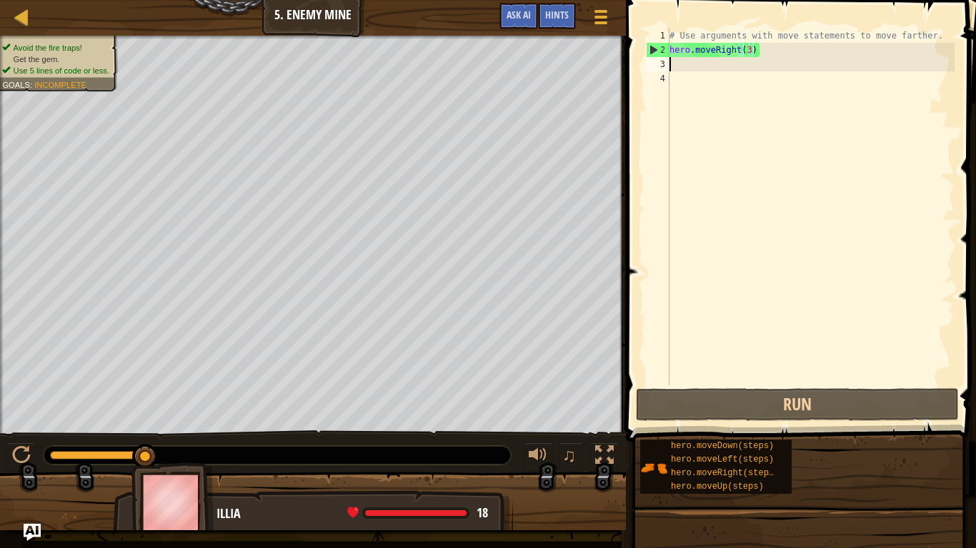
scroll to position [6, 0]
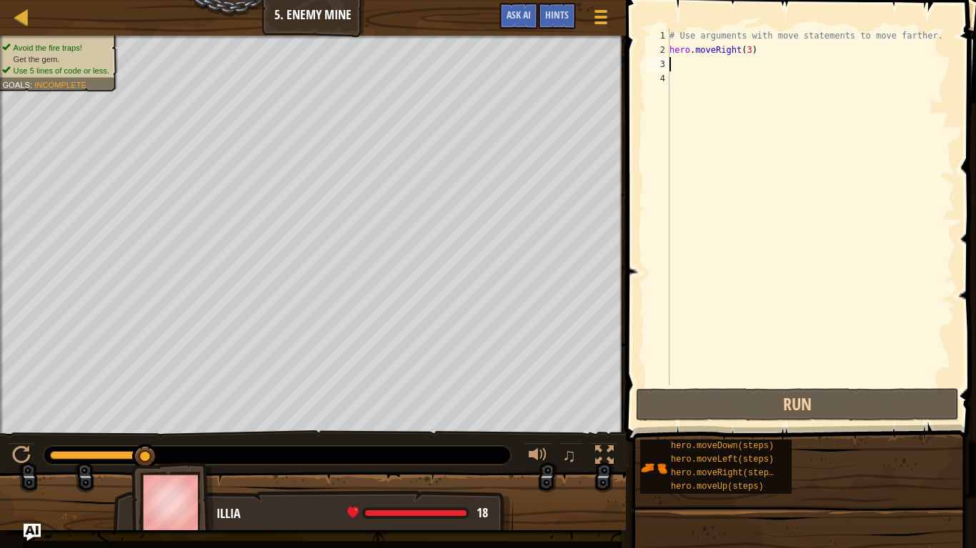
type textarea "n"
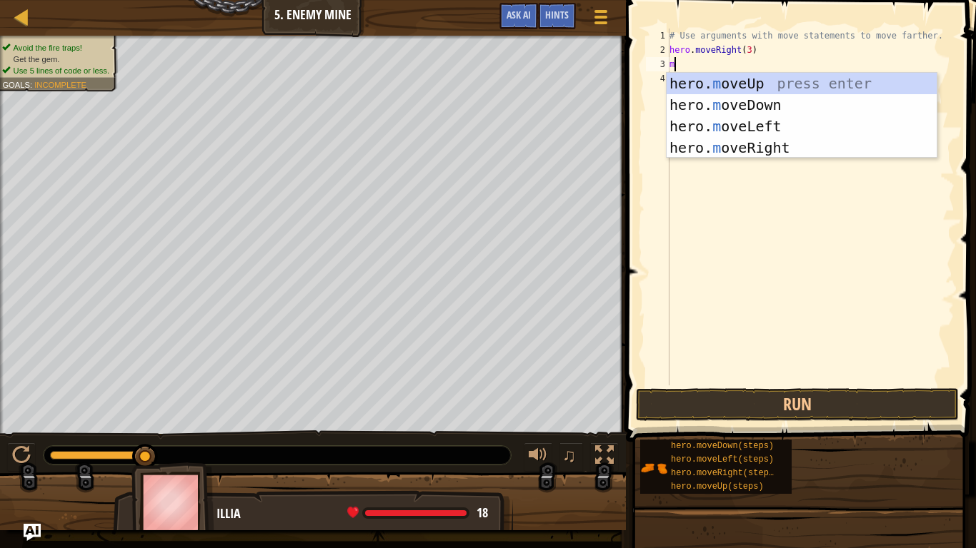
type textarea "mov"
click at [783, 106] on div "hero. mov eUp press enter hero. mov eDown press enter hero. mov eLeft press ent…" at bounding box center [801, 137] width 270 height 129
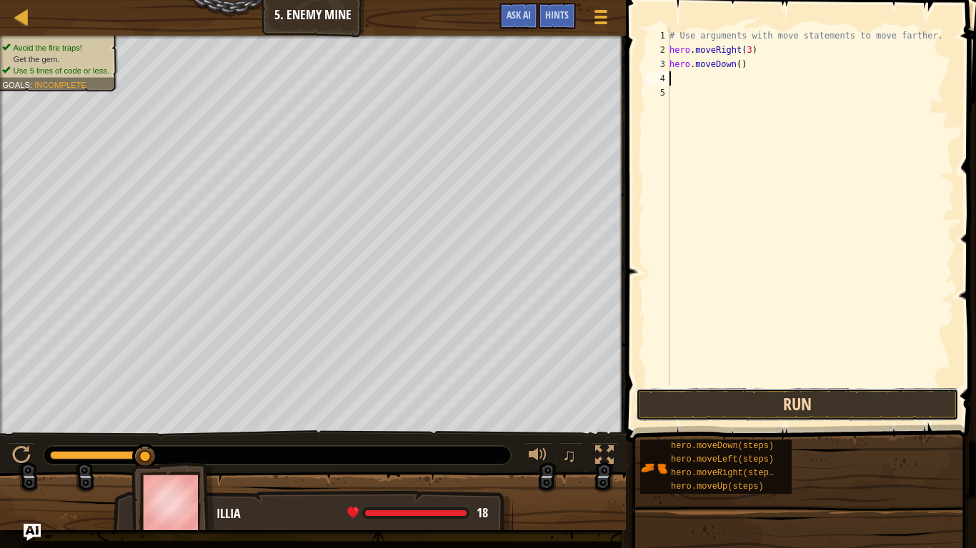
click at [882, 416] on button "Run" at bounding box center [797, 405] width 323 height 33
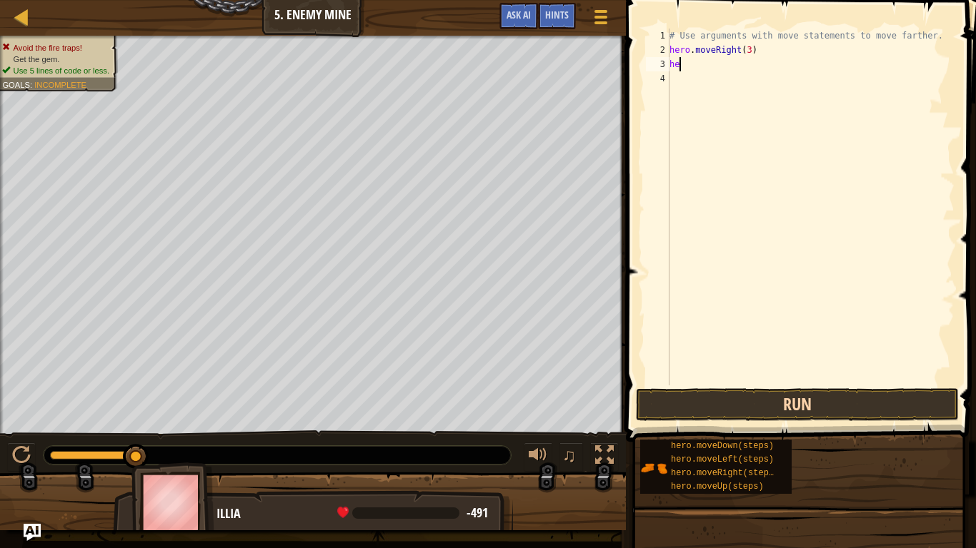
type textarea "h"
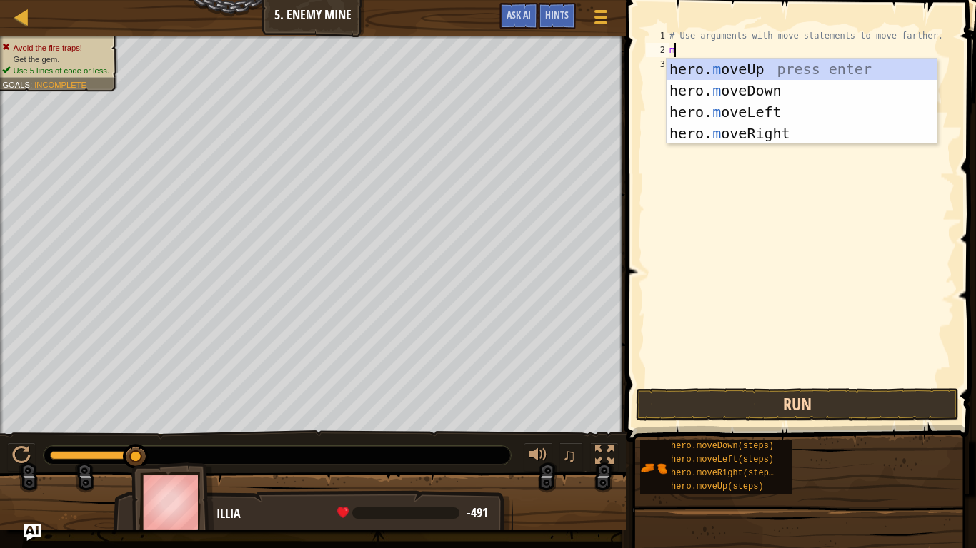
type textarea "mo"
click at [756, 71] on div "hero. mo veUp press enter hero. mo veDown press enter hero. mo veLeft press ent…" at bounding box center [801, 123] width 270 height 129
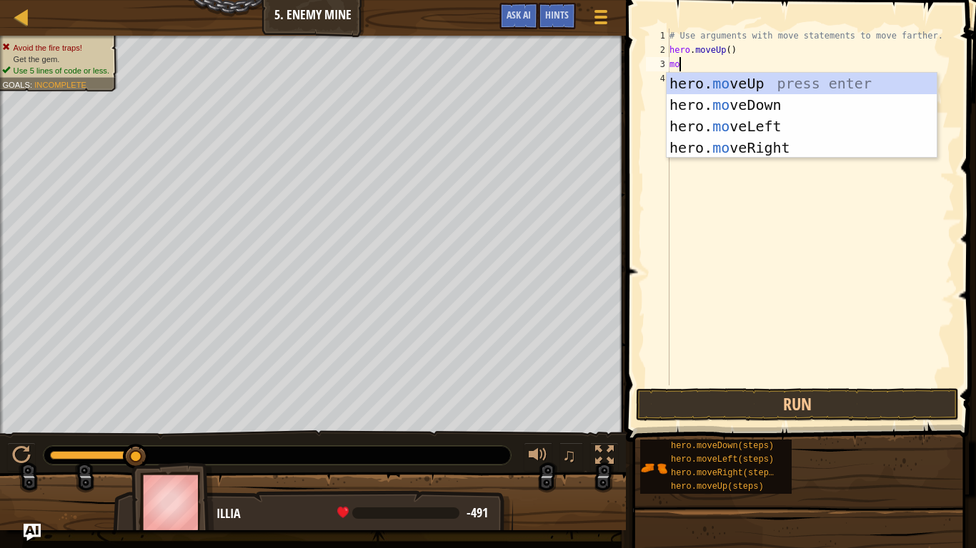
type textarea "mov"
click at [794, 155] on div "hero. mov eUp press enter hero. mov eDown press enter hero. mov eLeft press ent…" at bounding box center [801, 137] width 270 height 129
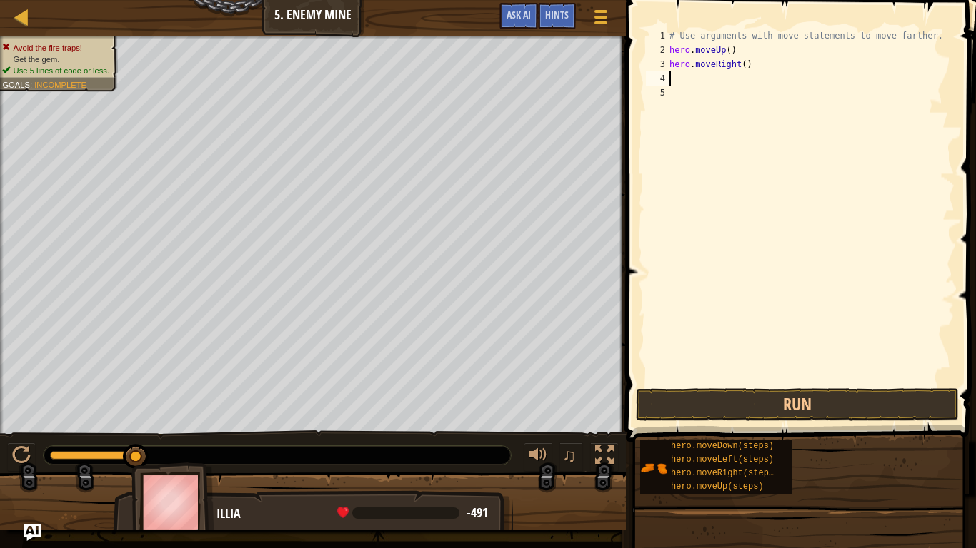
type textarea "m"
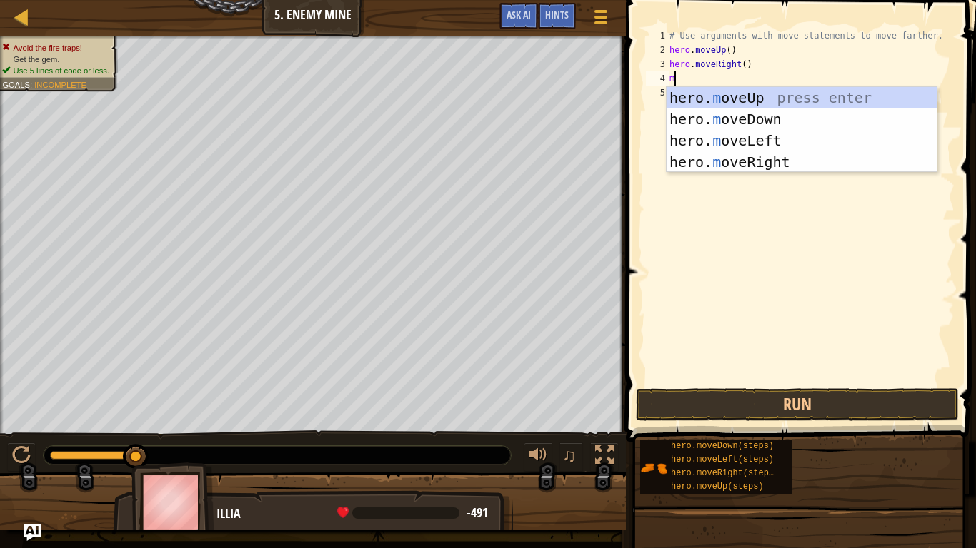
click at [780, 163] on div "hero. m oveUp press enter hero. m oveDown press enter hero. m oveLeft press ent…" at bounding box center [801, 151] width 270 height 129
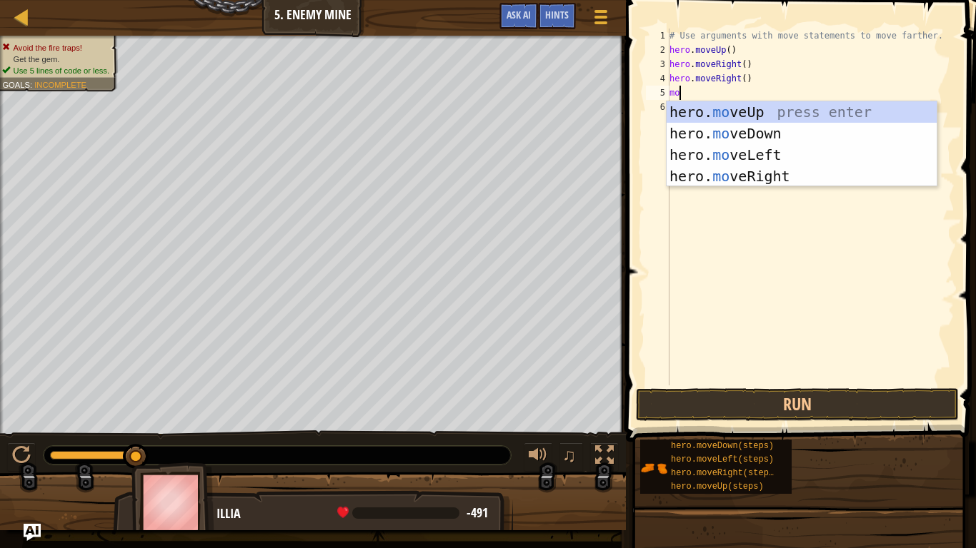
scroll to position [6, 1]
type textarea "m"
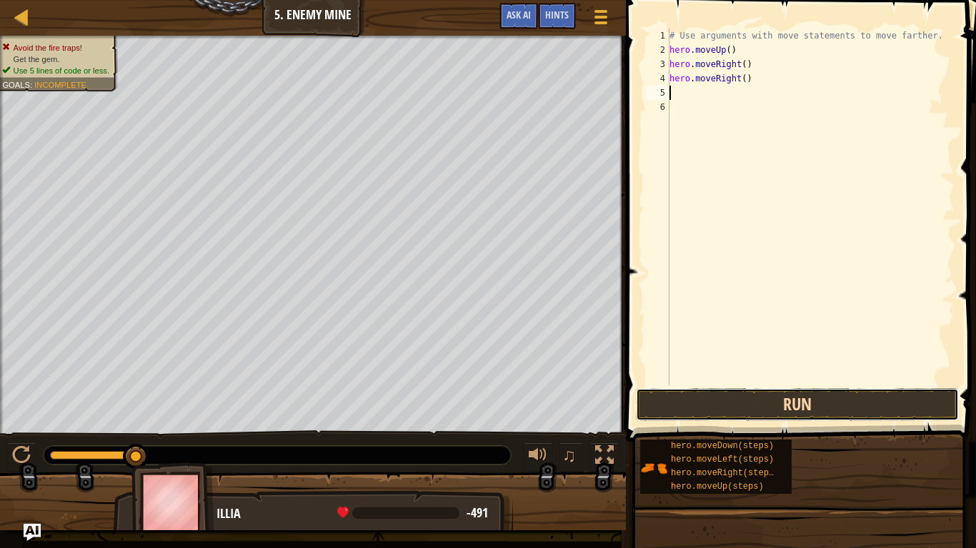
click at [856, 410] on button "Run" at bounding box center [797, 405] width 323 height 33
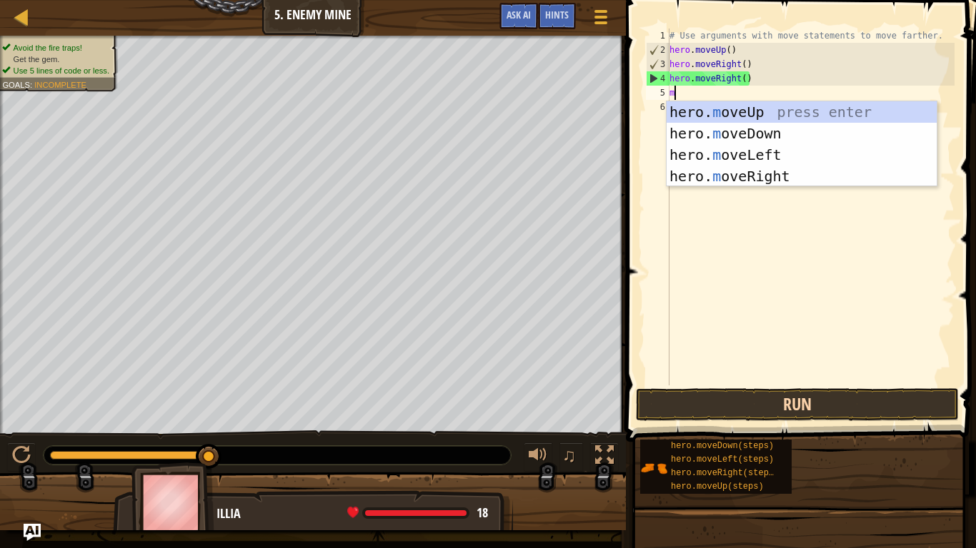
type textarea "mo"
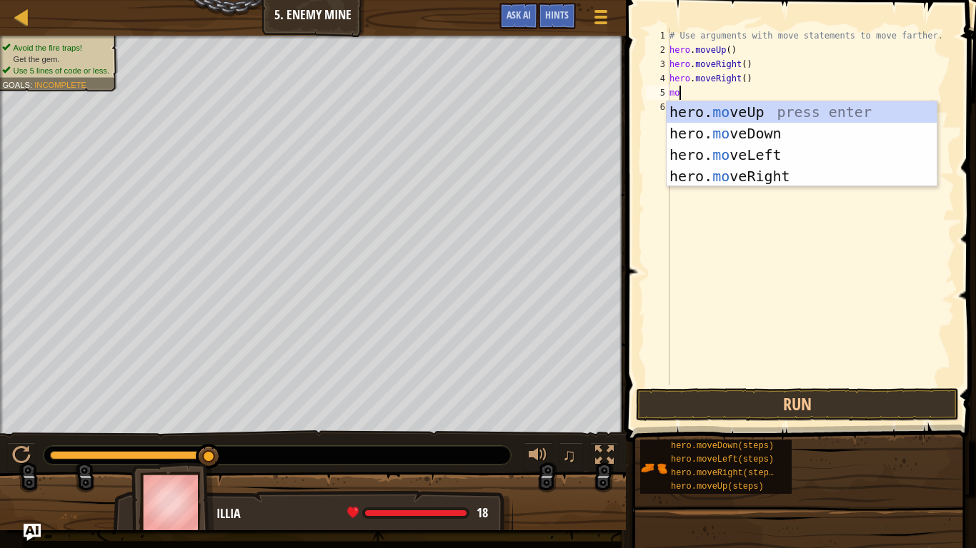
click at [781, 181] on div "hero. mo veUp press enter hero. mo veDown press enter hero. mo veLeft press ent…" at bounding box center [801, 165] width 270 height 129
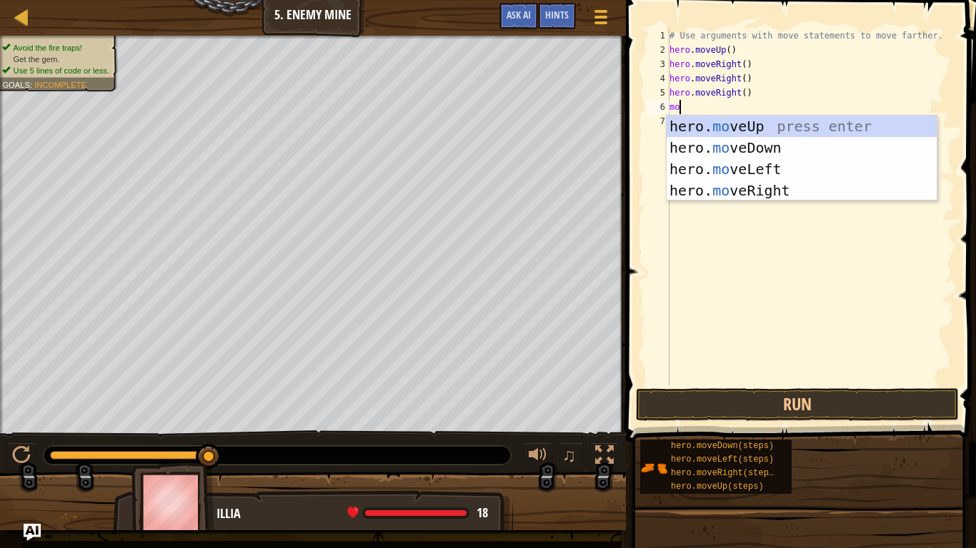
type textarea "mo"
click at [752, 129] on div "hero. mo veUp press enter hero. mo veDown press enter hero. mo veLeft press ent…" at bounding box center [801, 180] width 270 height 129
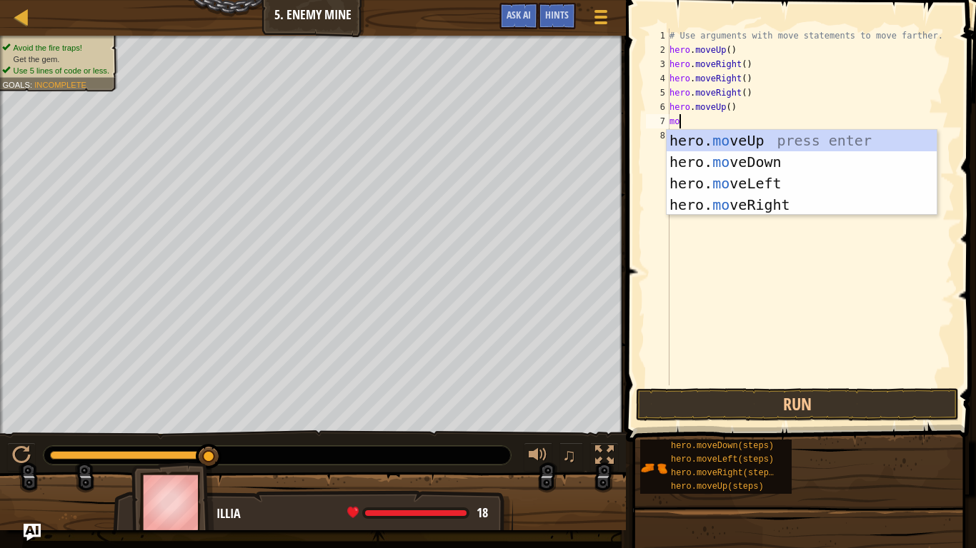
type textarea "mov"
click at [788, 210] on div "hero. mov eUp press enter hero. mov eDown press enter hero. mov eLeft press ent…" at bounding box center [801, 194] width 270 height 129
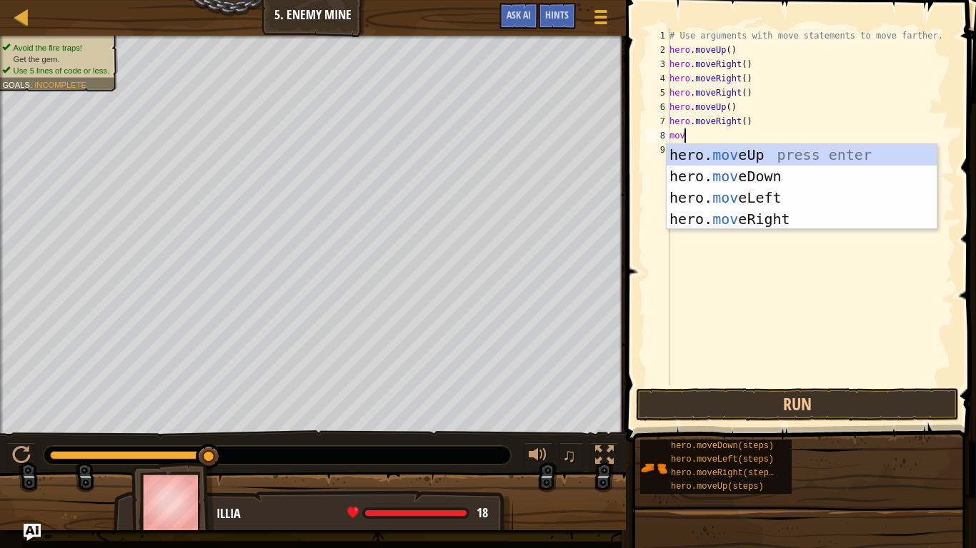
type textarea "move"
click at [786, 220] on div "hero. move Up press enter hero. move Down press enter hero. move Left press ent…" at bounding box center [801, 208] width 270 height 129
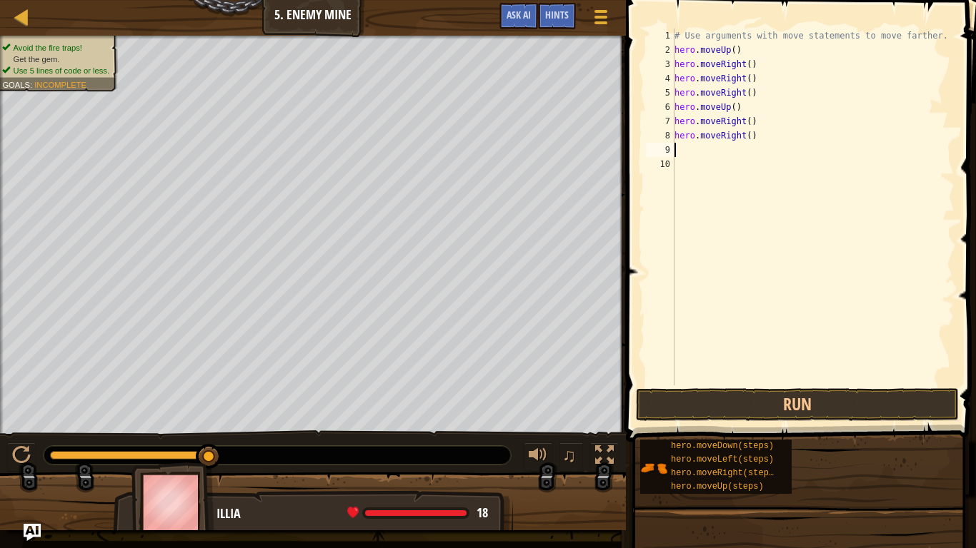
scroll to position [6, 0]
click at [896, 394] on button "Run" at bounding box center [797, 405] width 323 height 33
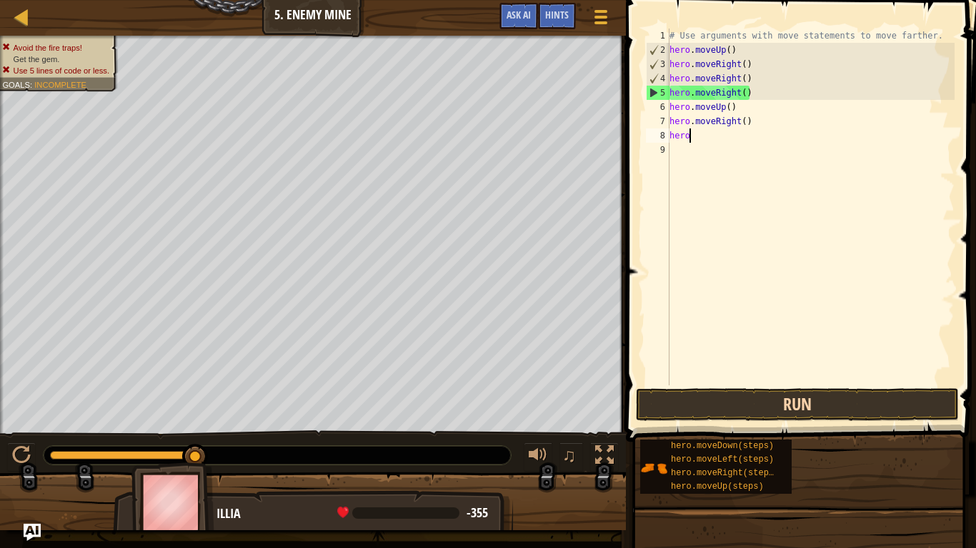
type textarea "h"
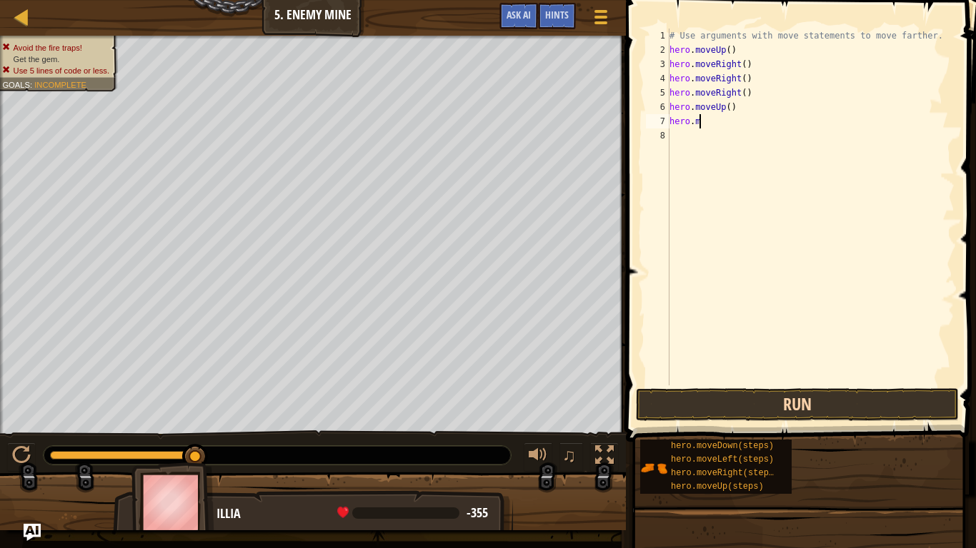
type textarea "h"
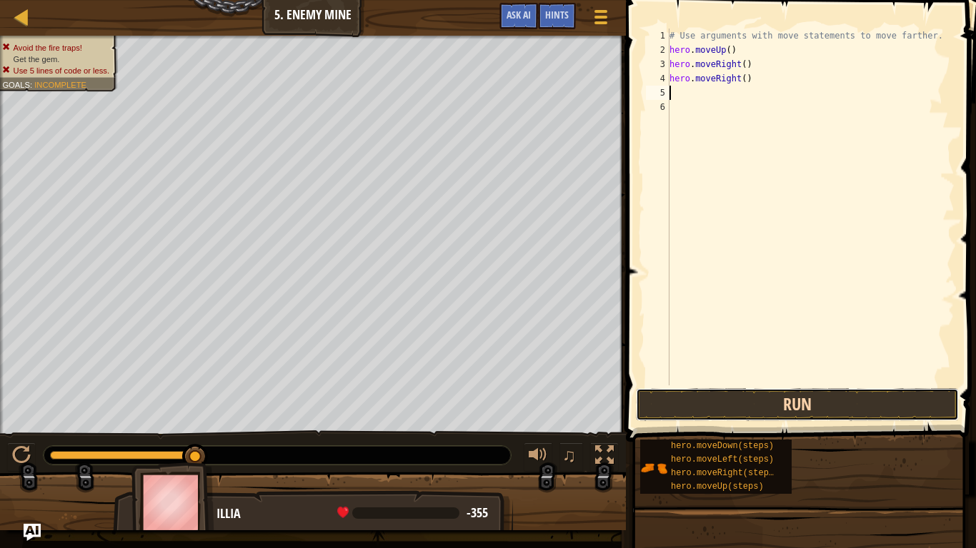
click at [885, 396] on button "Run" at bounding box center [797, 405] width 323 height 33
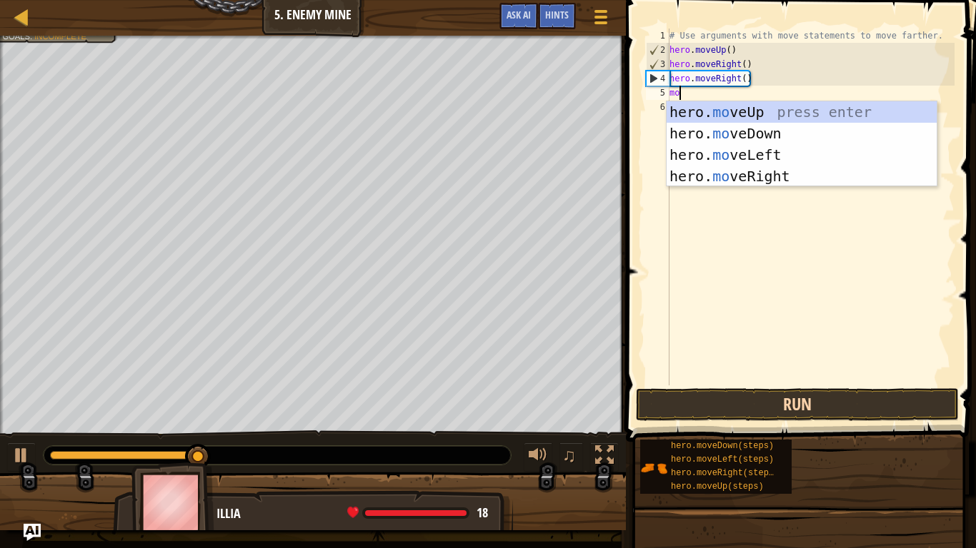
type textarea "mov"
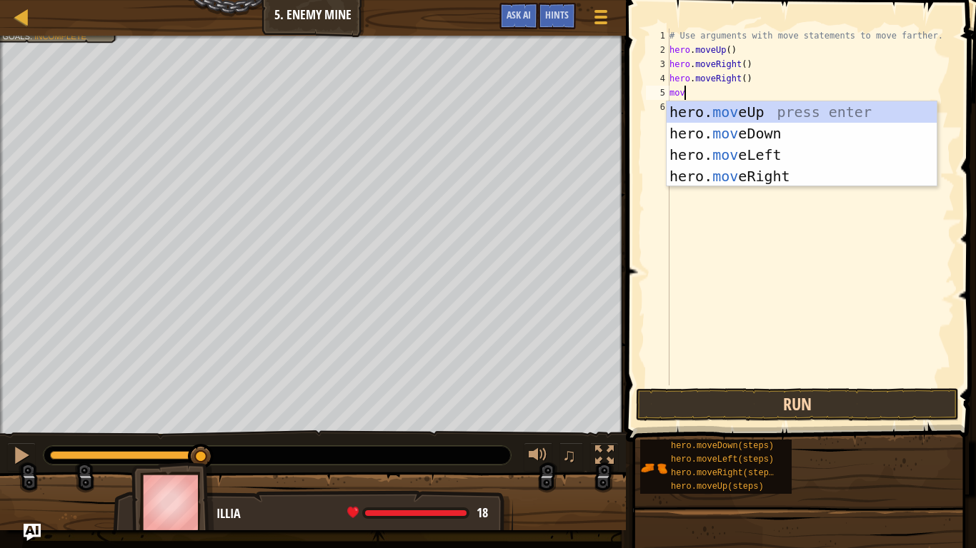
scroll to position [6, 1]
click at [751, 114] on div "hero. mov eUp press enter hero. mov eDown press enter hero. mov eLeft press ent…" at bounding box center [801, 165] width 270 height 129
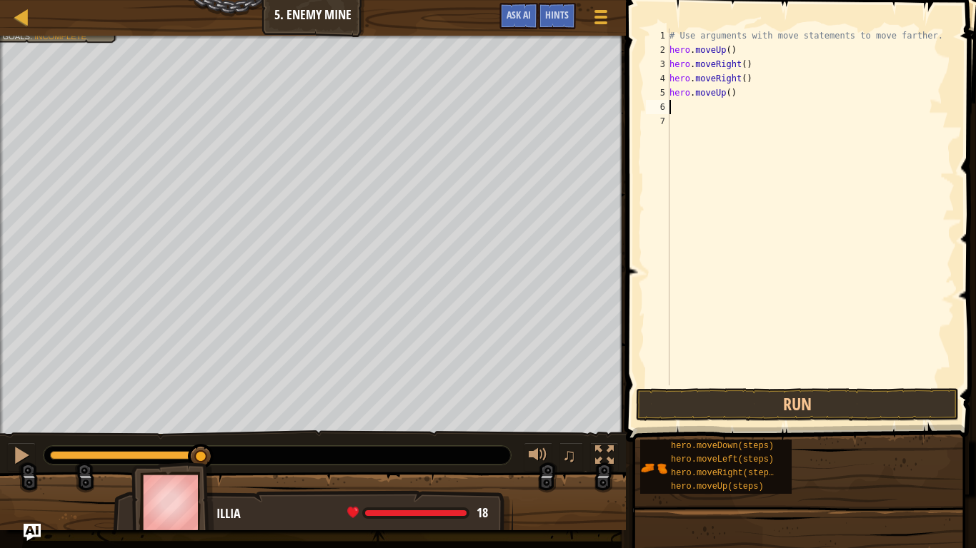
scroll to position [6, 0]
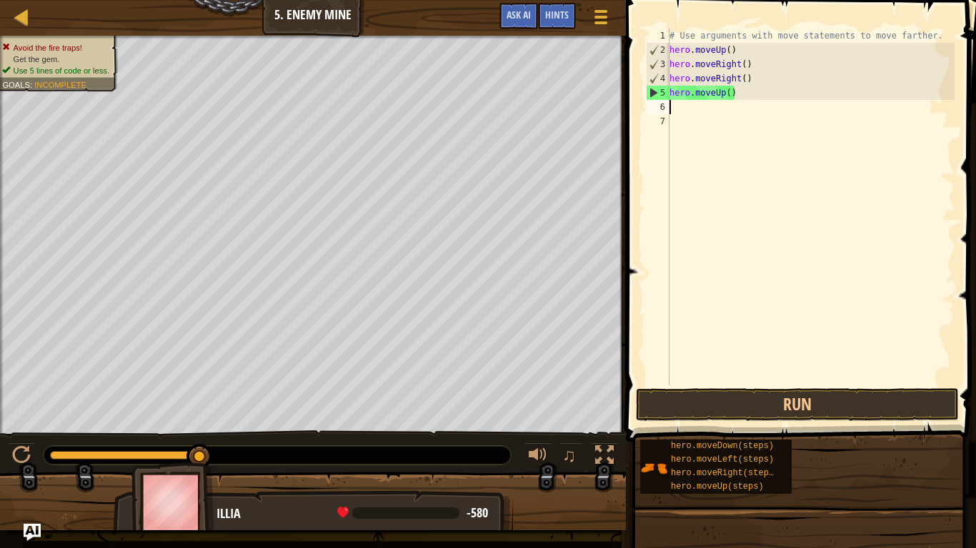
type textarea "m"
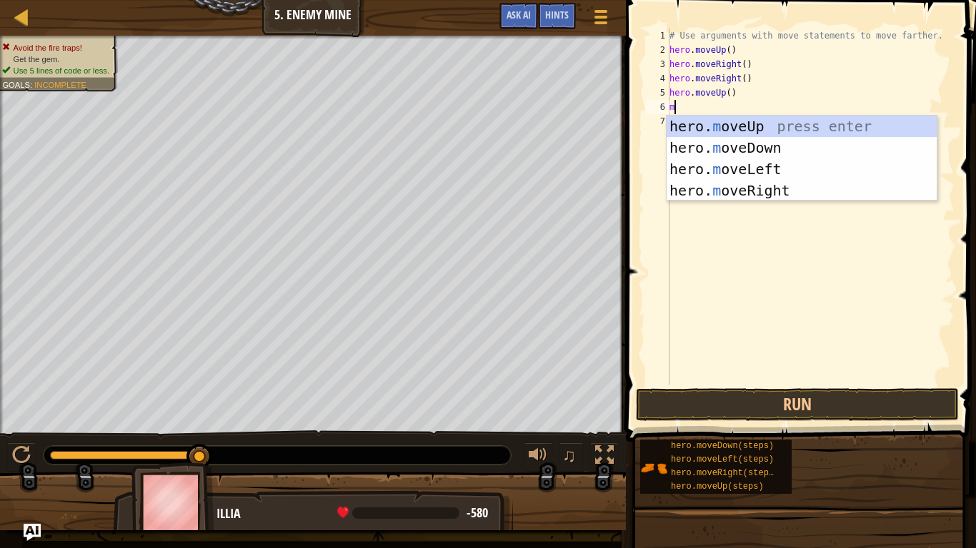
click at [791, 189] on div "hero. m oveUp press enter hero. m oveDown press enter hero. m oveLeft press ent…" at bounding box center [801, 180] width 270 height 129
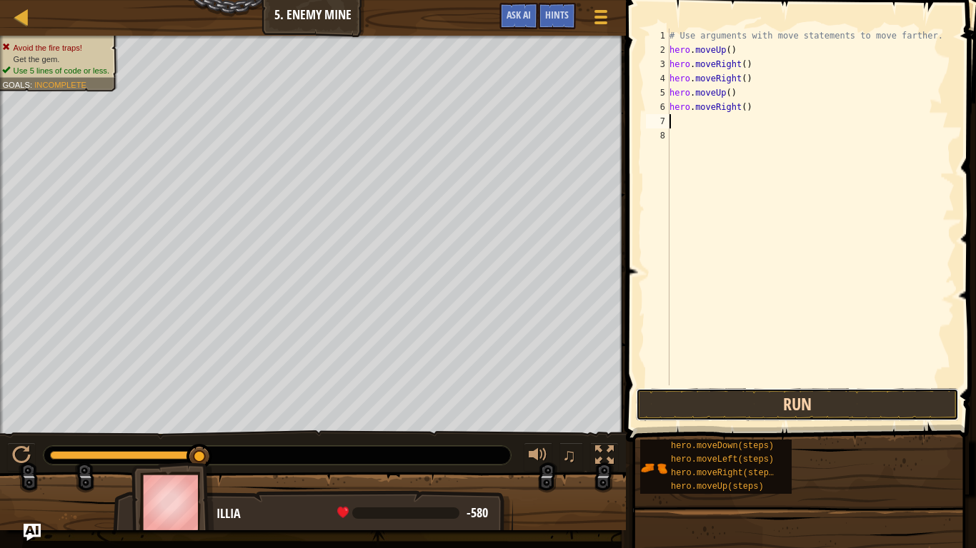
click at [835, 413] on button "Run" at bounding box center [797, 405] width 323 height 33
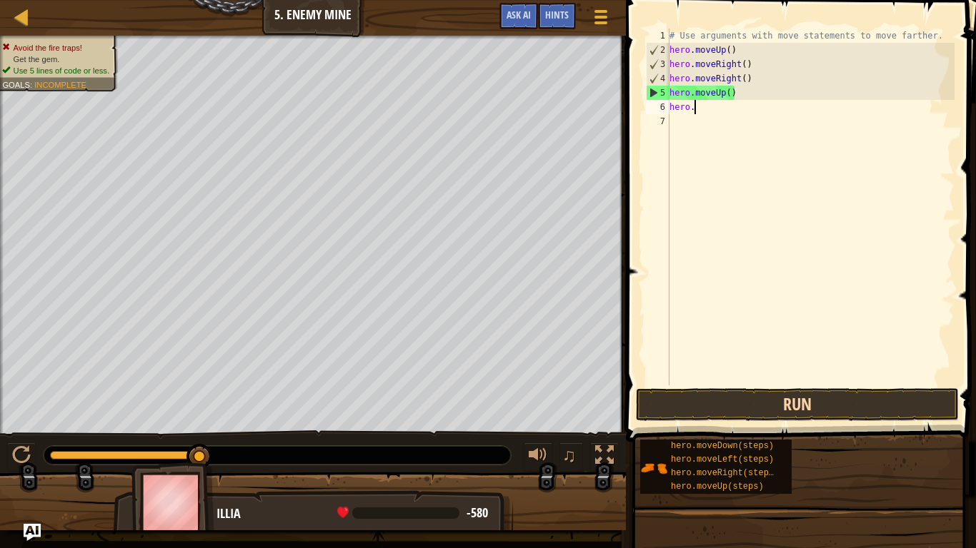
type textarea "h"
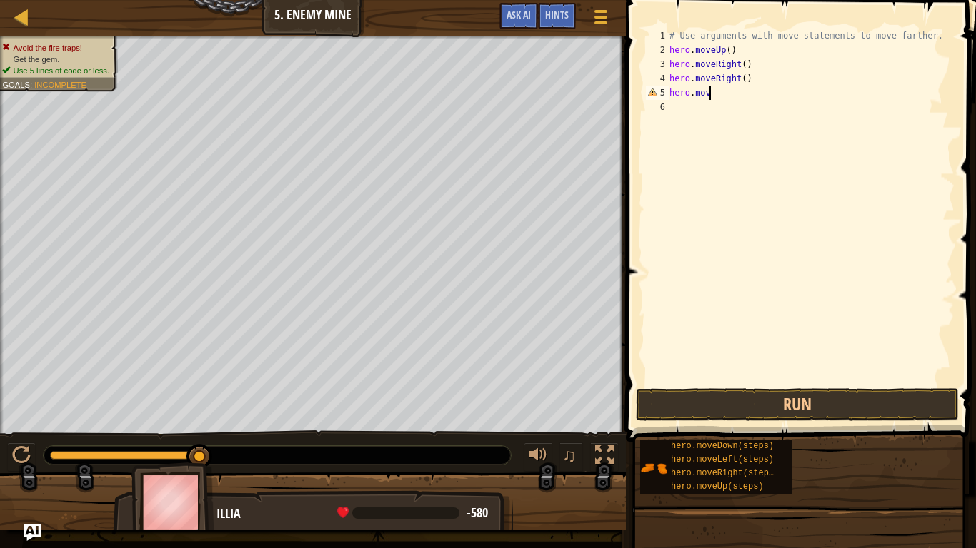
type textarea "hero.move"
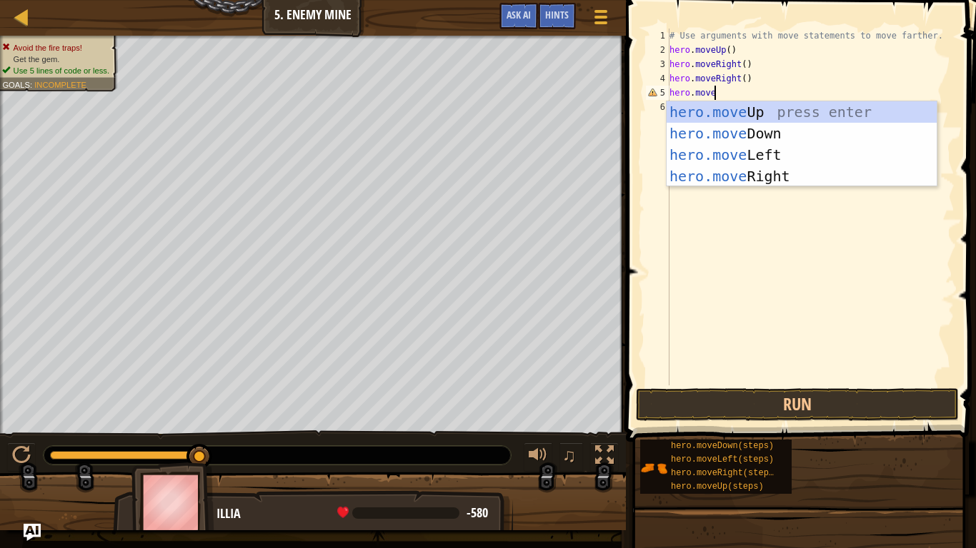
click at [775, 131] on div "hero.move Up press enter hero.move Down press enter hero.move Left press enter …" at bounding box center [801, 165] width 270 height 129
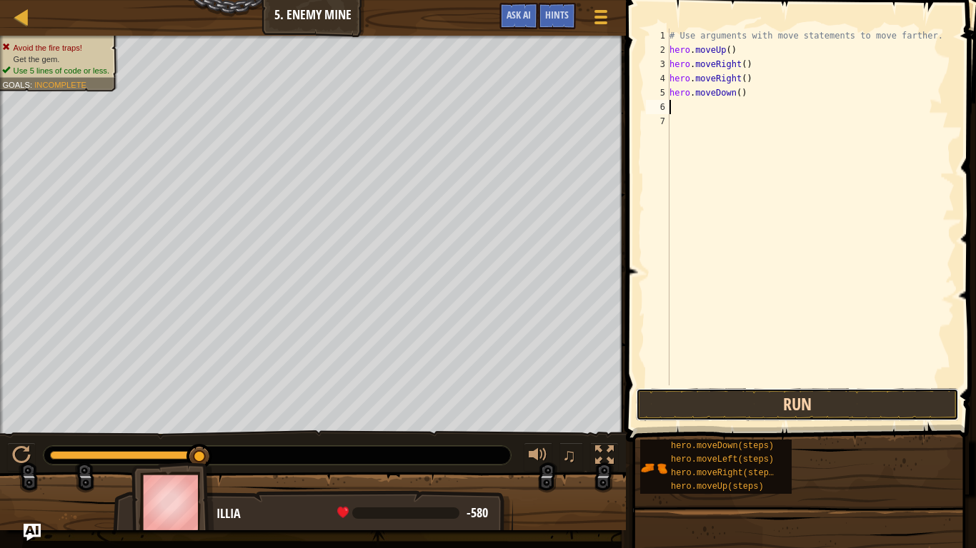
click at [858, 401] on button "Run" at bounding box center [797, 405] width 323 height 33
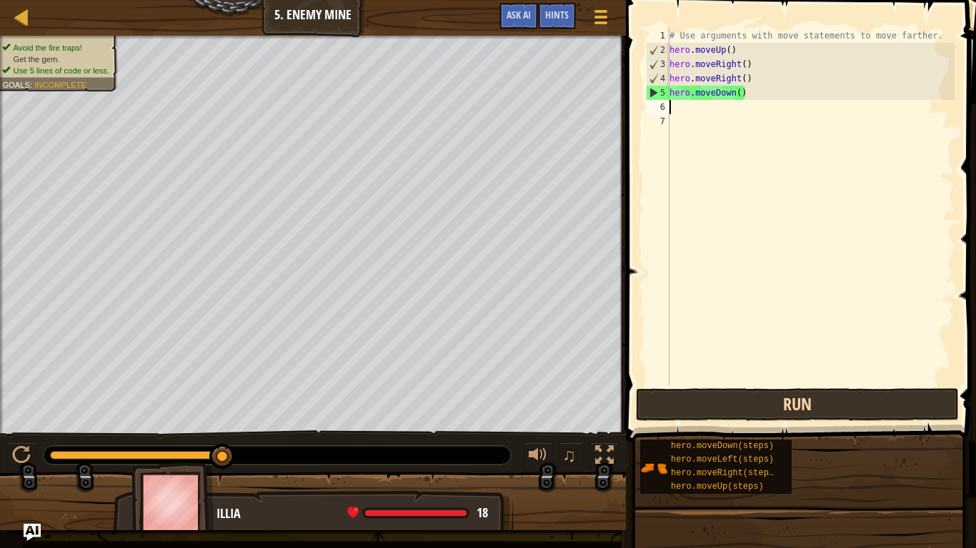
type textarea "m"
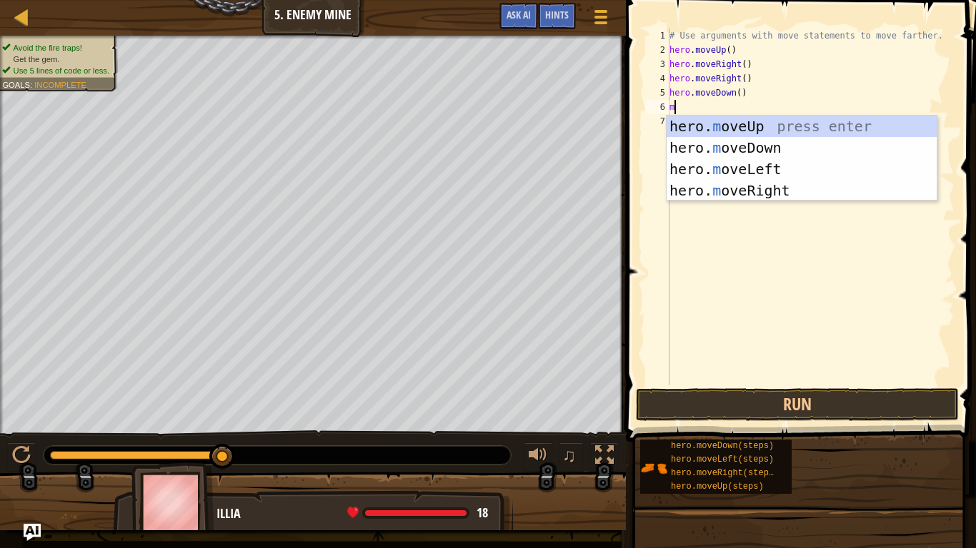
click at [762, 146] on div "hero. m oveUp press enter hero. m oveDown press enter hero. m oveLeft press ent…" at bounding box center [801, 180] width 270 height 129
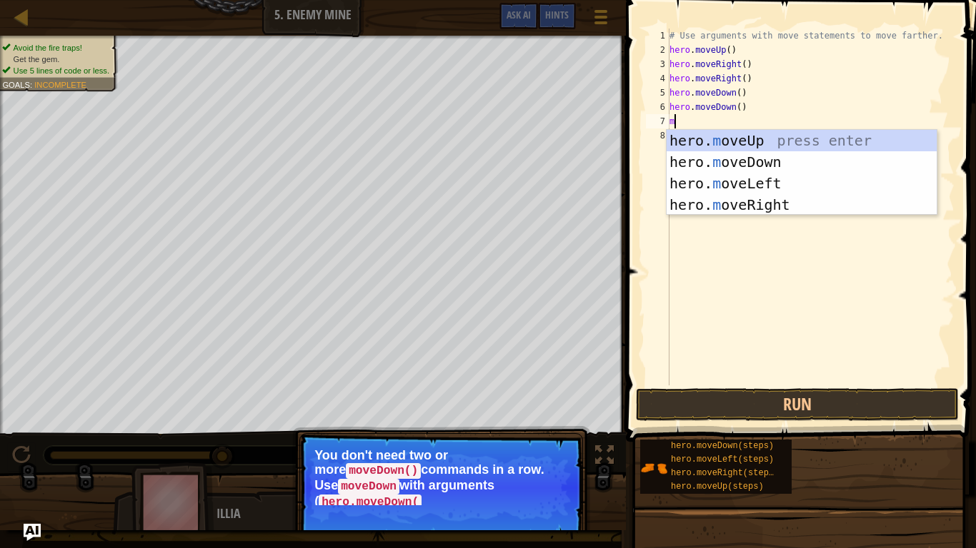
scroll to position [6, 1]
type textarea "m"
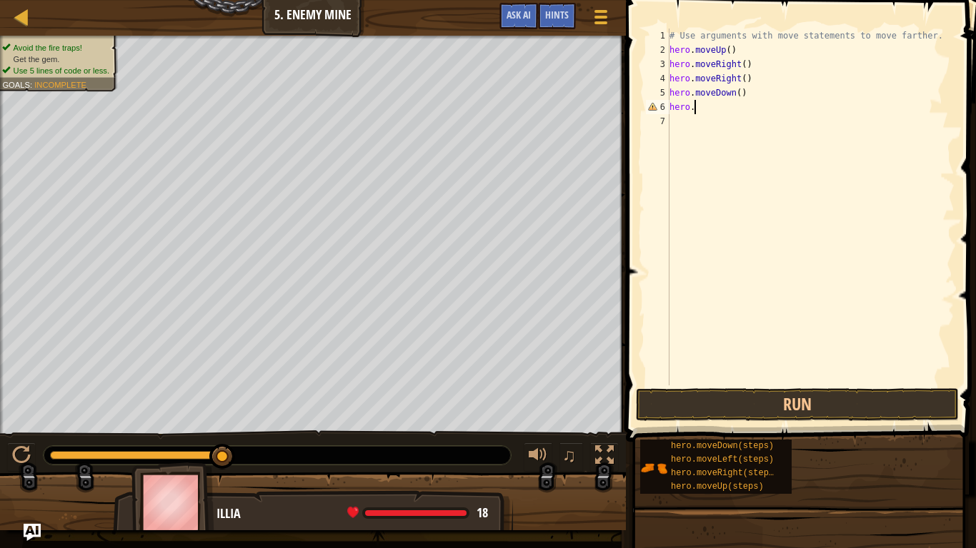
type textarea "h"
click at [842, 409] on button "Run" at bounding box center [797, 405] width 323 height 33
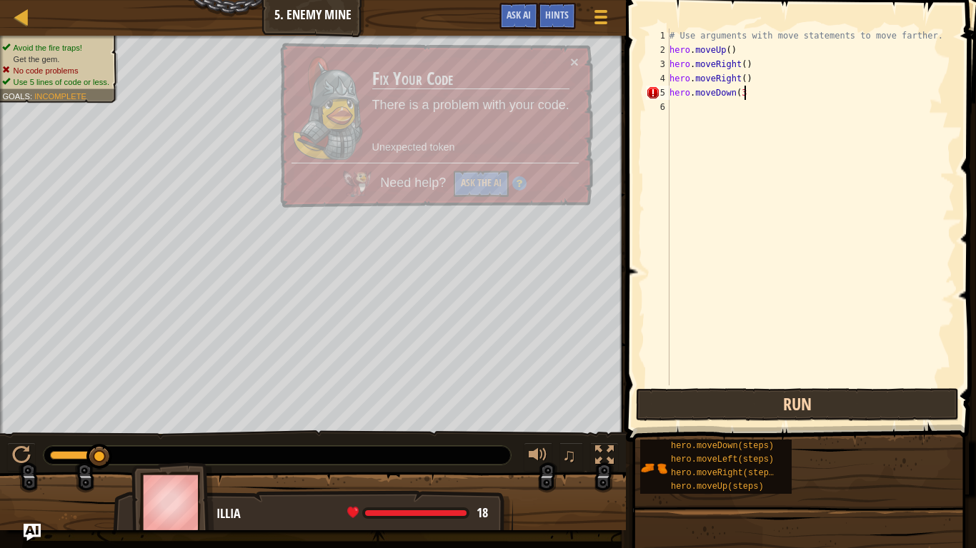
scroll to position [6, 11]
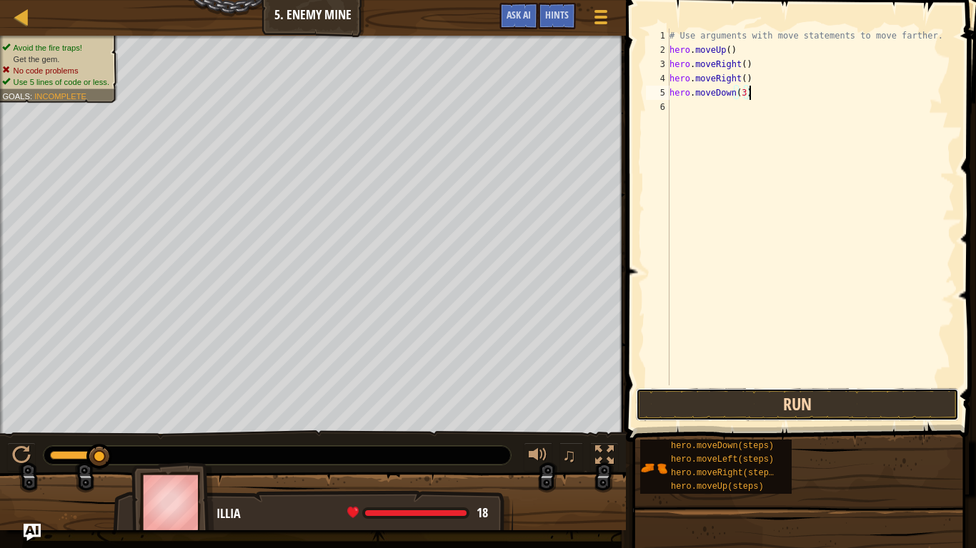
click at [793, 393] on button "Run" at bounding box center [797, 405] width 323 height 33
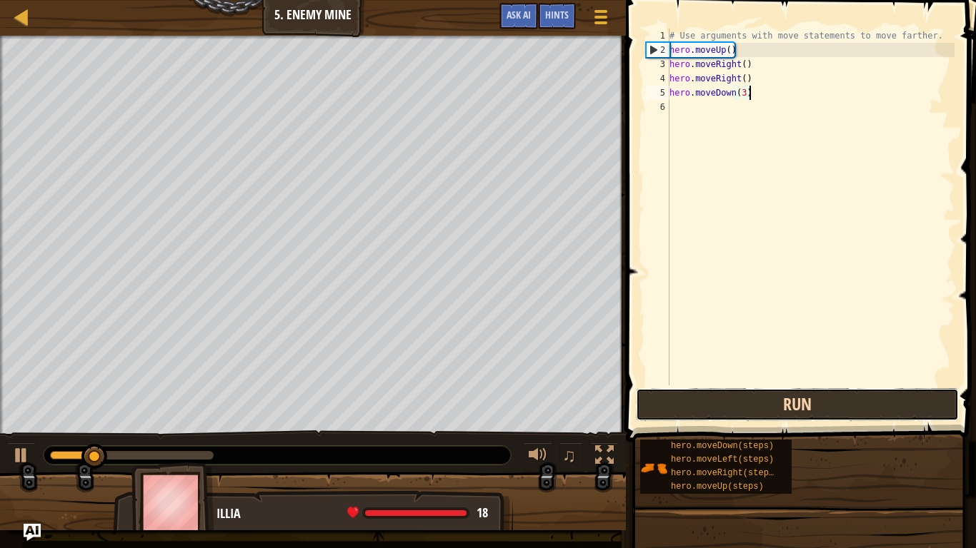
click at [809, 406] on button "Run" at bounding box center [797, 405] width 323 height 33
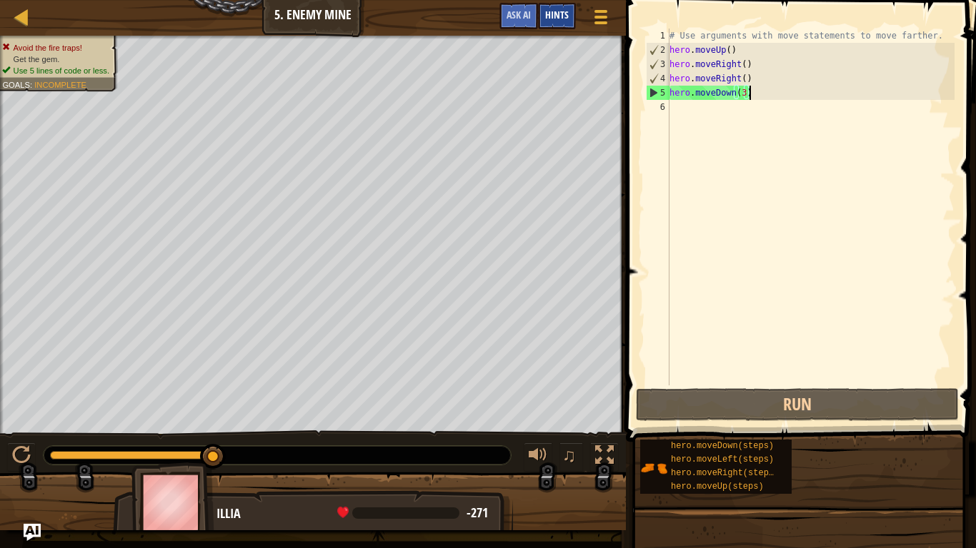
click at [563, 11] on span "Hints" at bounding box center [557, 15] width 24 height 14
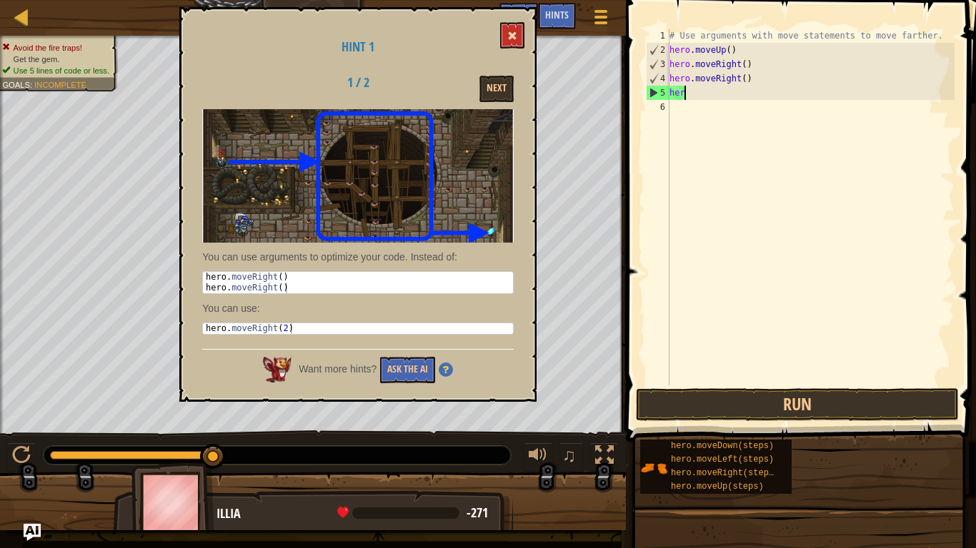
scroll to position [6, 1]
type textarea "h"
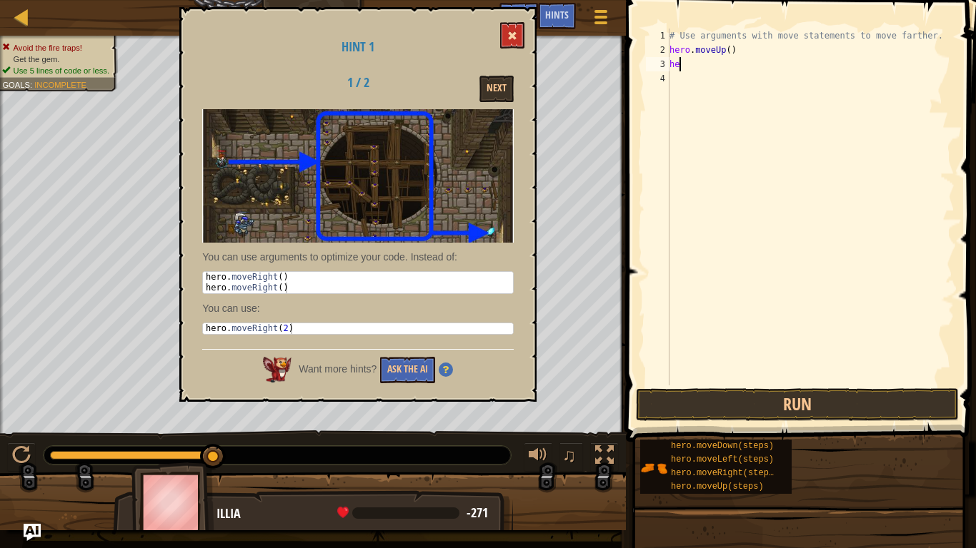
type textarea "h"
type textarea "[DOMAIN_NAME]"
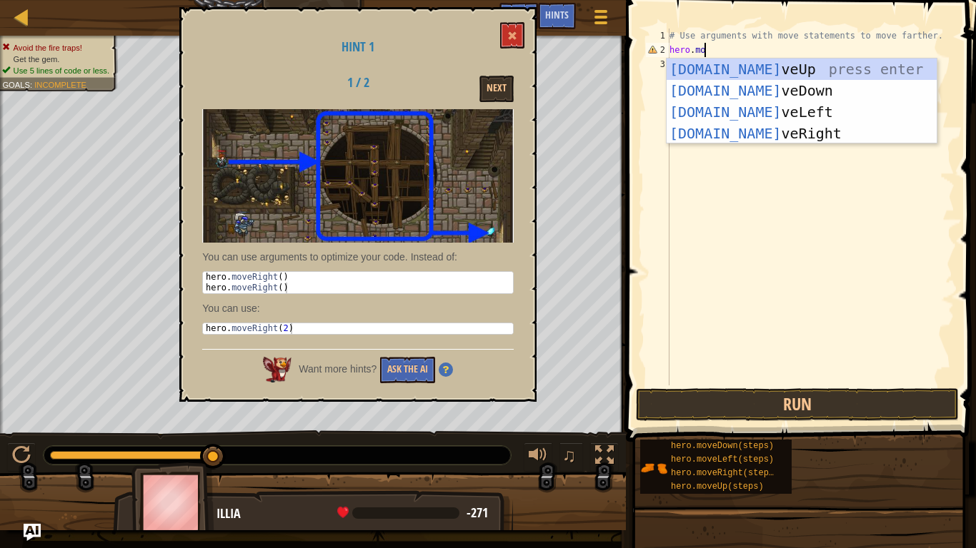
click at [766, 132] on div "[DOMAIN_NAME] veUp press enter [DOMAIN_NAME] veDown press enter [DOMAIN_NAME] v…" at bounding box center [801, 123] width 270 height 129
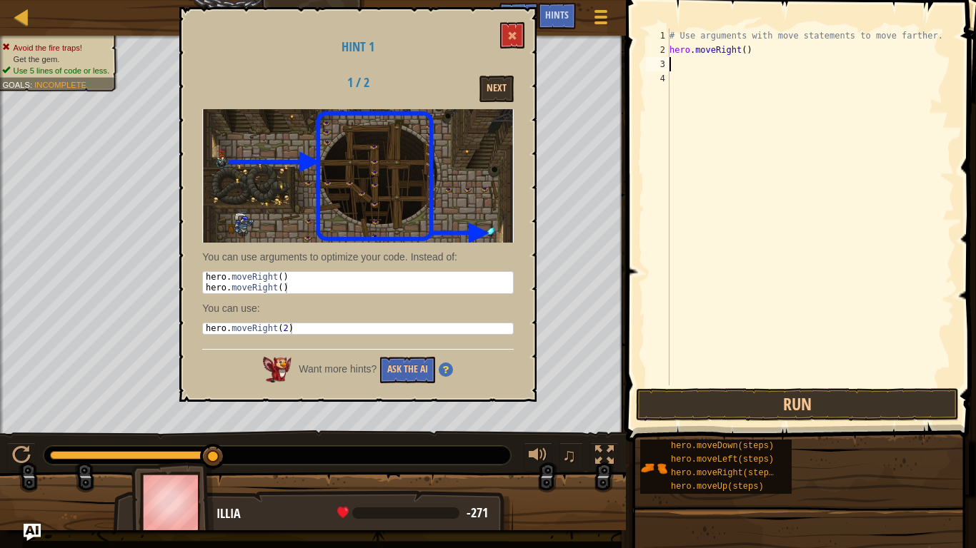
scroll to position [6, 0]
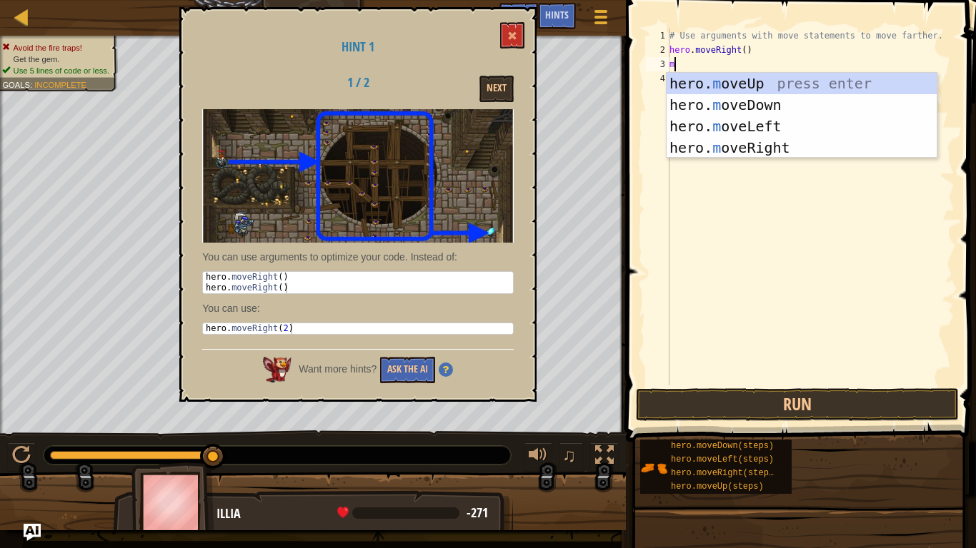
type textarea "mo"
click at [796, 150] on div "hero. mo veUp press enter hero. mo veDown press enter hero. mo veLeft press ent…" at bounding box center [801, 137] width 270 height 129
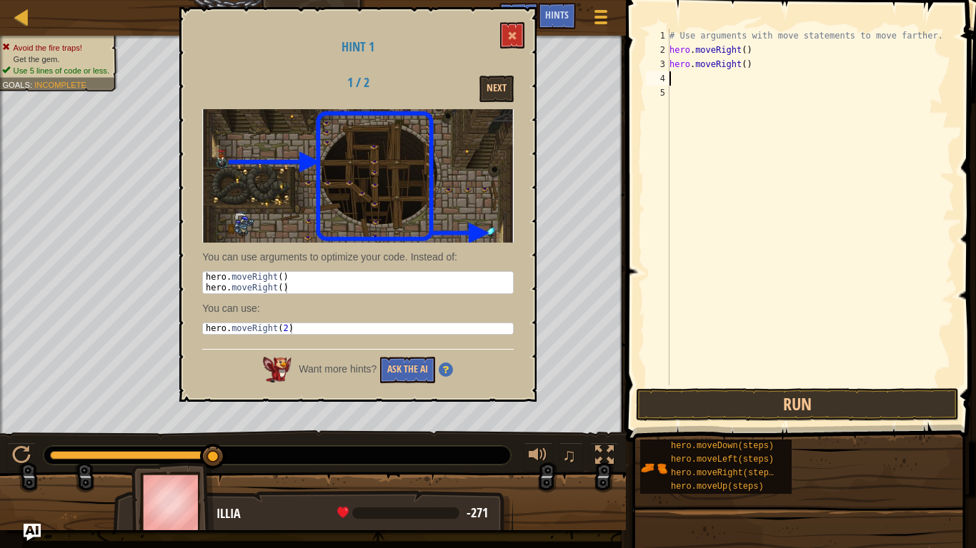
type textarea "m"
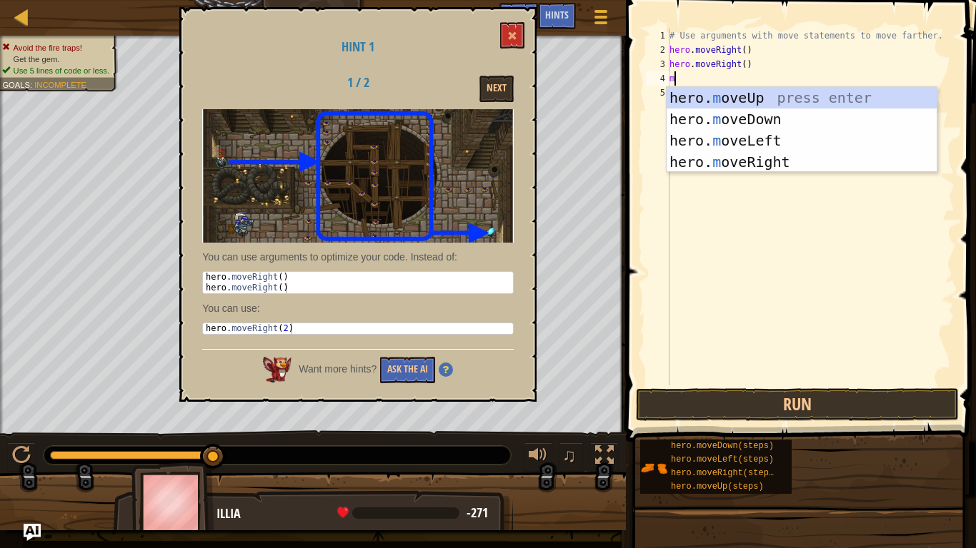
click at [776, 114] on div "hero. m oveUp press enter hero. m oveDown press enter hero. m oveLeft press ent…" at bounding box center [801, 151] width 270 height 129
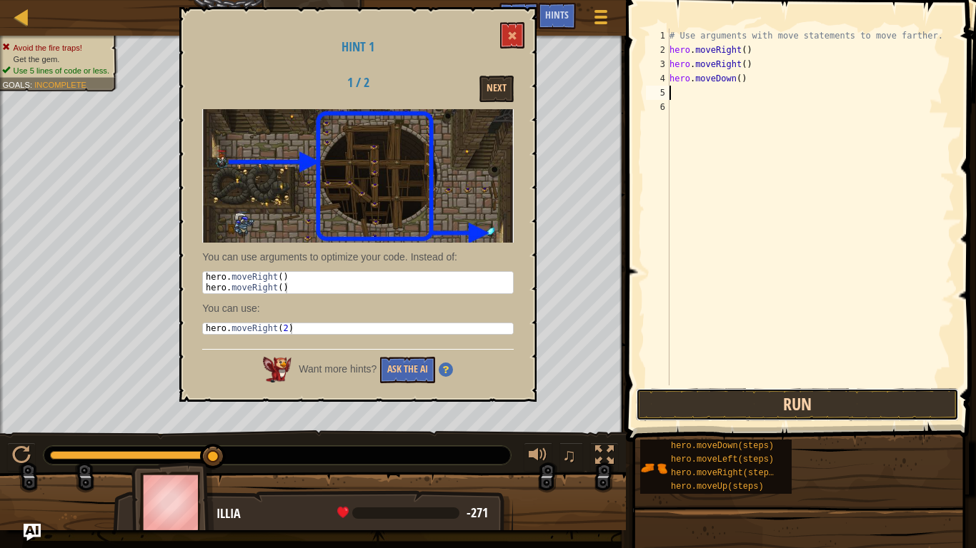
click at [865, 408] on button "Run" at bounding box center [797, 405] width 323 height 33
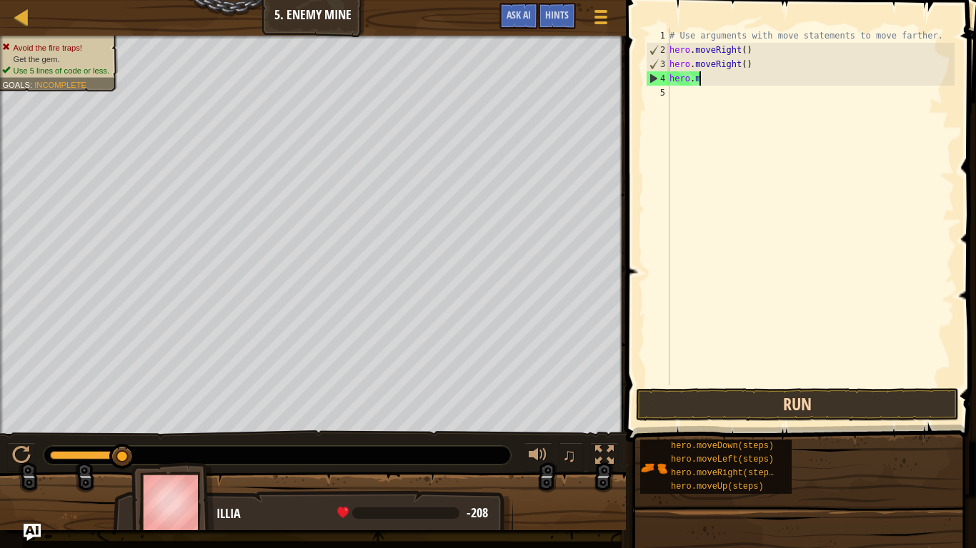
type textarea "h"
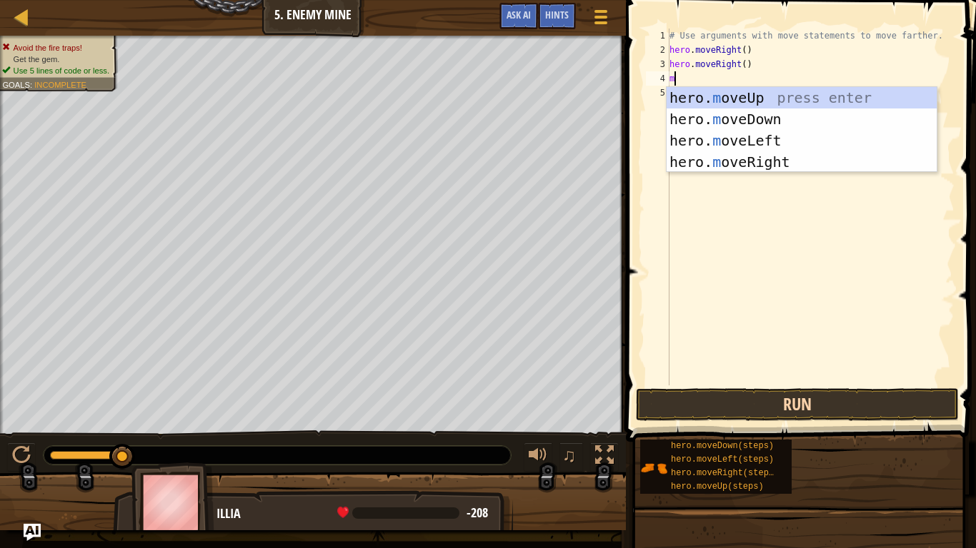
type textarea "mo"
click at [786, 166] on div "hero. mo veUp press enter hero. mo veDown press enter hero. mo veLeft press ent…" at bounding box center [801, 151] width 270 height 129
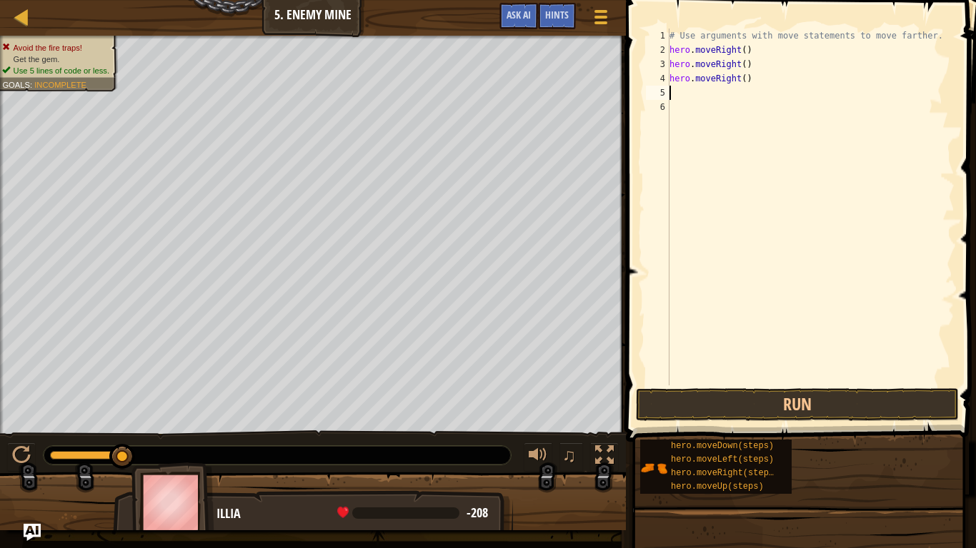
scroll to position [6, 0]
type textarea "h"
type textarea "m"
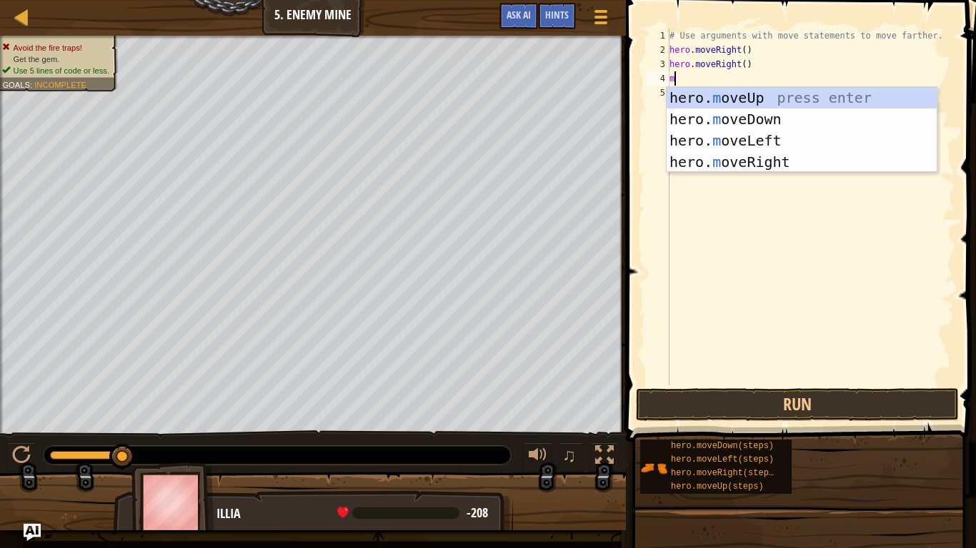
click at [776, 117] on div "hero. m oveUp press enter hero. m oveDown press enter hero. m oveLeft press ent…" at bounding box center [801, 151] width 270 height 129
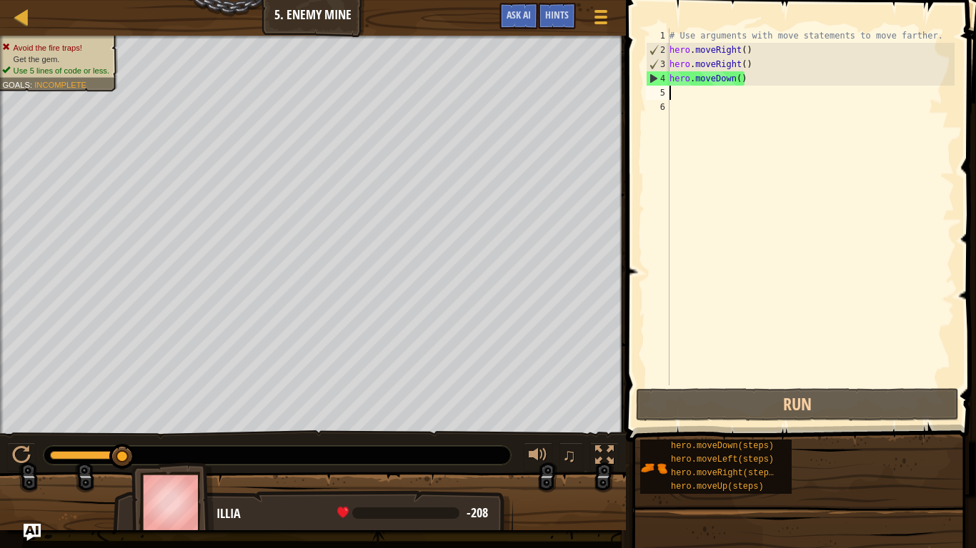
type textarea "m"
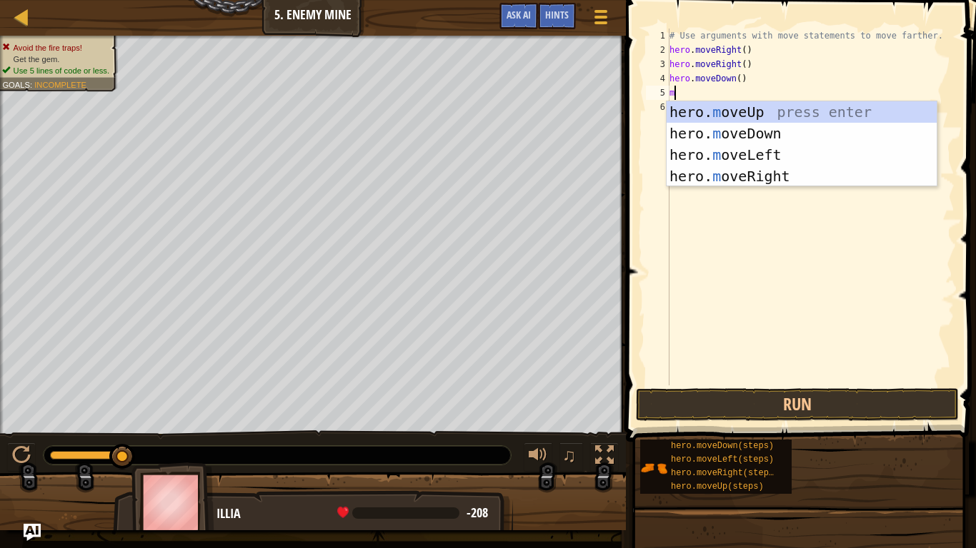
click at [776, 184] on div "hero. m oveUp press enter hero. m oveDown press enter hero. m oveLeft press ent…" at bounding box center [801, 165] width 270 height 129
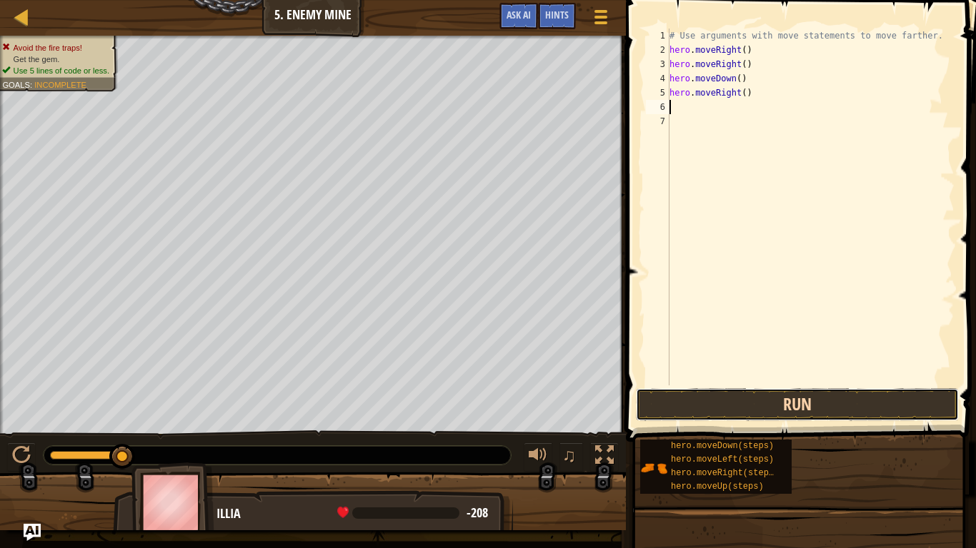
click at [838, 413] on button "Run" at bounding box center [797, 405] width 323 height 33
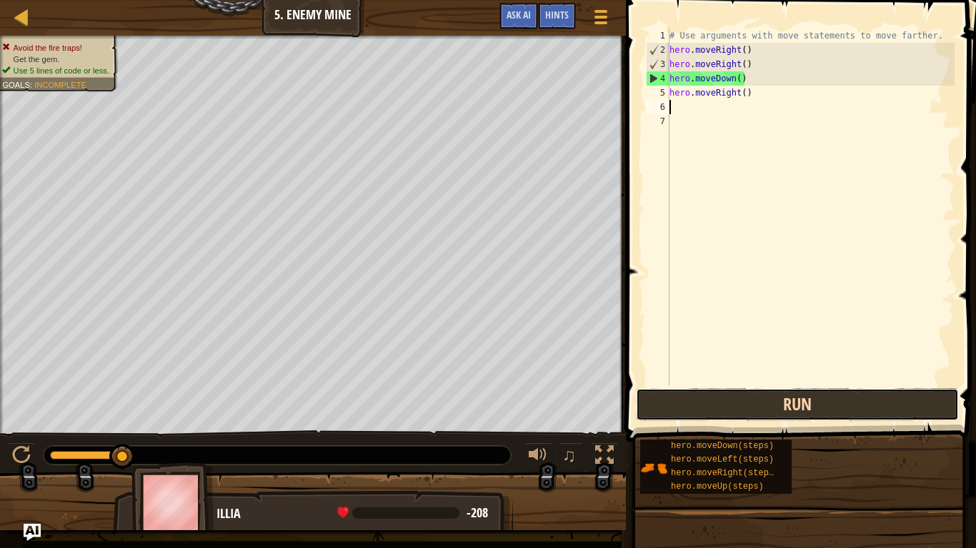
click at [872, 411] on button "Run" at bounding box center [797, 405] width 323 height 33
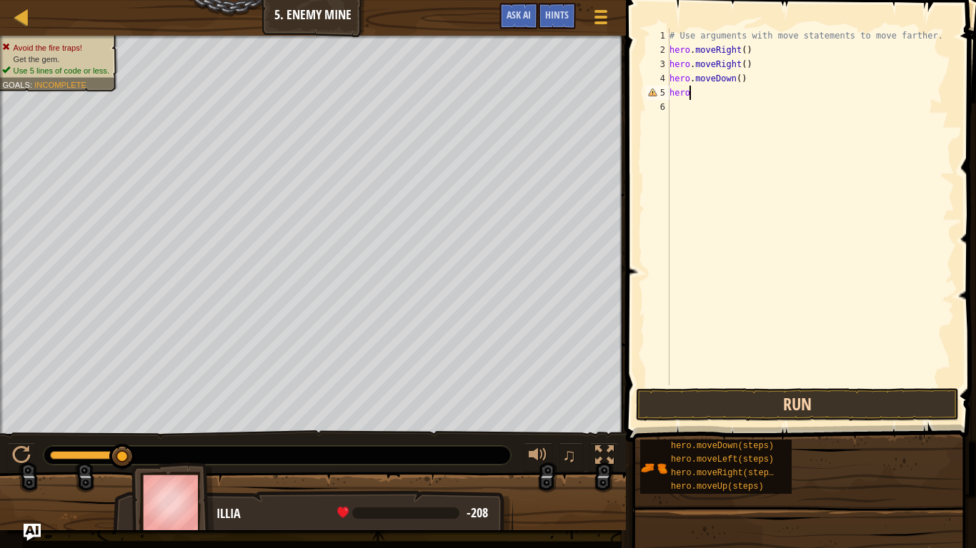
type textarea "h"
type textarea "hero.m"
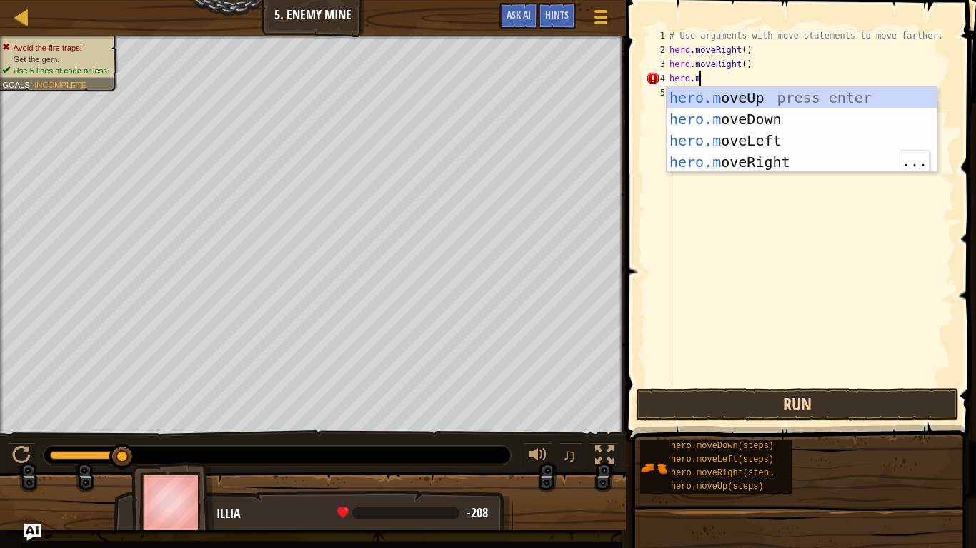
scroll to position [6, 4]
click at [789, 163] on div "hero.m oveUp press enter hero.m oveDown press enter hero.m oveLeft press enter …" at bounding box center [801, 151] width 270 height 129
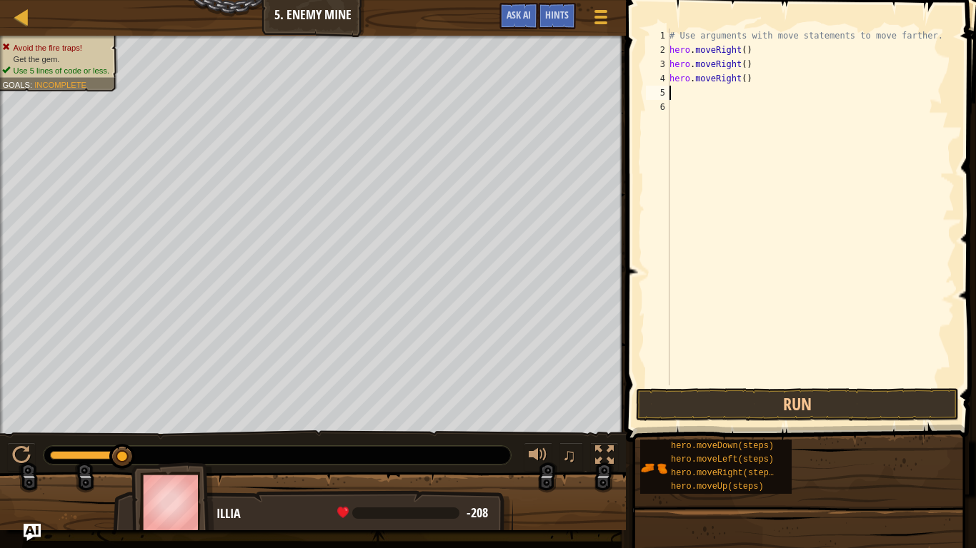
scroll to position [6, 0]
click at [858, 415] on button "Run" at bounding box center [797, 405] width 323 height 33
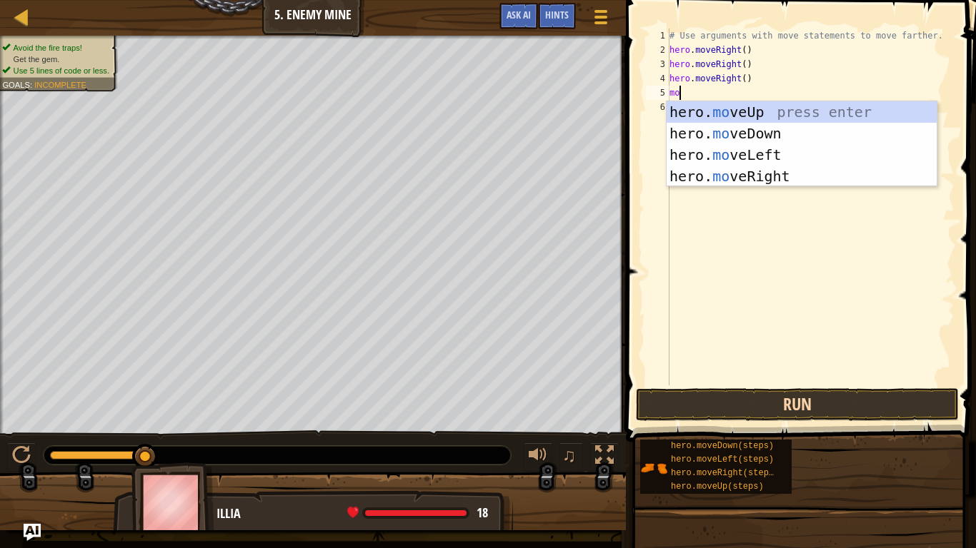
type textarea "mov"
click at [775, 177] on div "hero. mov eUp press enter hero. mov eDown press enter hero. mov eLeft press ent…" at bounding box center [801, 165] width 270 height 129
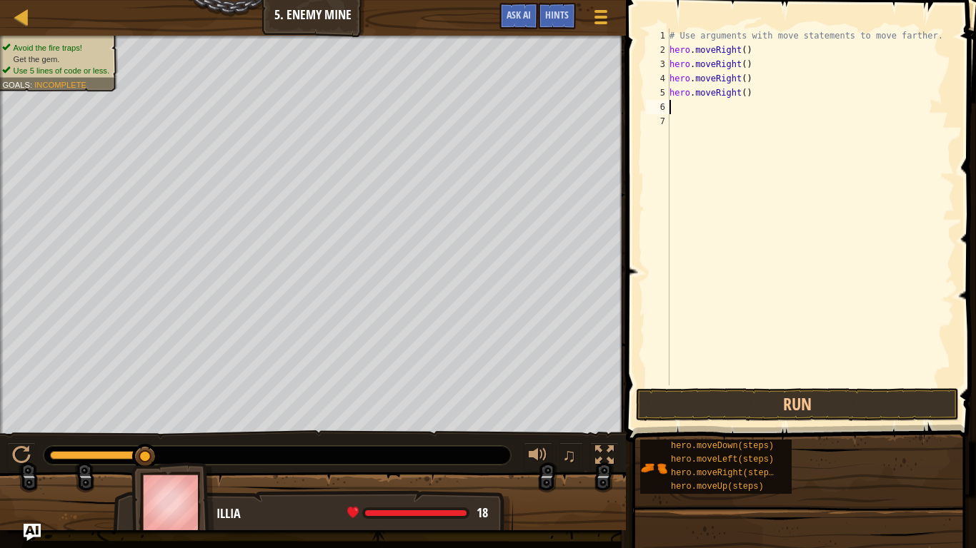
scroll to position [6, 0]
click at [808, 403] on button "Run" at bounding box center [797, 405] width 323 height 33
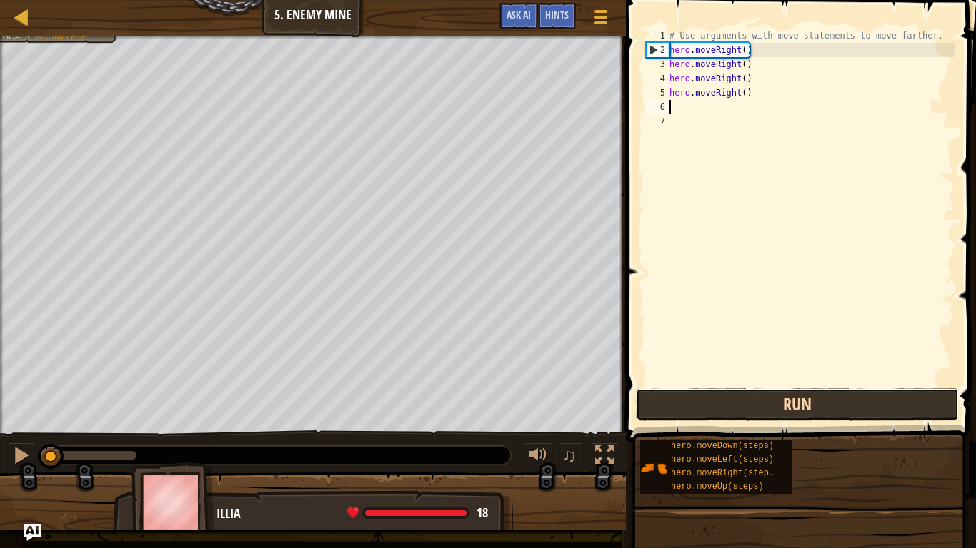
click at [861, 395] on button "Run" at bounding box center [797, 405] width 323 height 33
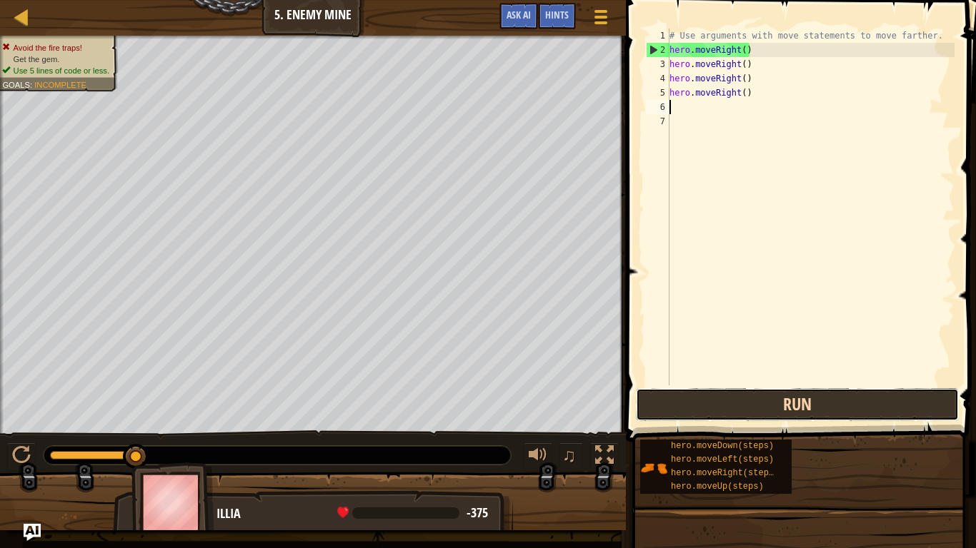
click at [894, 397] on button "Run" at bounding box center [797, 405] width 323 height 33
type textarea "h"
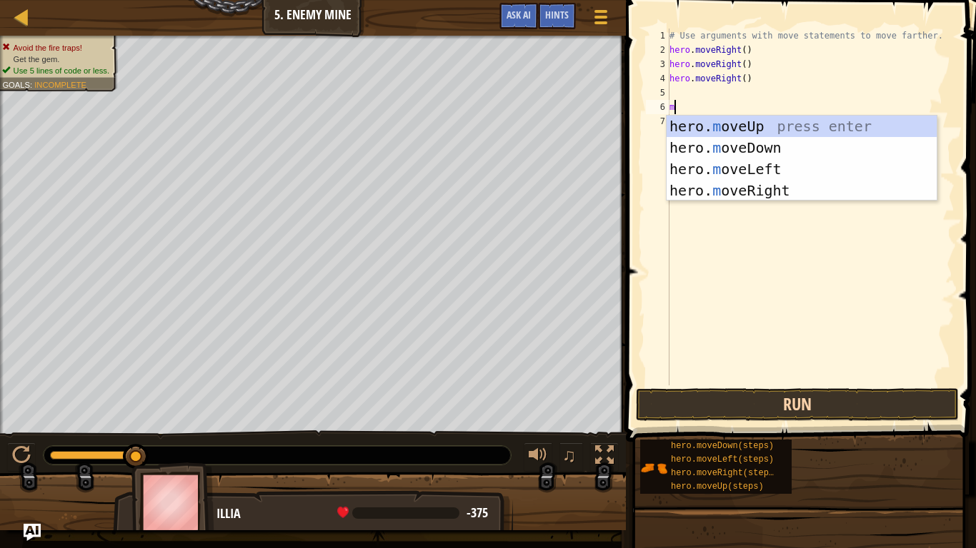
type textarea "mo"
click at [790, 189] on div "hero. mo veUp press enter hero. mo veDown press enter hero. mo veLeft press ent…" at bounding box center [801, 180] width 270 height 129
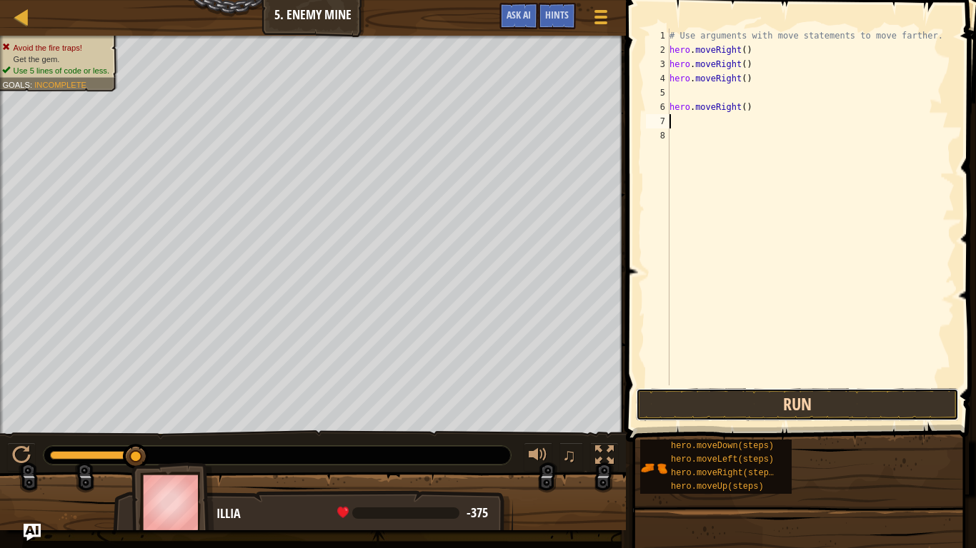
click at [852, 411] on button "Run" at bounding box center [797, 405] width 323 height 33
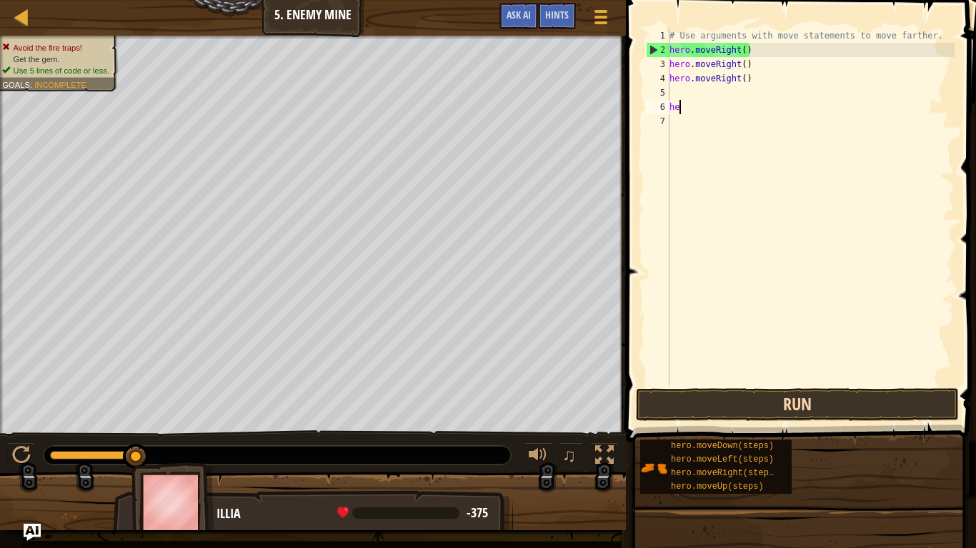
type textarea "h"
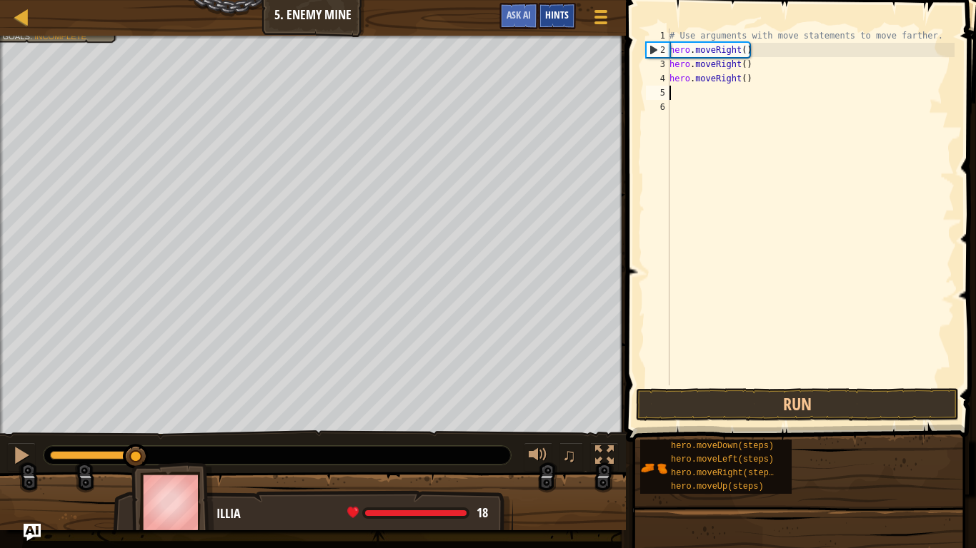
click at [550, 4] on div "Hints" at bounding box center [557, 16] width 38 height 26
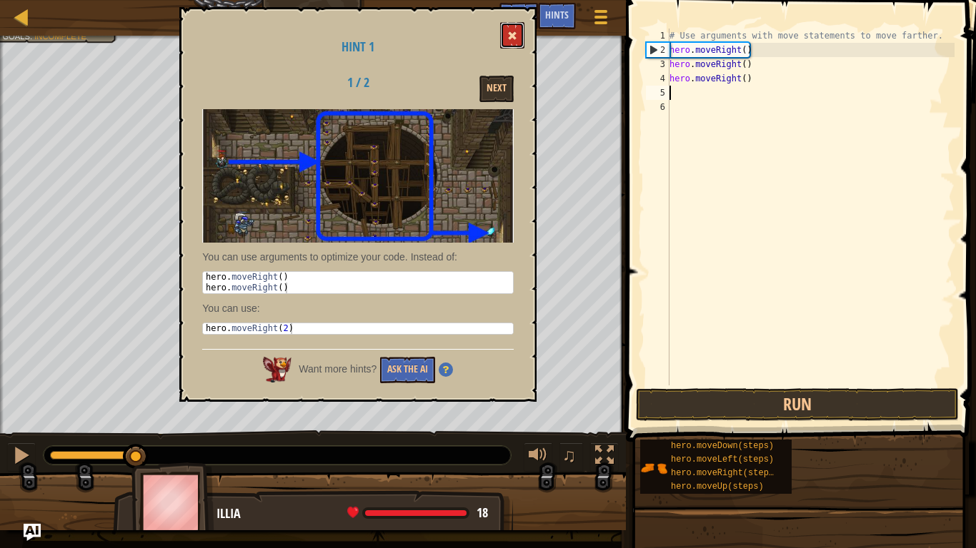
click at [505, 44] on button at bounding box center [512, 35] width 24 height 26
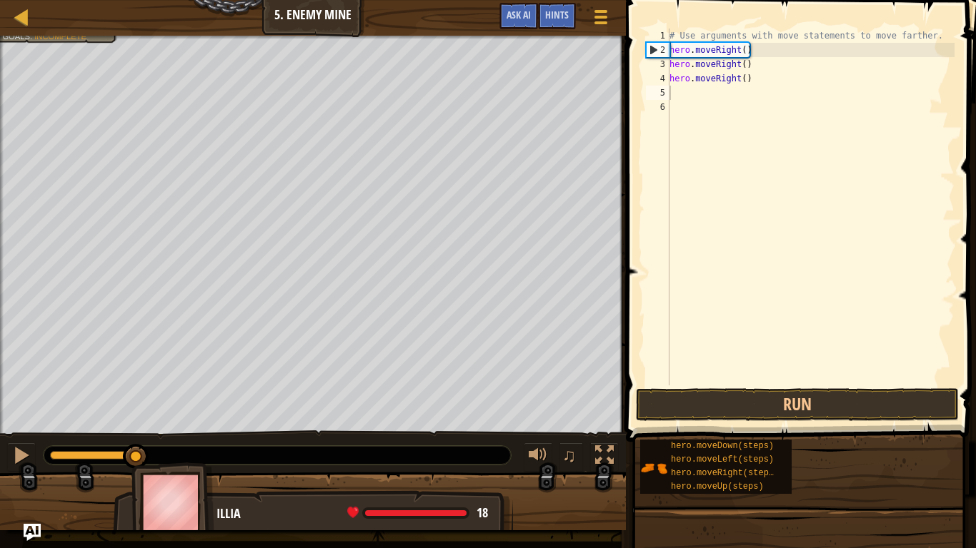
click at [760, 80] on div "# Use arguments with move statements to move farther. hero . moveRight ( ) hero…" at bounding box center [810, 222] width 288 height 386
type textarea "hero.m"
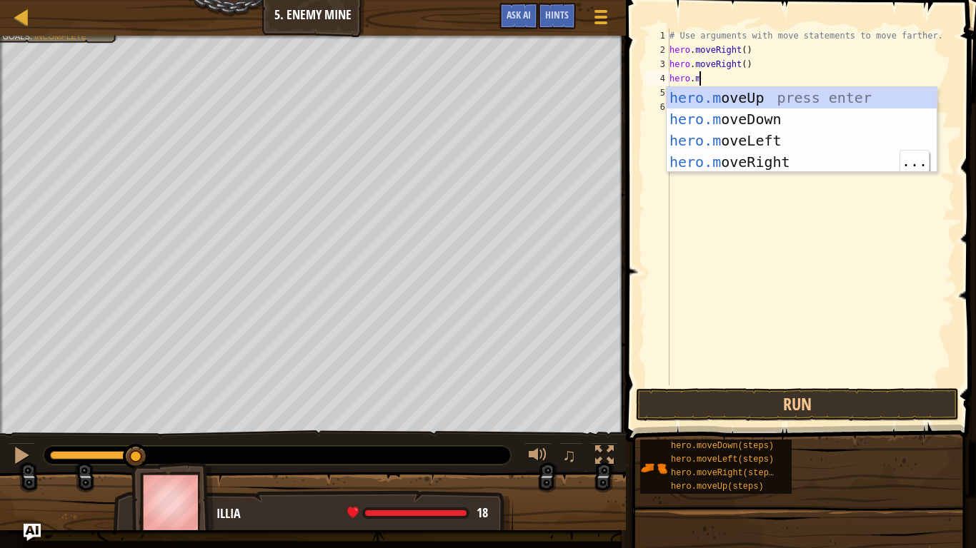
scroll to position [6, 4]
click at [751, 99] on div "hero.m oveUp press enter hero.m oveDown press enter hero.m oveLeft press enter …" at bounding box center [801, 151] width 270 height 129
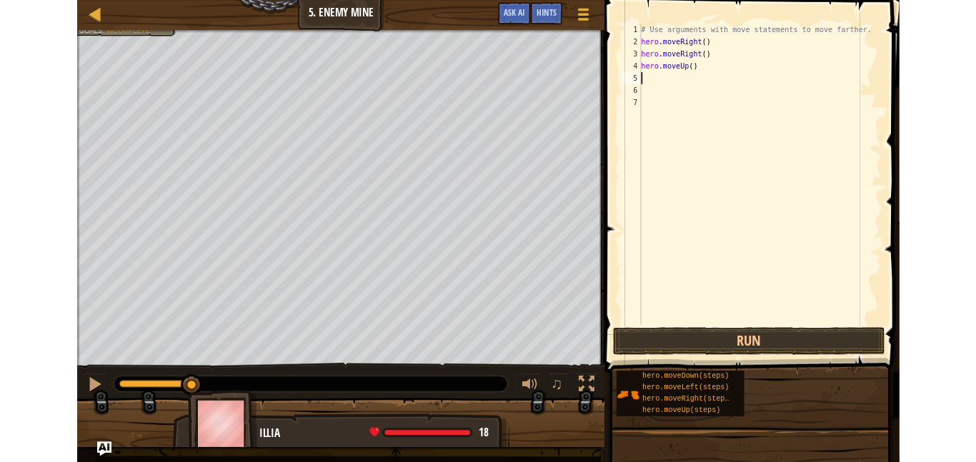
scroll to position [6, 0]
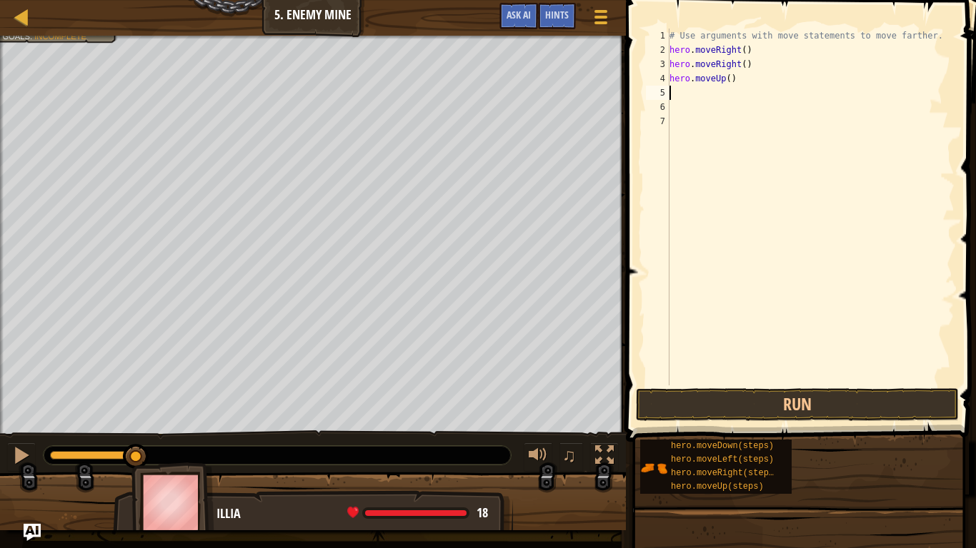
type textarea "m"
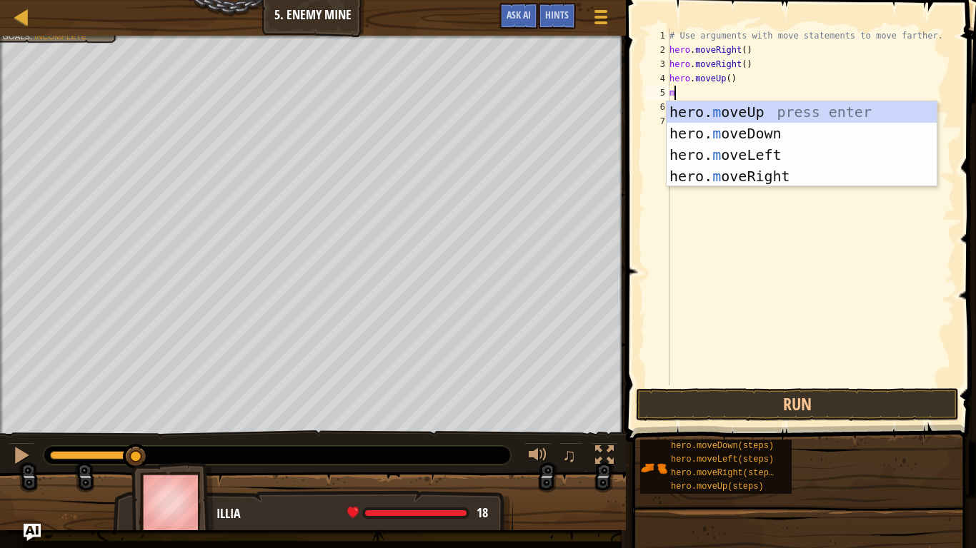
click at [776, 177] on div "hero. m oveUp press enter hero. m oveDown press enter hero. m oveLeft press ent…" at bounding box center [801, 165] width 270 height 129
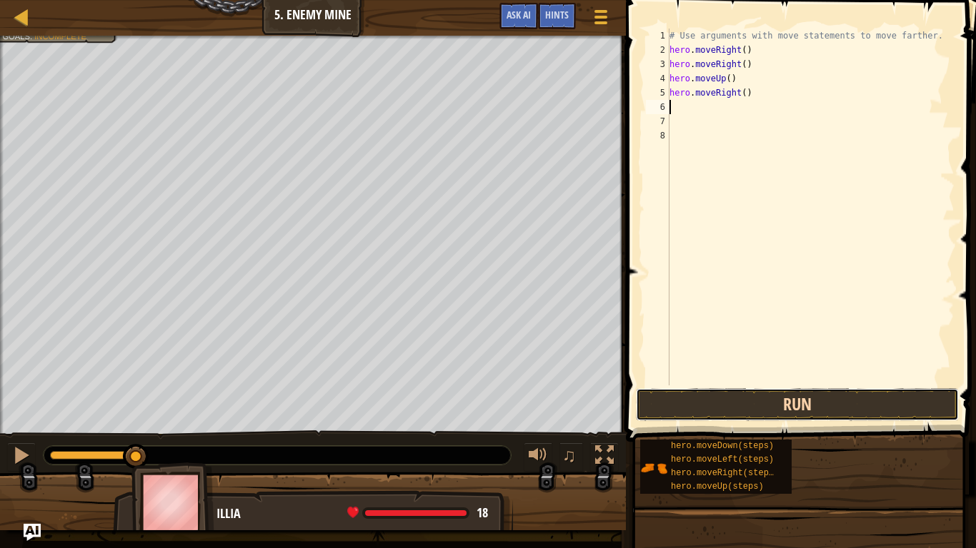
click at [861, 408] on button "Run" at bounding box center [797, 405] width 323 height 33
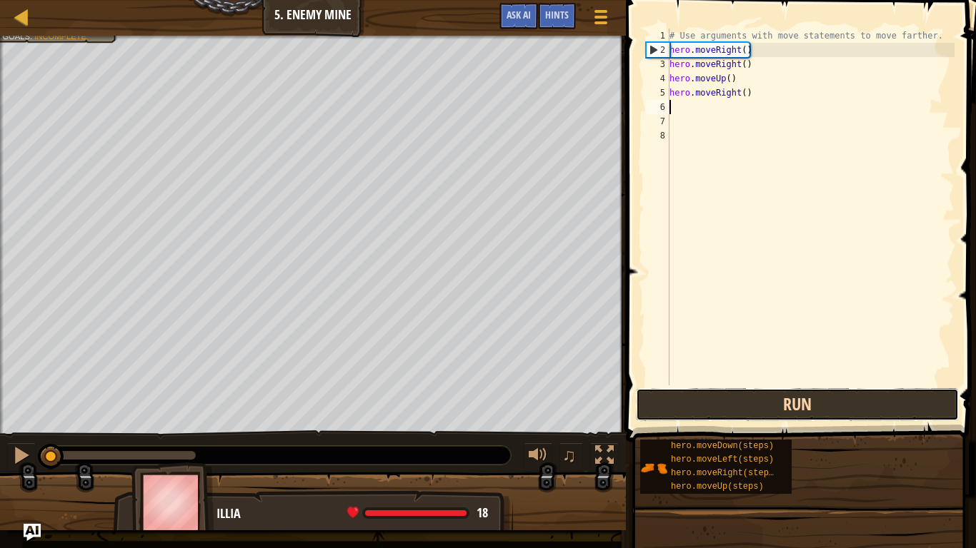
click at [853, 415] on button "Run" at bounding box center [797, 405] width 323 height 33
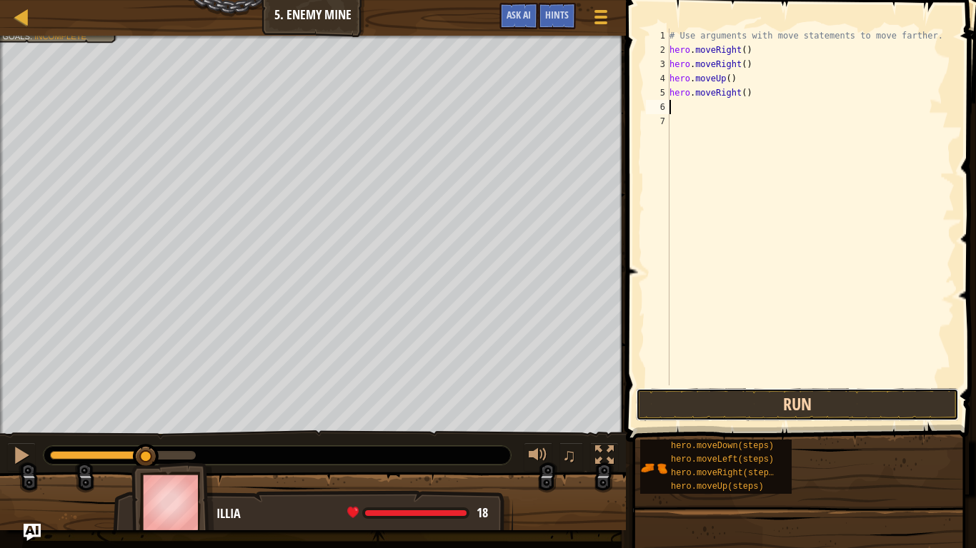
click at [900, 401] on button "Run" at bounding box center [797, 405] width 323 height 33
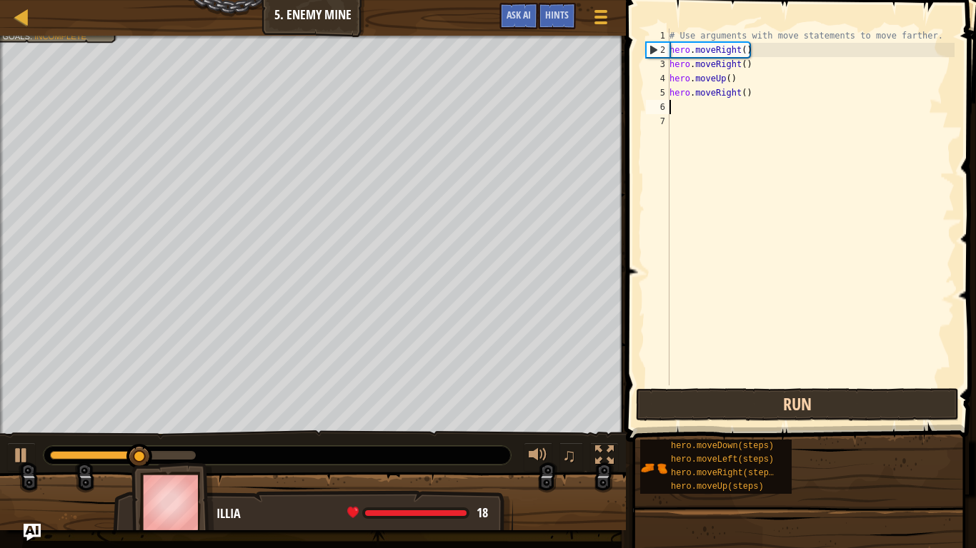
type textarea "m"
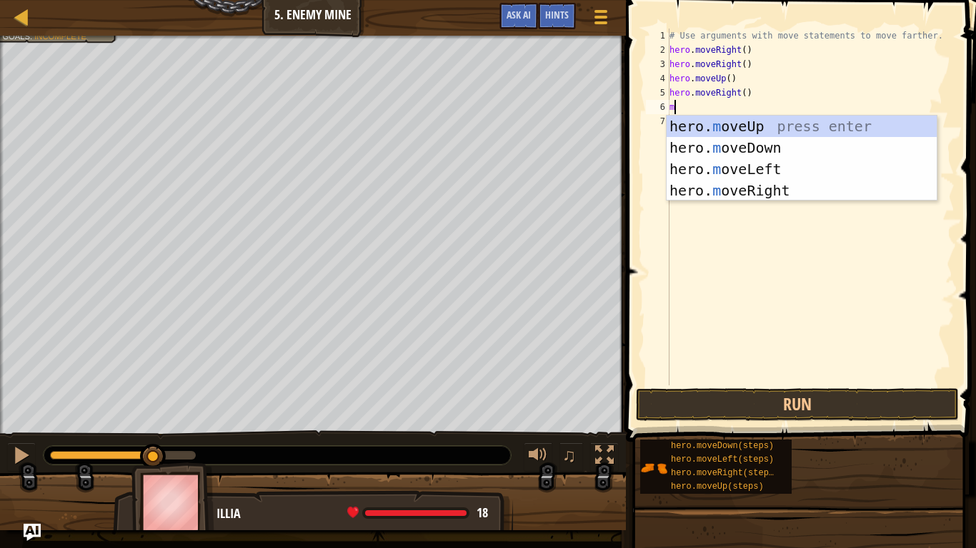
click at [787, 192] on div "hero. m oveUp press enter hero. m oveDown press enter hero. m oveLeft press ent…" at bounding box center [801, 180] width 270 height 129
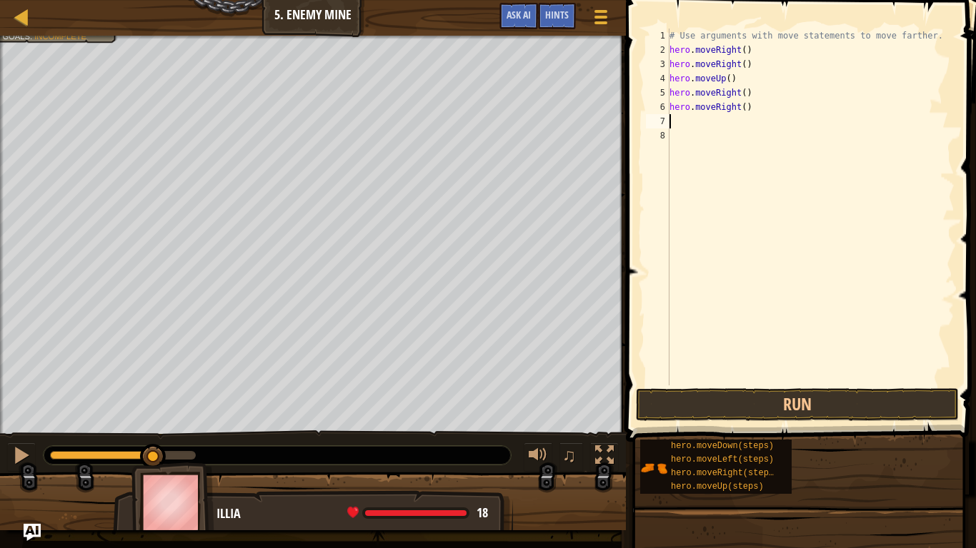
type textarea "m"
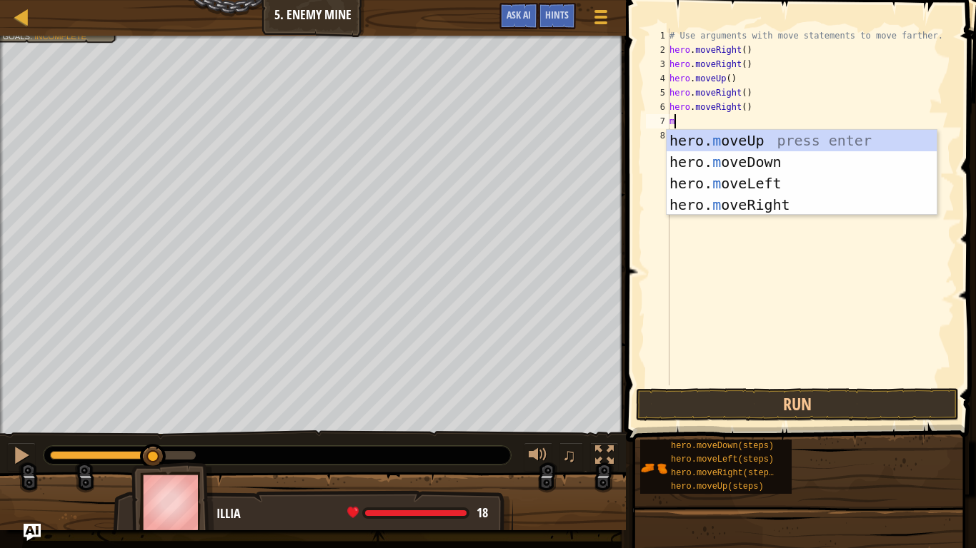
click at [748, 144] on div "hero. m oveUp press enter hero. m oveDown press enter hero. m oveLeft press ent…" at bounding box center [801, 194] width 270 height 129
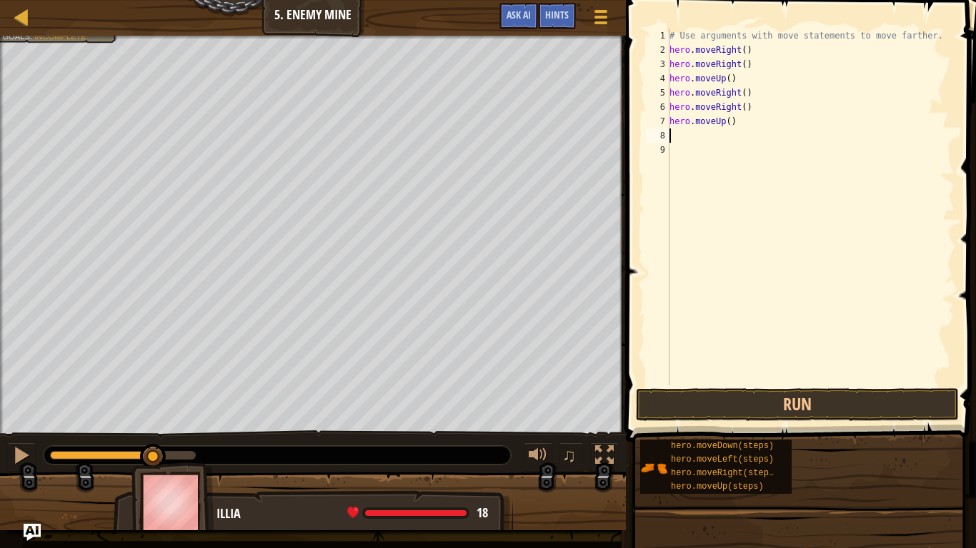
click at [863, 409] on button "Run" at bounding box center [797, 405] width 323 height 33
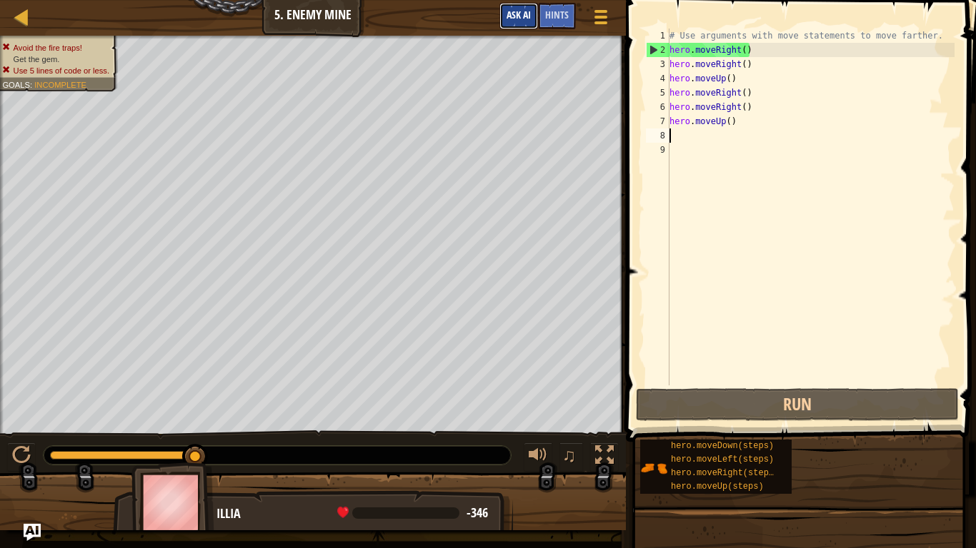
click at [524, 7] on button "Ask AI" at bounding box center [518, 16] width 39 height 26
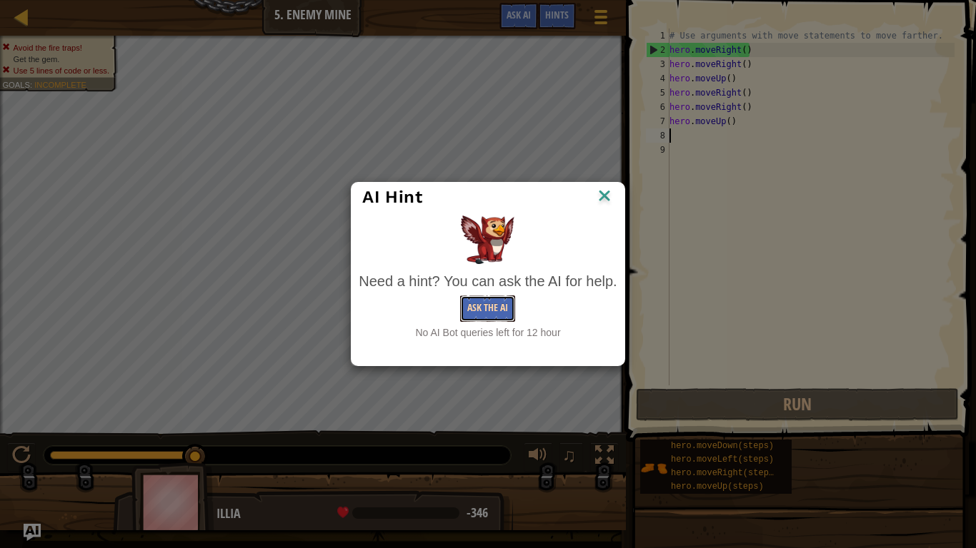
click at [486, 311] on button "Ask the AI" at bounding box center [487, 309] width 55 height 26
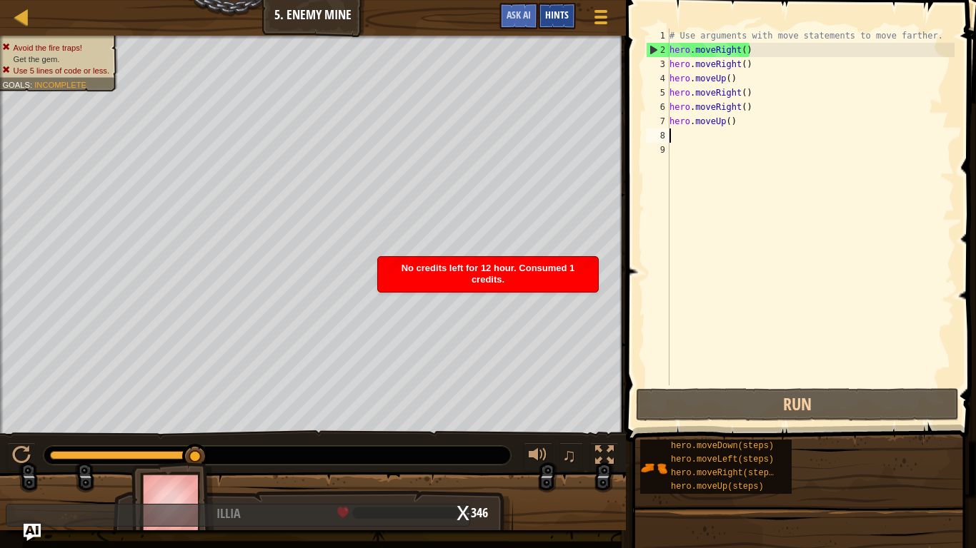
click at [563, 6] on div "Hints" at bounding box center [557, 16] width 38 height 26
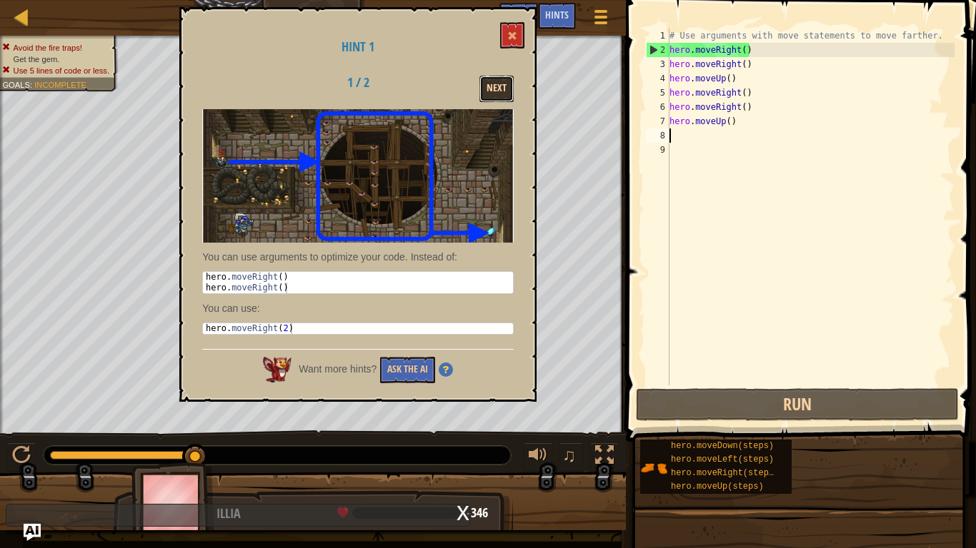
click at [500, 91] on button "Next" at bounding box center [496, 89] width 34 height 26
